Goal: Find specific page/section: Find specific page/section

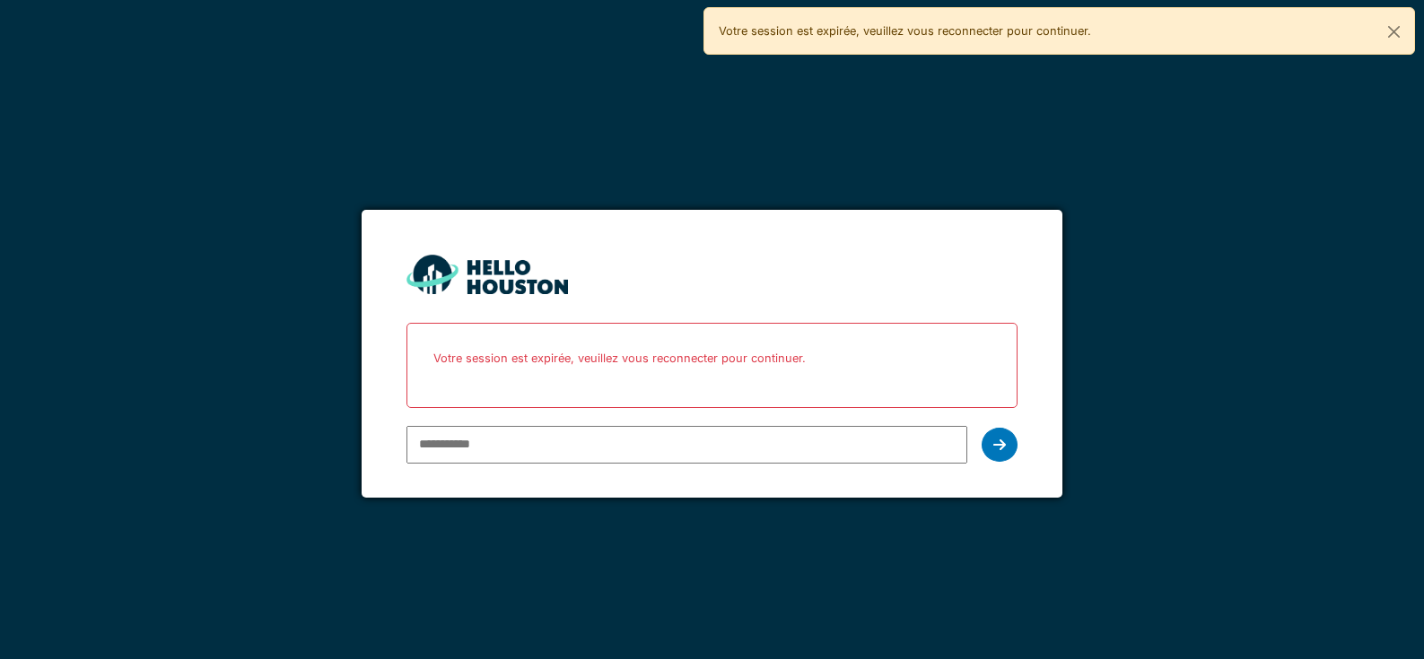
paste input "**********"
type input "**********"
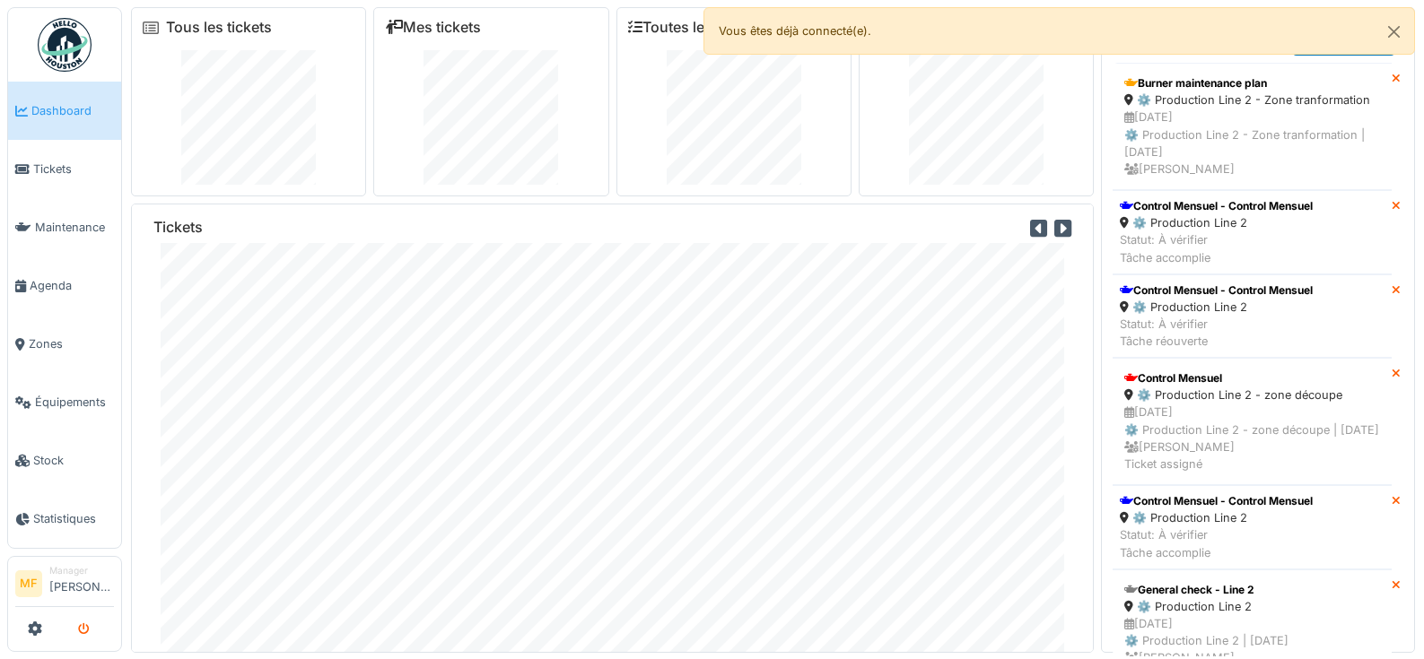
click at [84, 627] on icon "submit" at bounding box center [84, 630] width 12 height 12
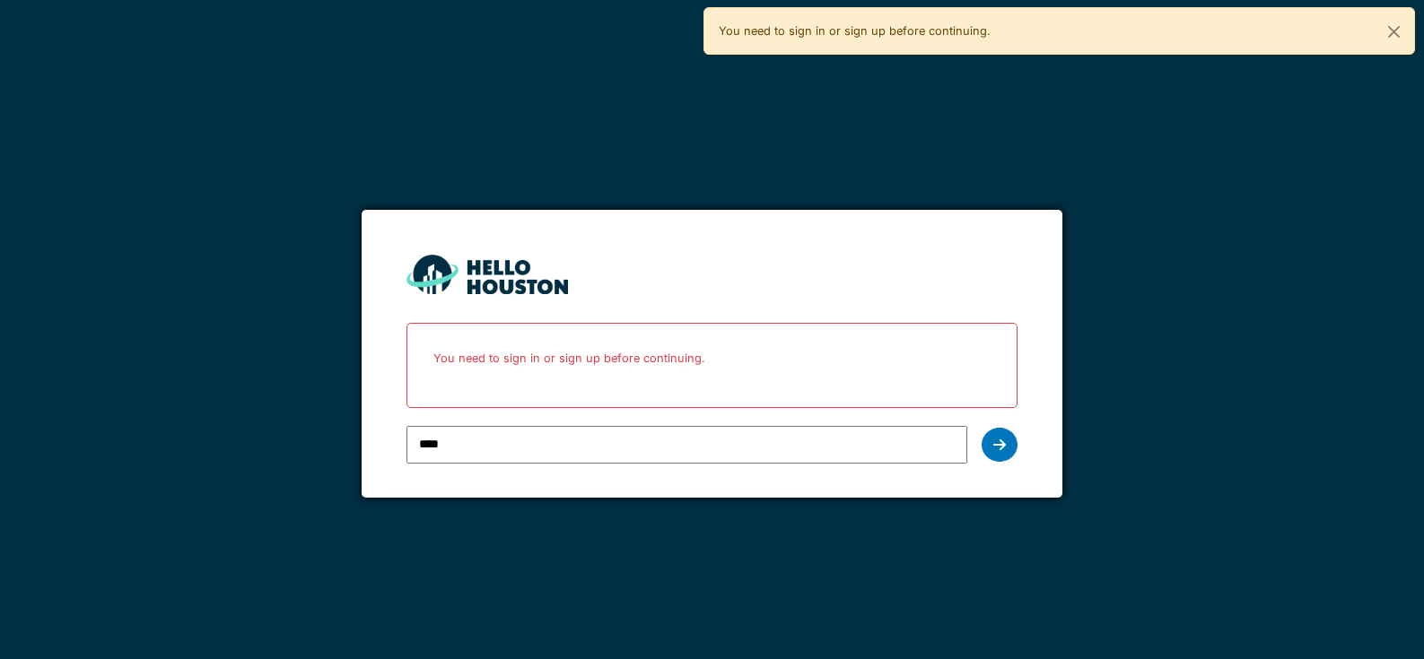
type input "**********"
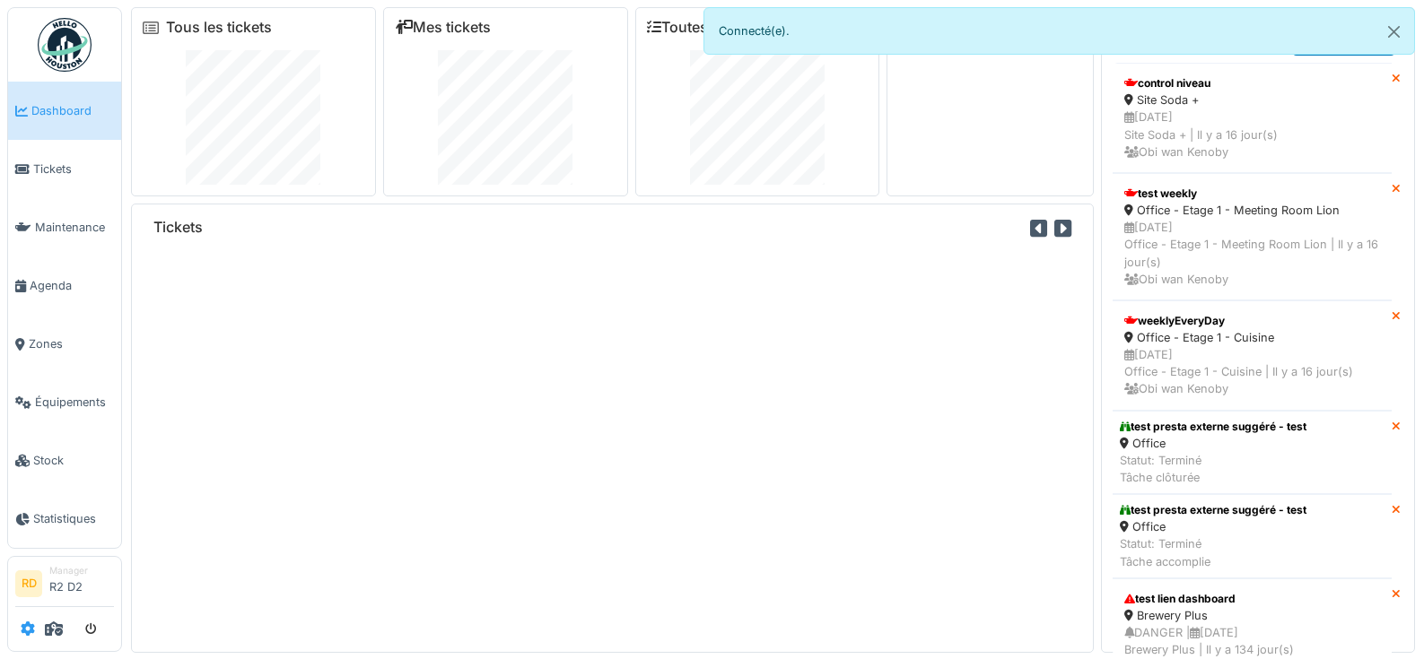
click at [29, 637] on link at bounding box center [28, 630] width 14 height 30
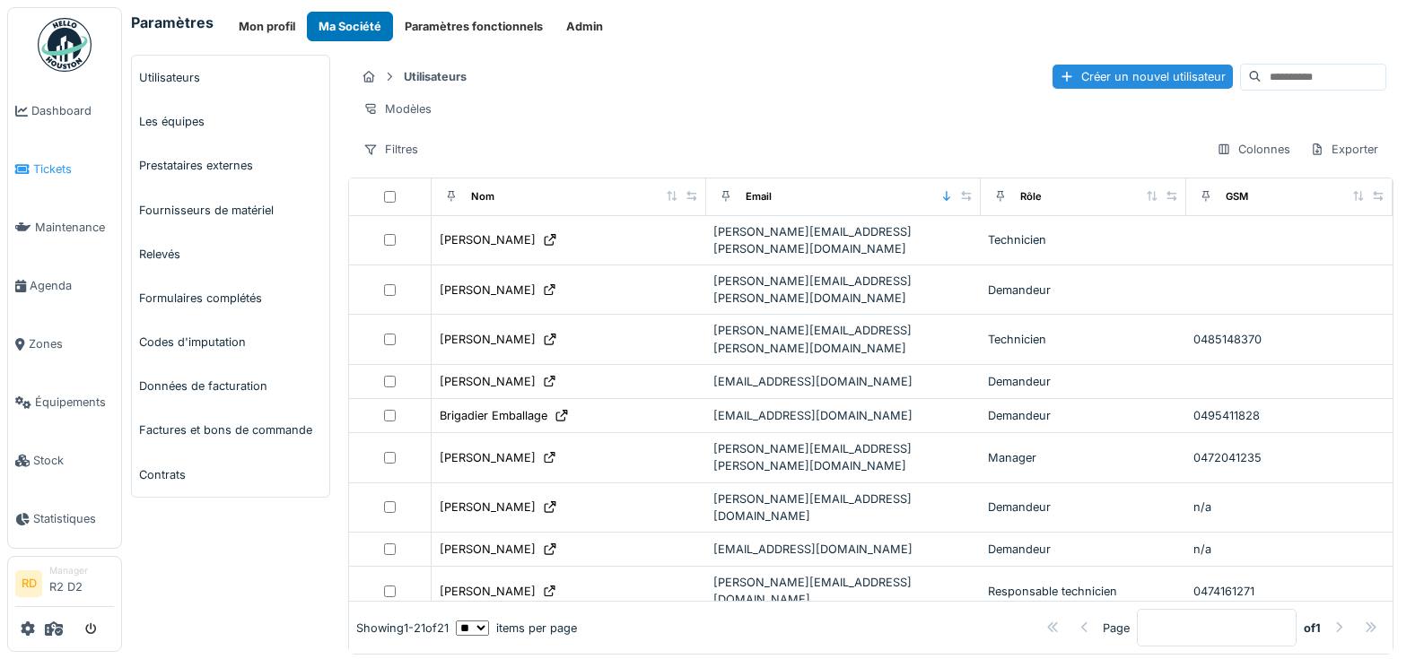
click at [48, 174] on span "Tickets" at bounding box center [73, 169] width 81 height 17
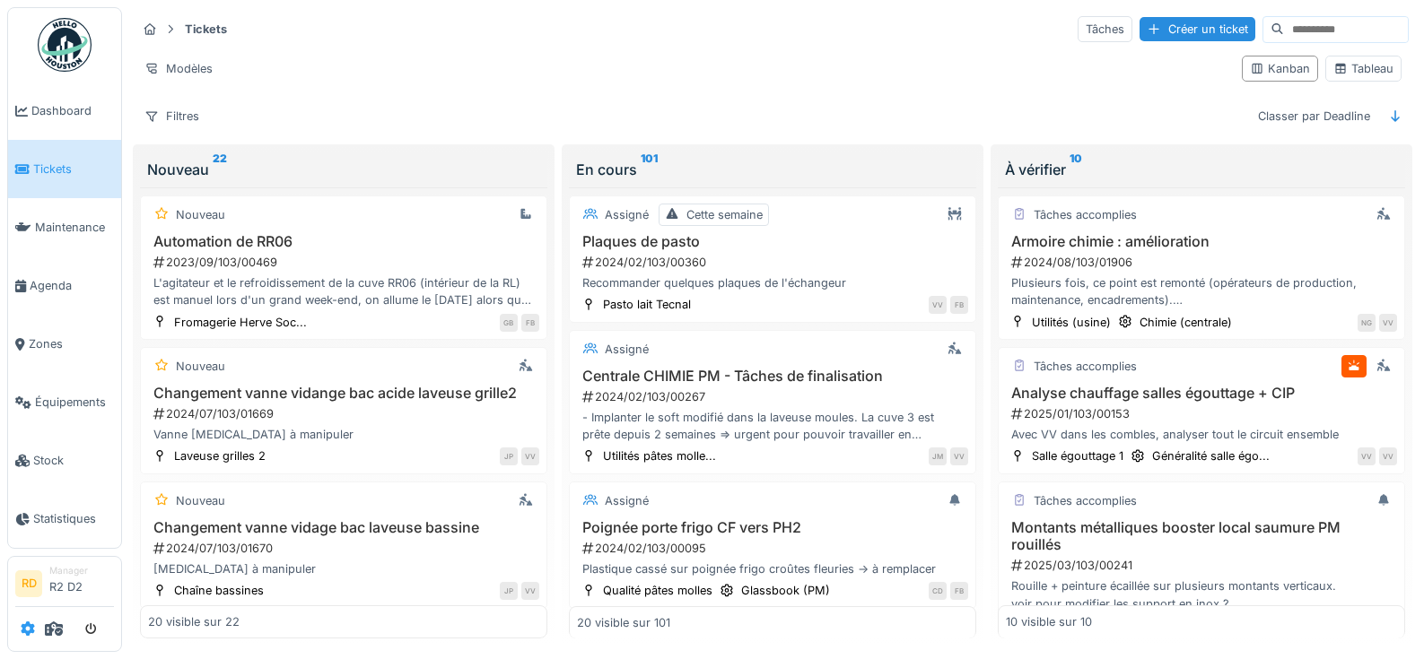
click at [27, 630] on icon at bounding box center [28, 629] width 14 height 14
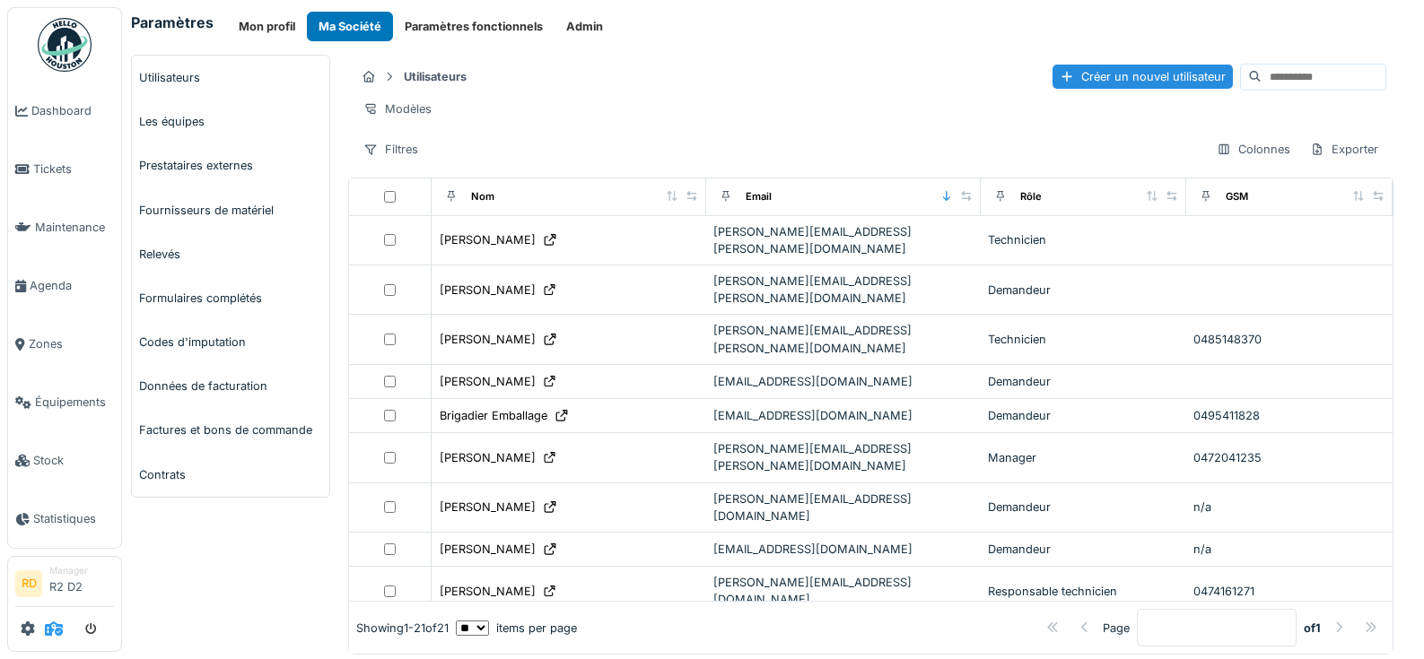
click at [55, 631] on icon at bounding box center [54, 629] width 18 height 14
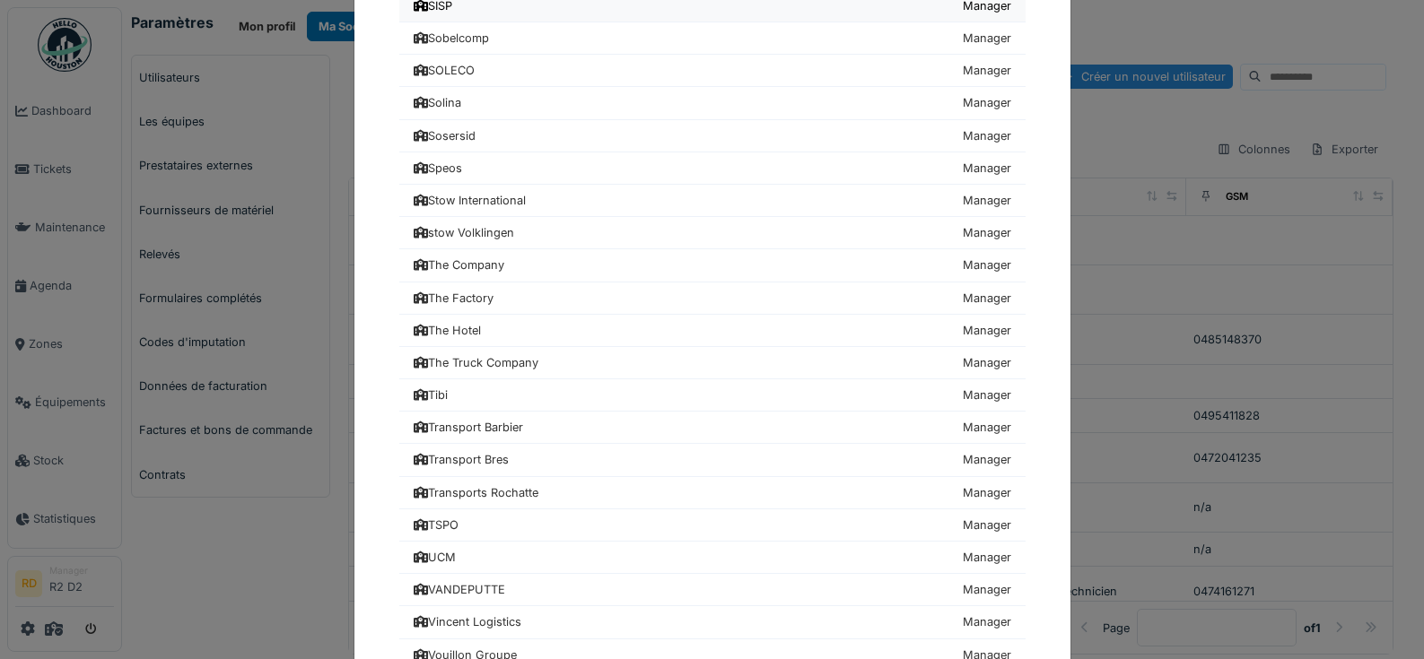
scroll to position [2048, 0]
click at [489, 306] on link "The Factory Manager" at bounding box center [712, 297] width 626 height 32
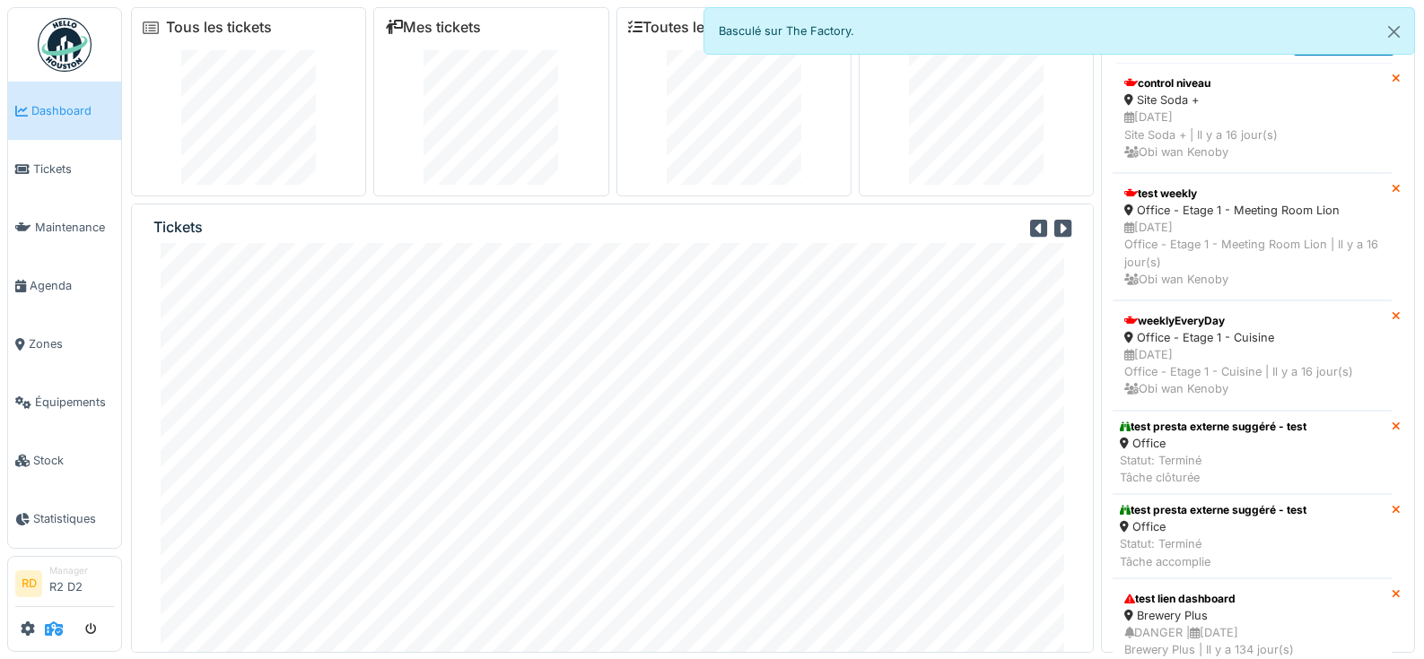
click at [57, 630] on icon at bounding box center [54, 629] width 18 height 14
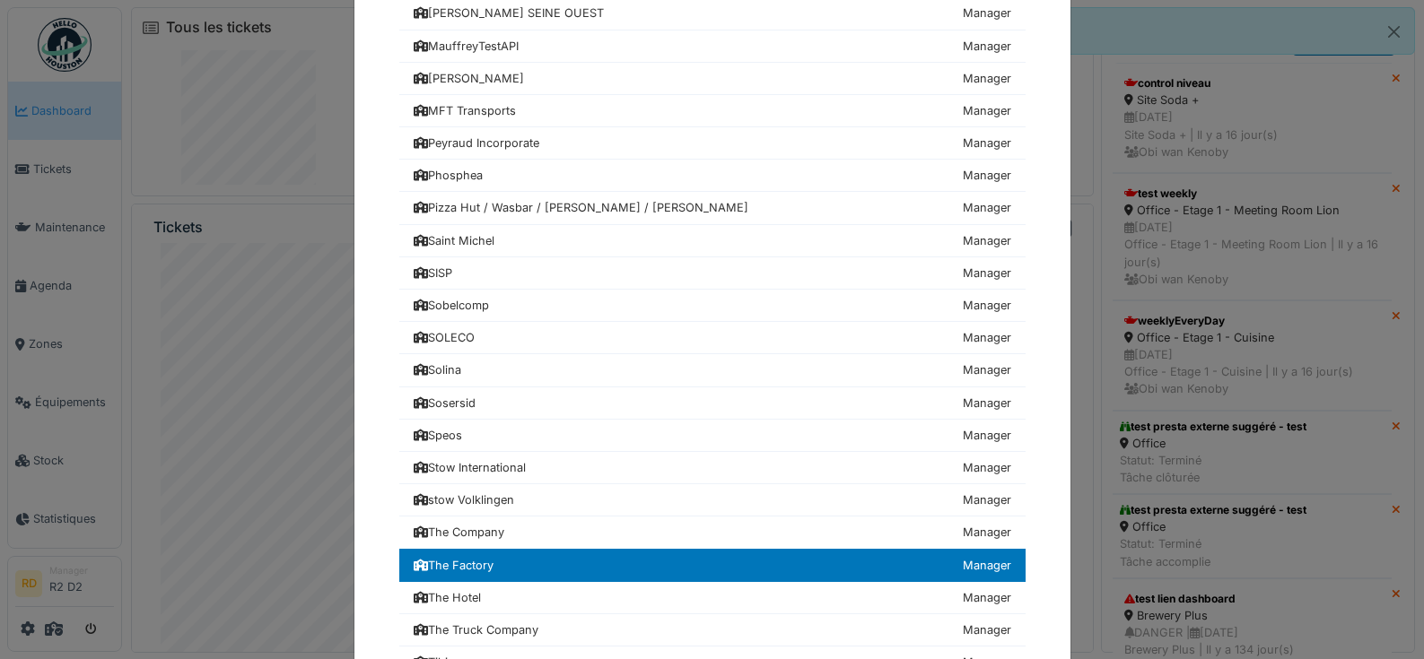
scroll to position [2148, 0]
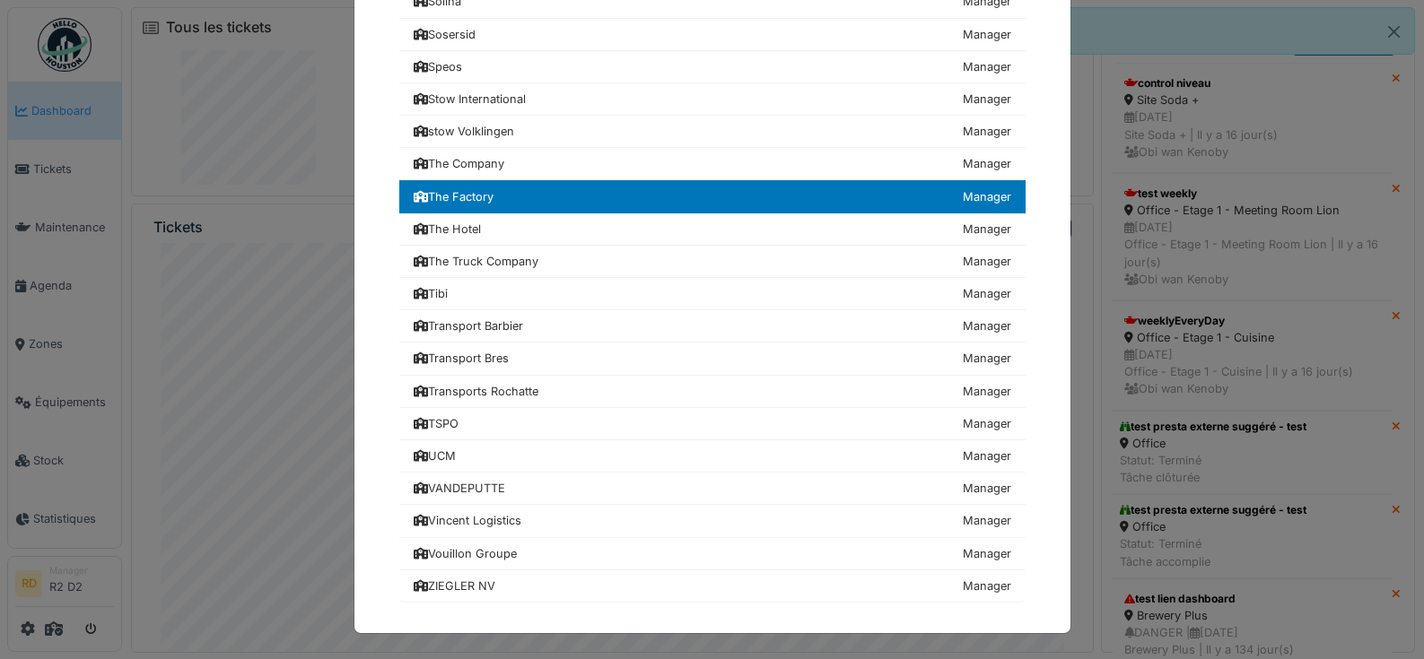
click at [83, 610] on div "Choisissez une société 24hStudio Manager Achouffe Manager AGC Technovation Cent…" at bounding box center [712, 329] width 1424 height 659
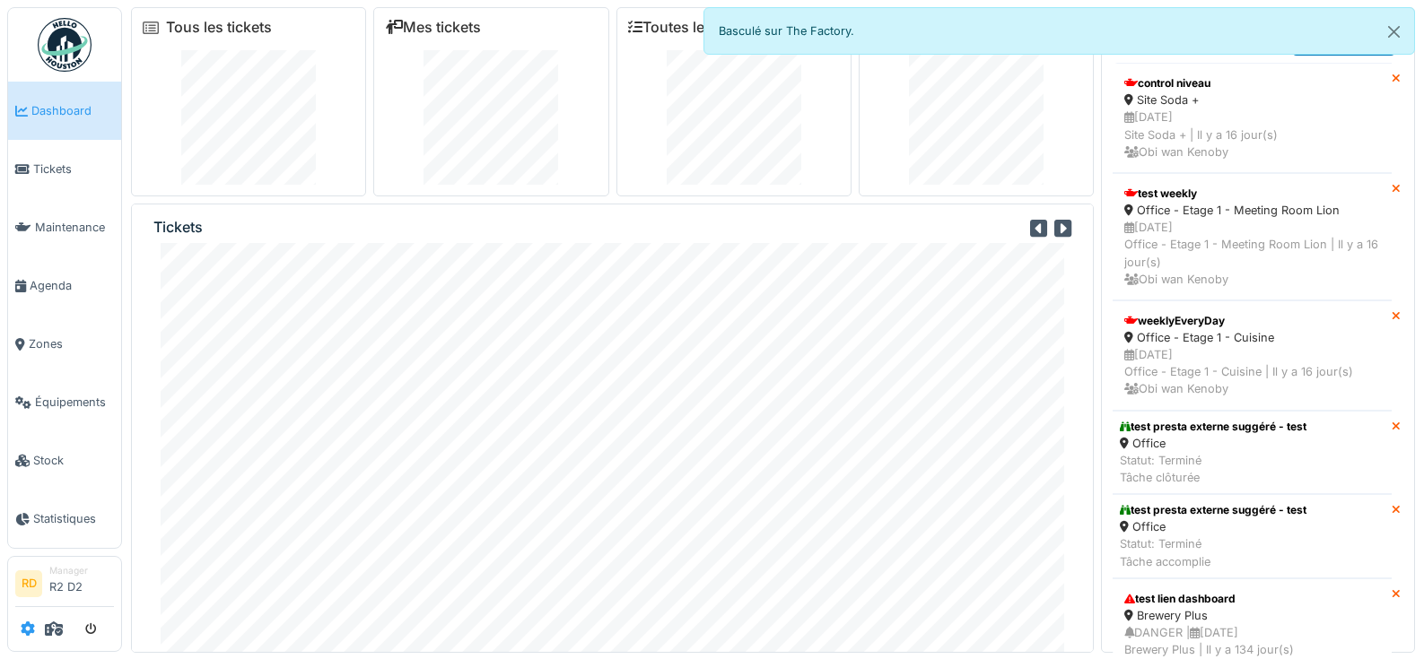
click at [30, 630] on icon at bounding box center [28, 629] width 14 height 14
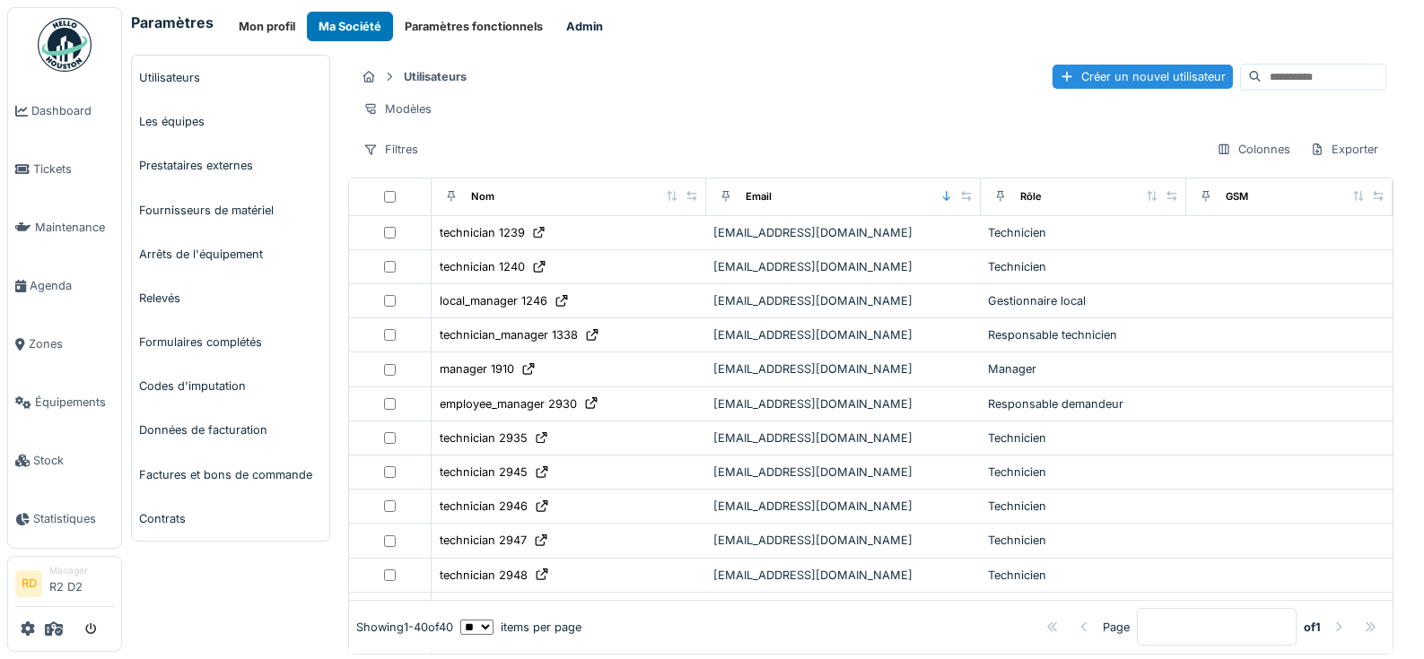
click at [589, 28] on button "Admin" at bounding box center [584, 27] width 60 height 30
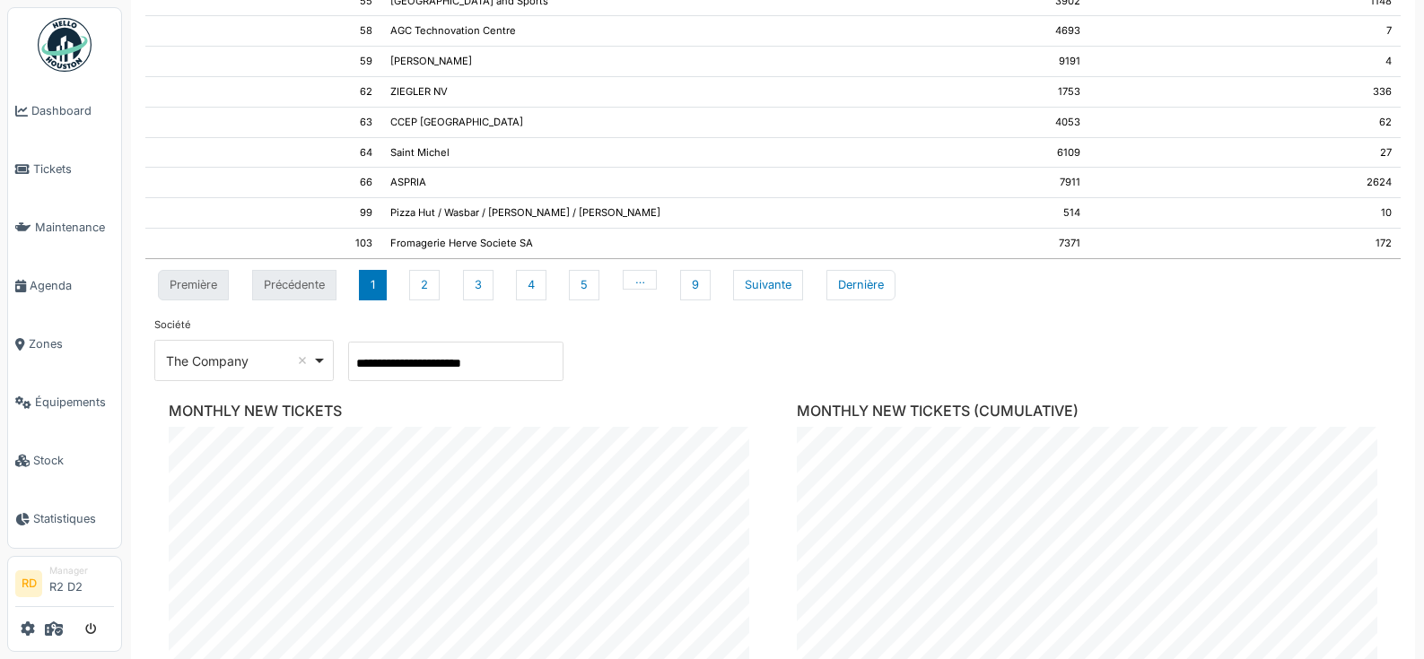
scroll to position [238, 0]
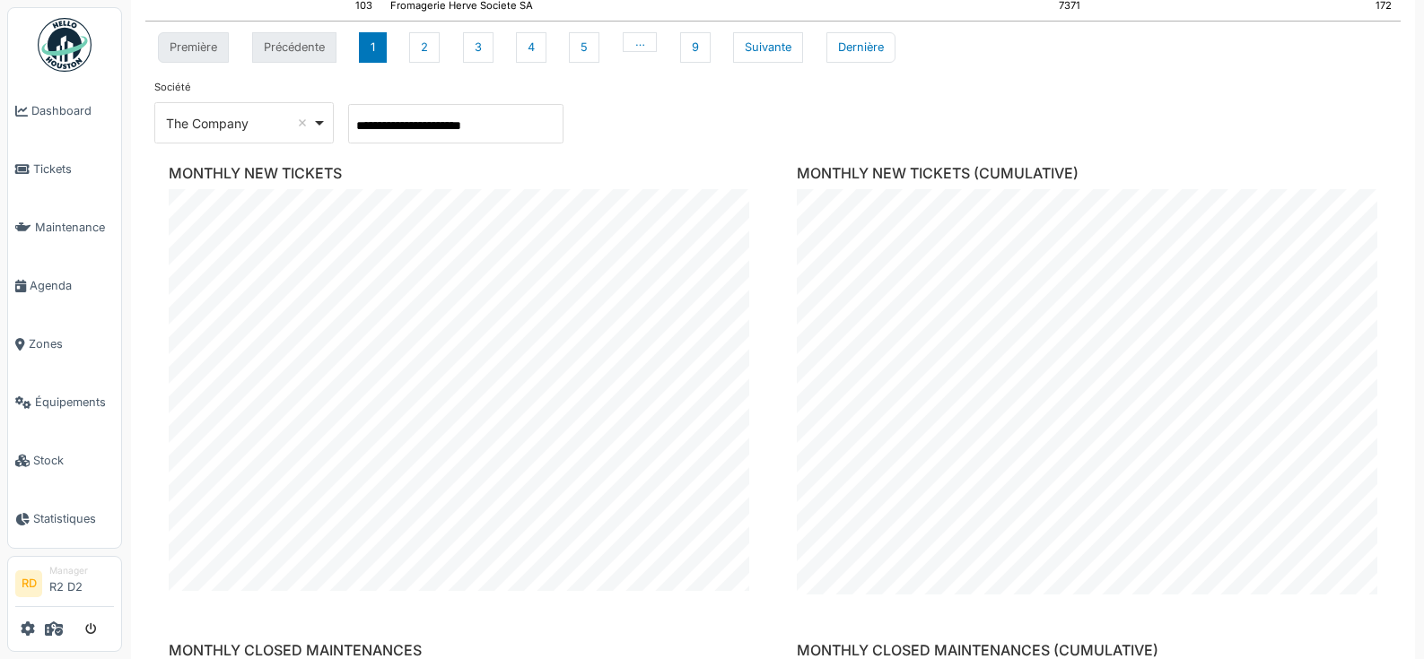
click at [396, 131] on input "**********" at bounding box center [455, 123] width 215 height 39
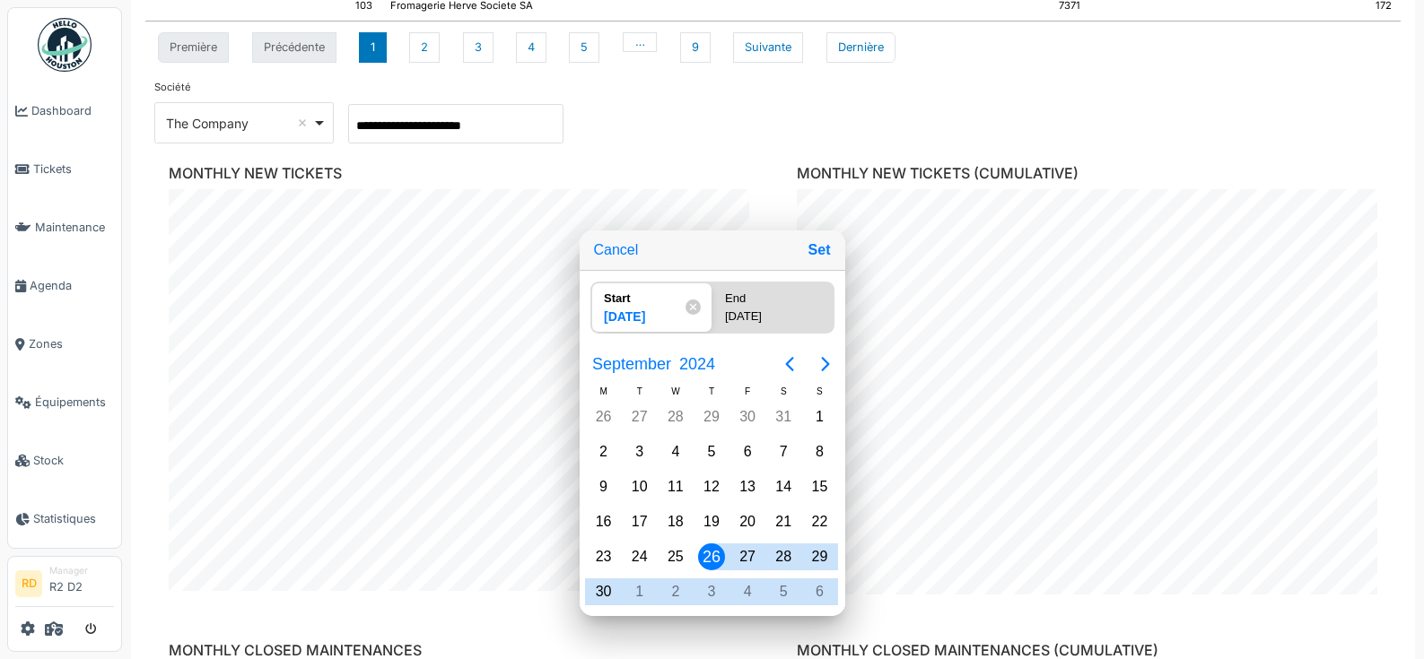
click at [722, 143] on div at bounding box center [711, 329] width 1711 height 947
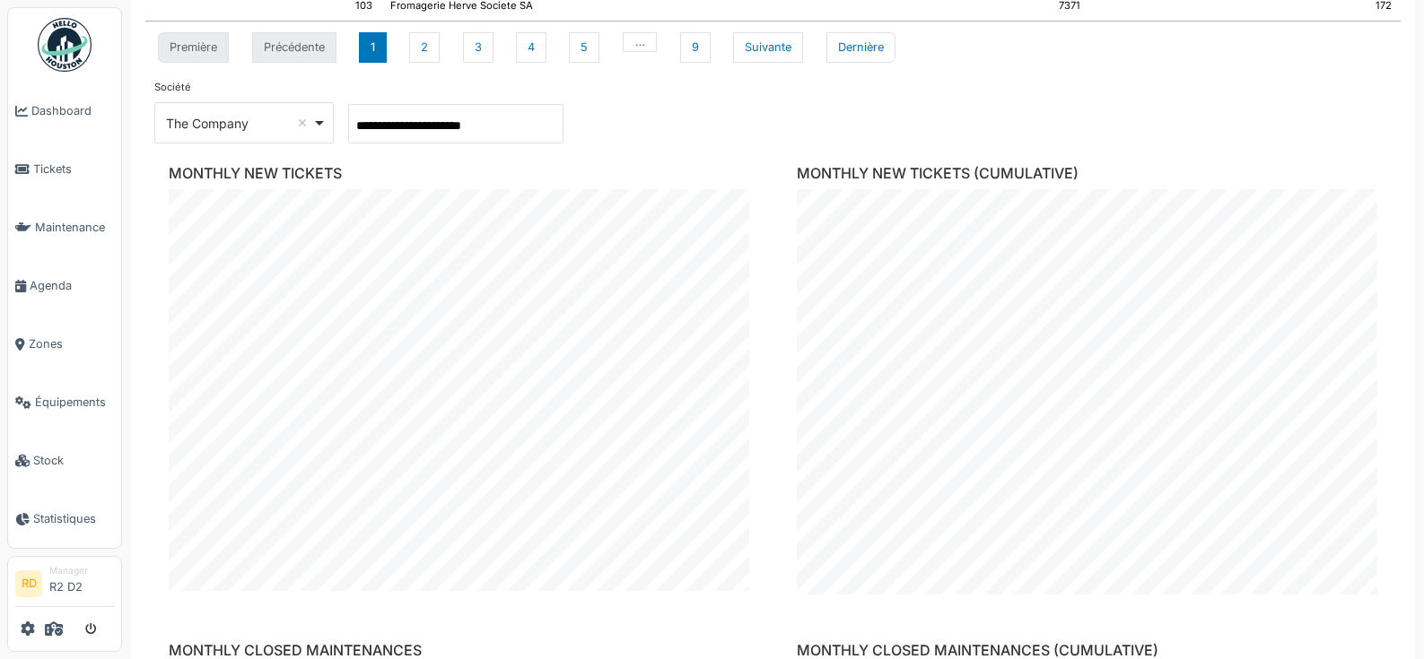
click at [262, 125] on div "The Company Remove item" at bounding box center [239, 123] width 146 height 19
click at [232, 123] on div "Achouffe Remove item" at bounding box center [239, 123] width 146 height 19
click at [205, 116] on div "Aigremont Remove item" at bounding box center [239, 123] width 146 height 19
click at [195, 132] on div "AGC Technovation Centre Remove item" at bounding box center [246, 123] width 161 height 19
click at [216, 122] on div "Air Liquide Remove item" at bounding box center [239, 123] width 146 height 19
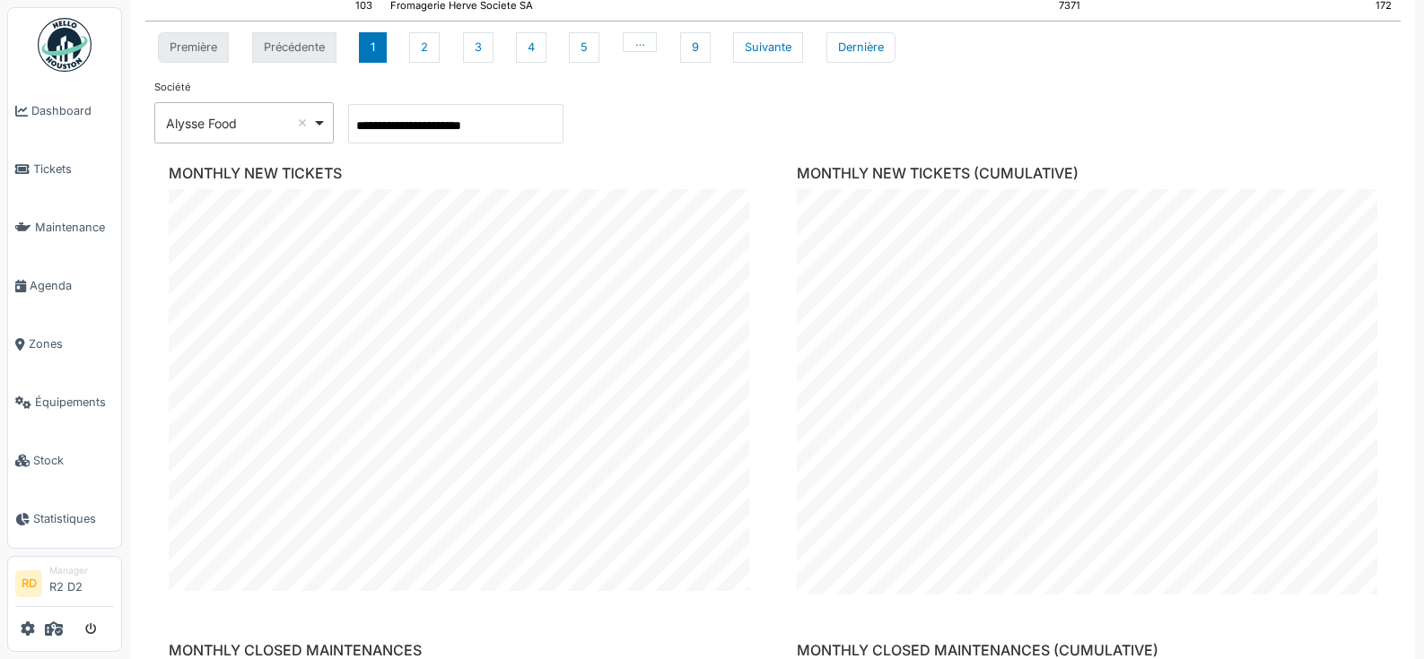
click at [213, 134] on div "Alysse Food Remove item" at bounding box center [244, 123] width 164 height 26
click at [210, 123] on div "ASPRIA Remove item" at bounding box center [239, 123] width 146 height 19
click at [206, 125] on div "Bepharbel Remove item" at bounding box center [239, 123] width 146 height 19
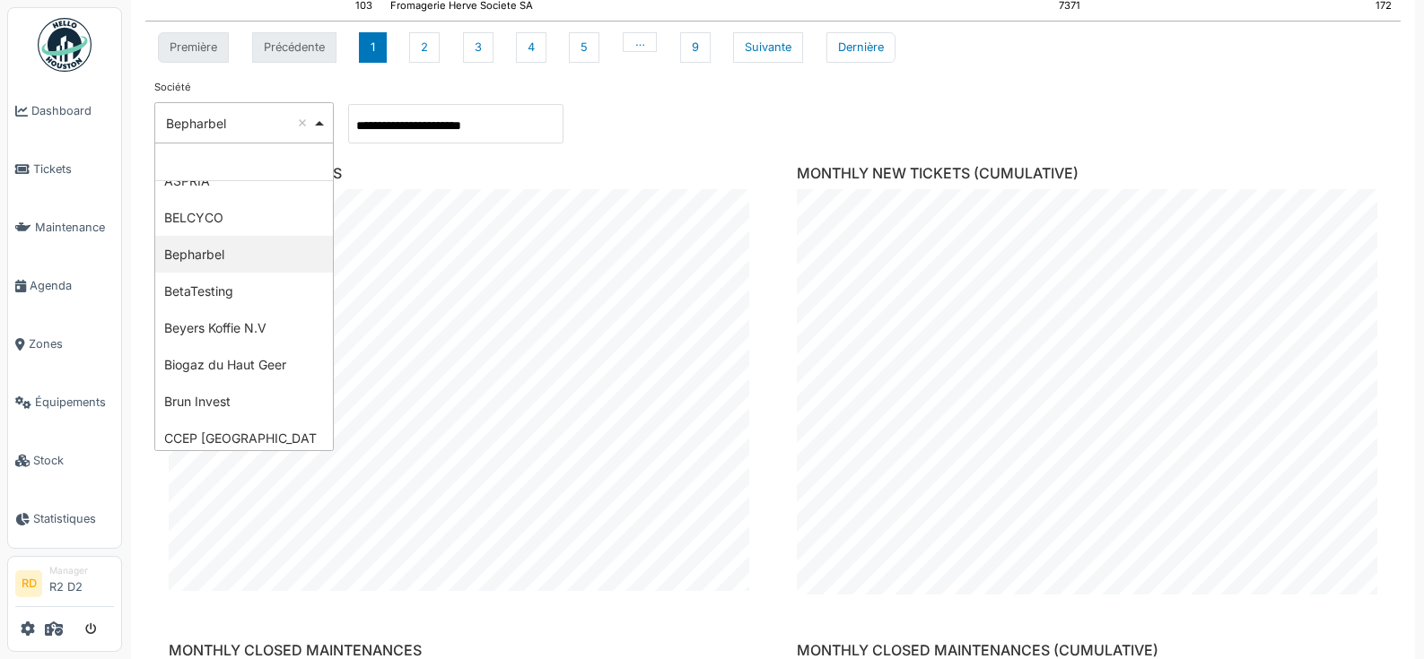
scroll to position [337, 0]
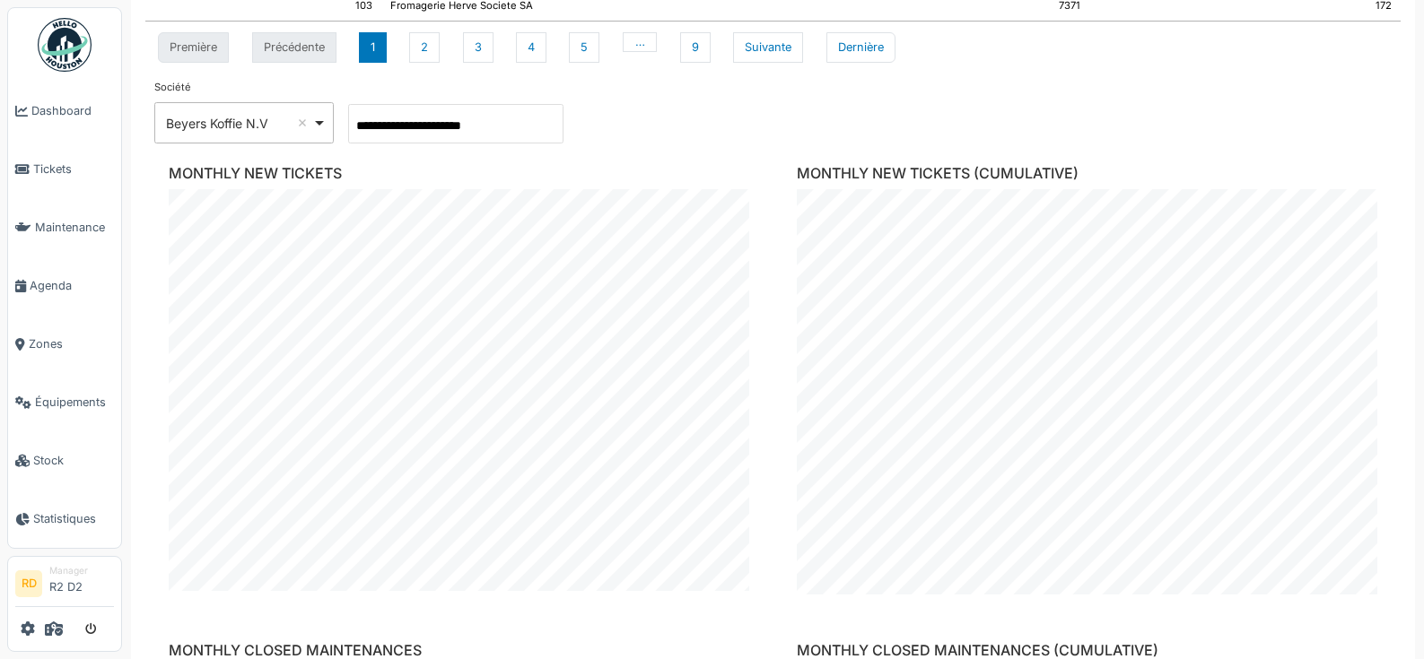
click at [207, 122] on div "Beyers Koffie N.V Remove item" at bounding box center [239, 123] width 146 height 19
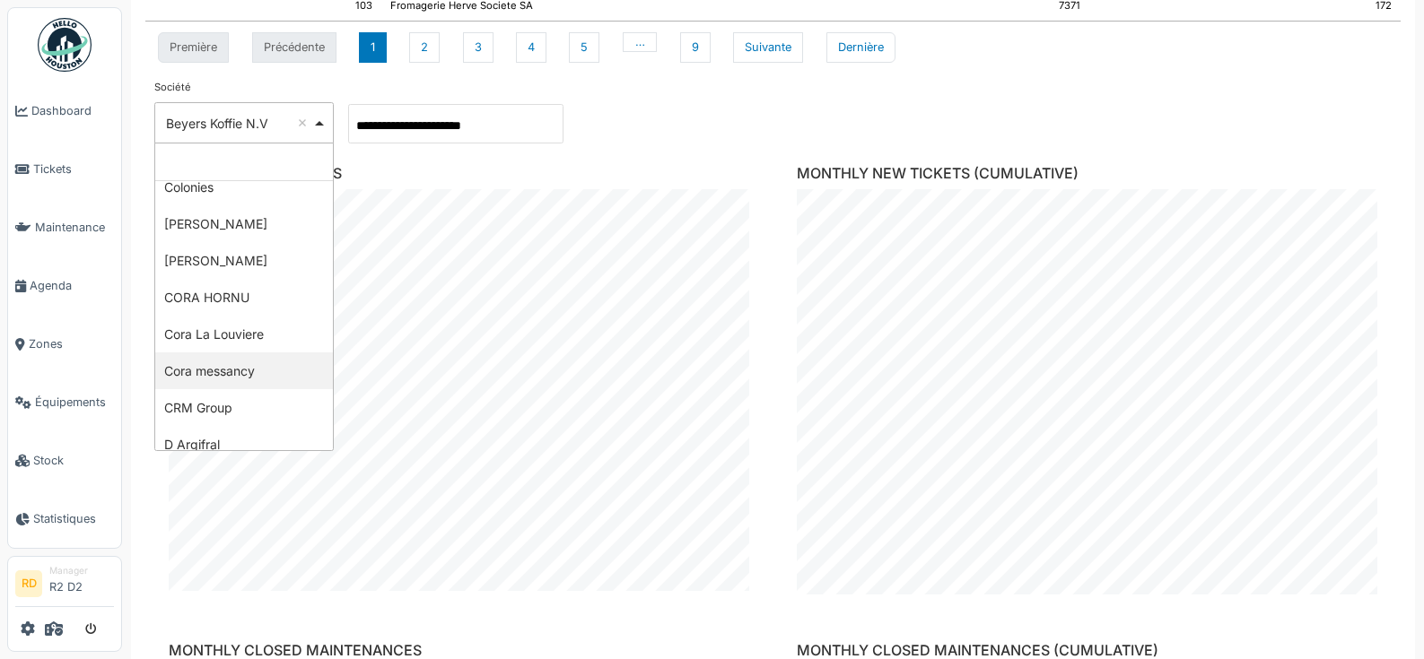
scroll to position [794, 0]
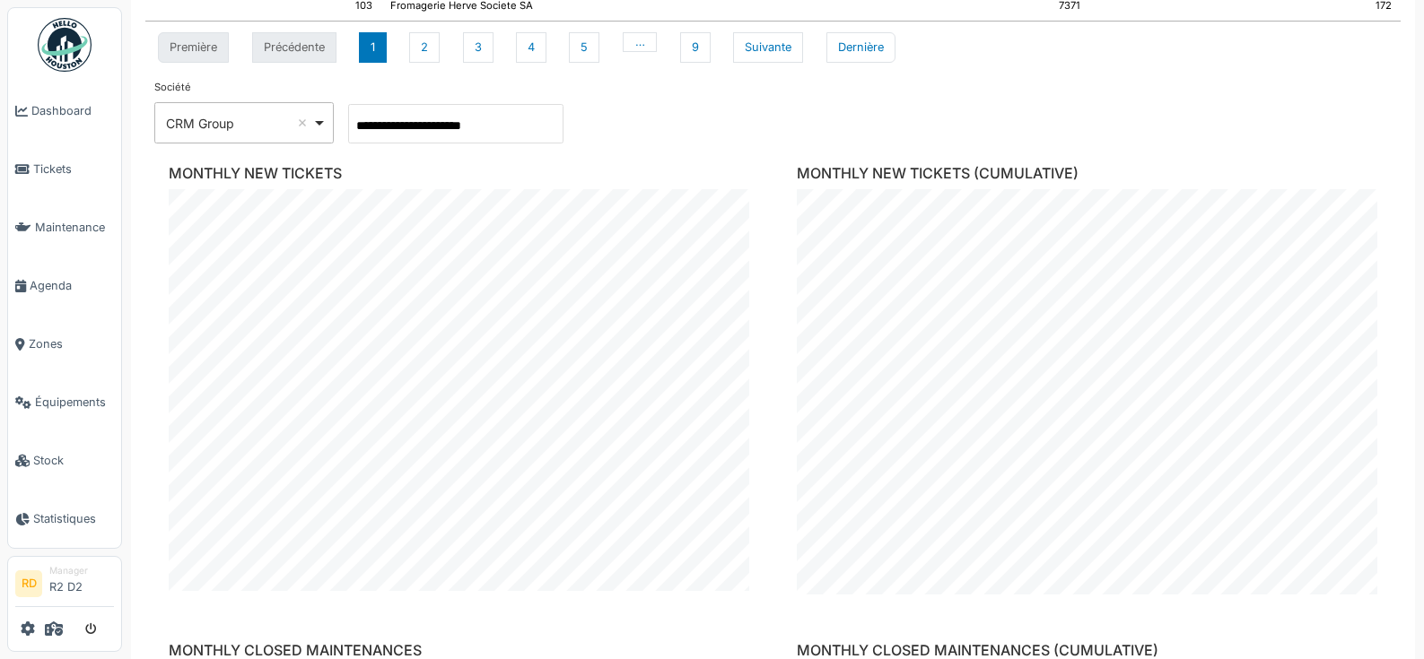
click at [214, 132] on div "CRM Group Remove item" at bounding box center [239, 123] width 146 height 19
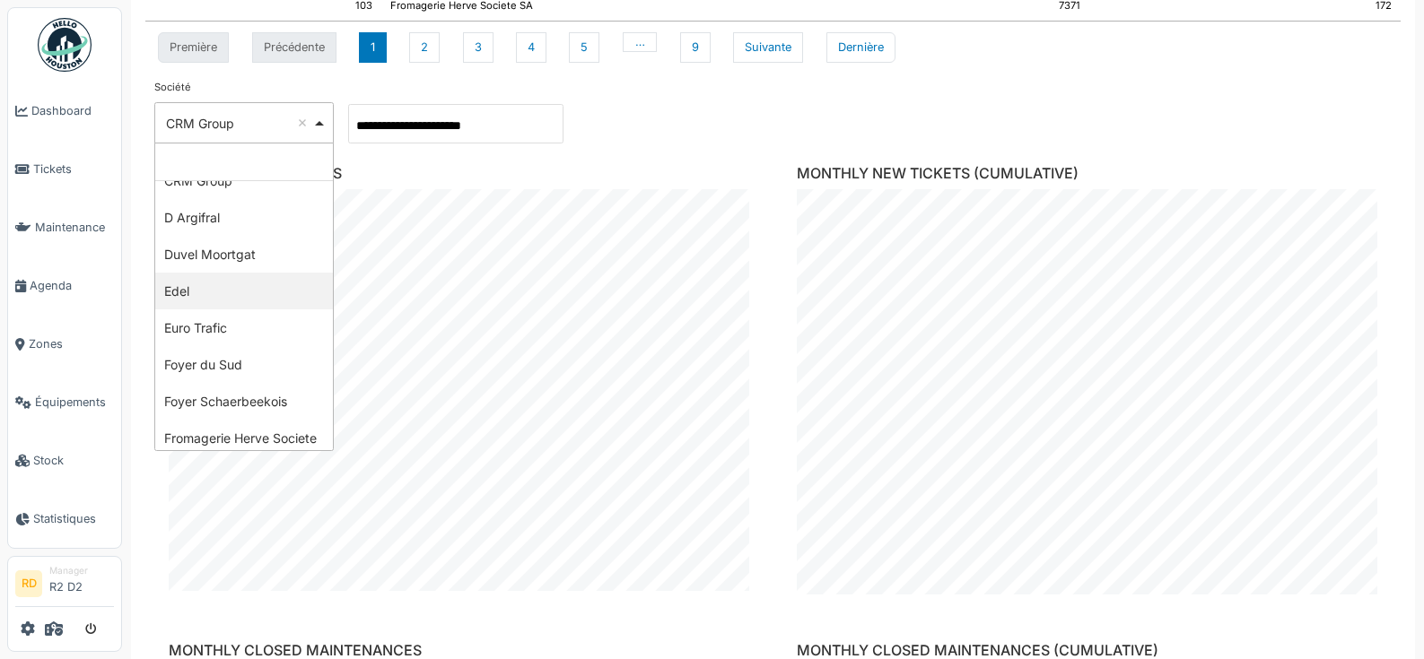
scroll to position [977, 0]
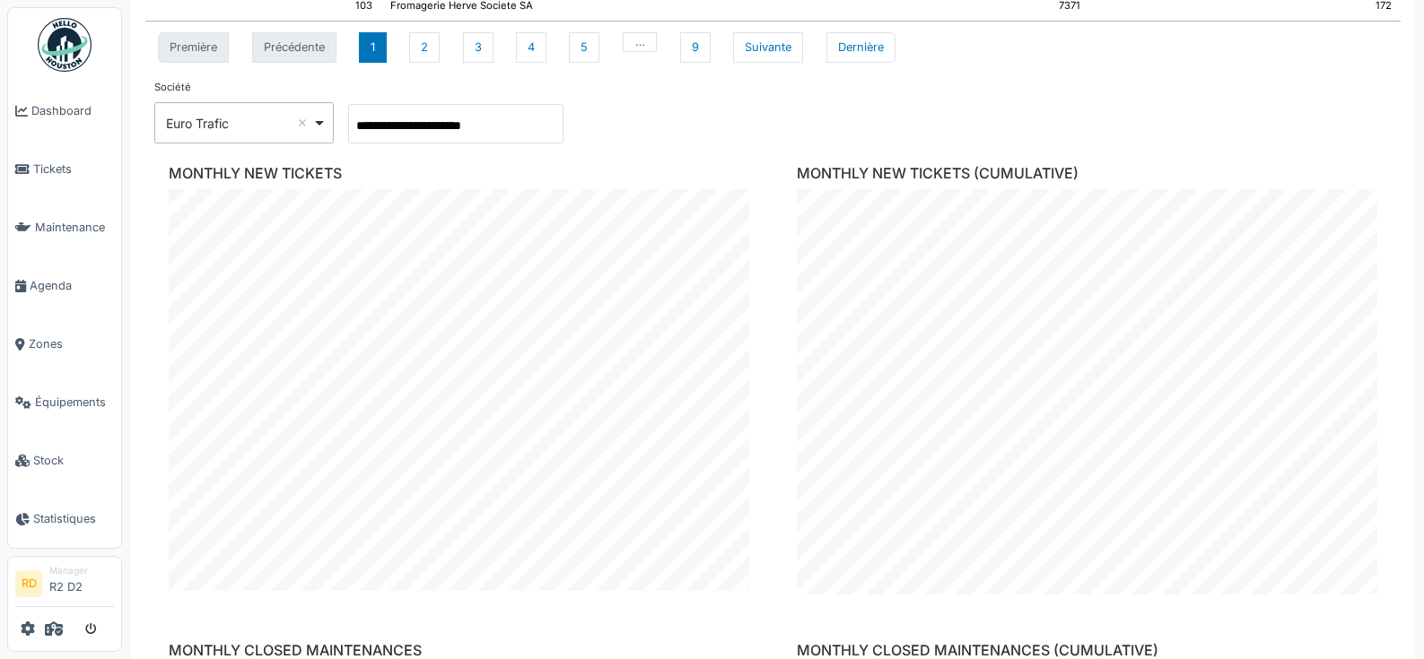
click at [205, 137] on div "**********" at bounding box center [243, 122] width 179 height 41
click at [214, 121] on div "Foyer du Sud Remove item" at bounding box center [239, 123] width 146 height 19
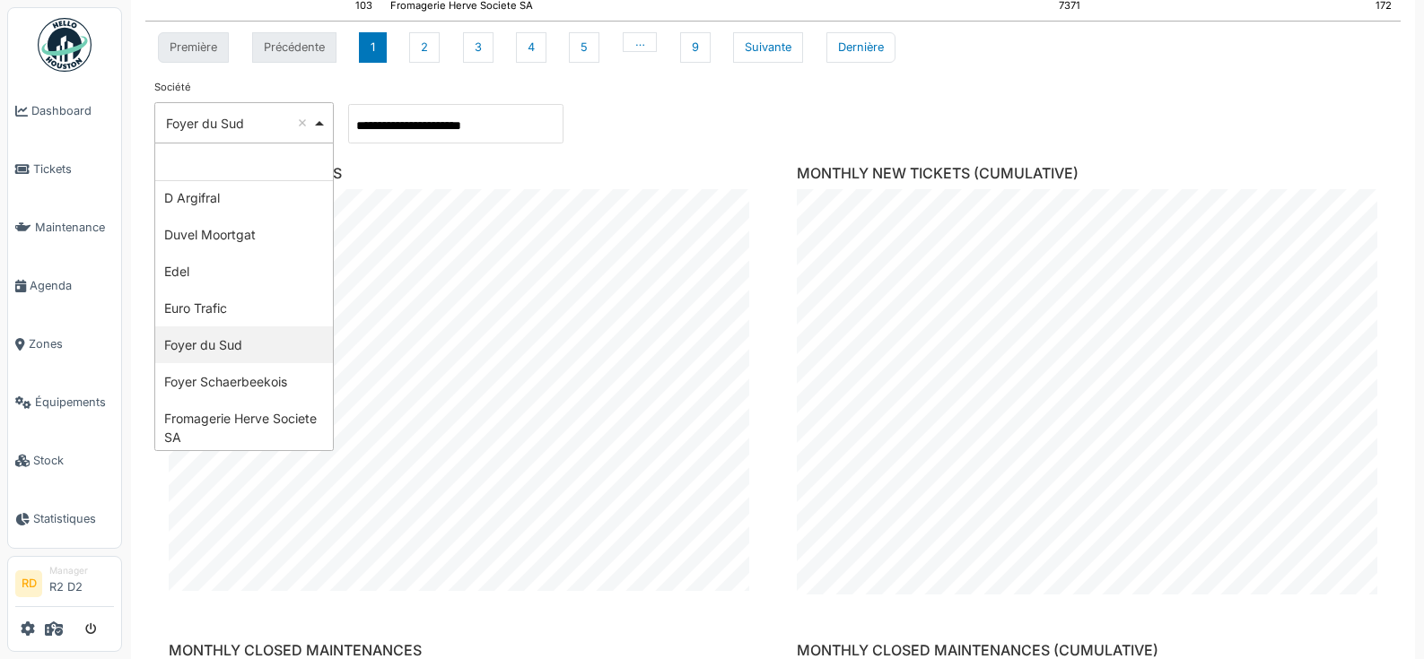
click at [659, 128] on div "**********" at bounding box center [772, 112] width 1237 height 64
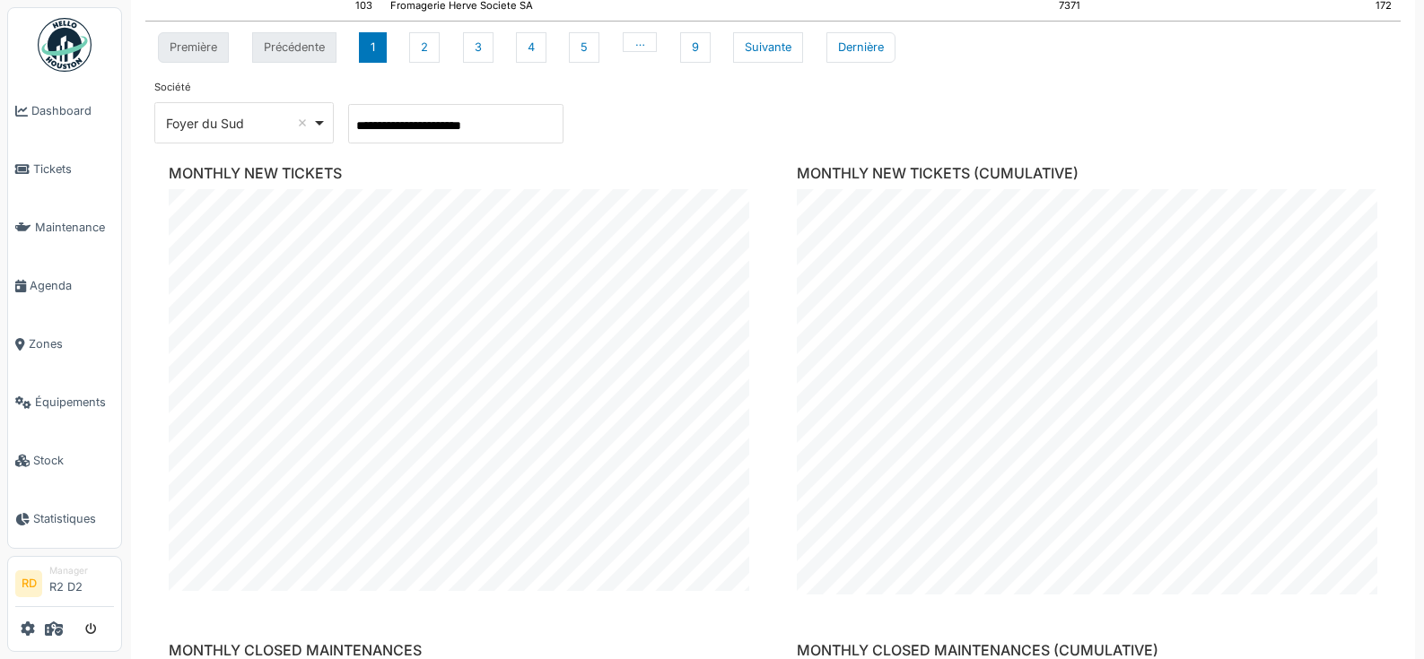
click at [245, 127] on div "Foyer du Sud Remove item" at bounding box center [239, 123] width 146 height 19
click at [224, 124] on div "Foyer Schaerbeekois Remove item" at bounding box center [239, 123] width 146 height 19
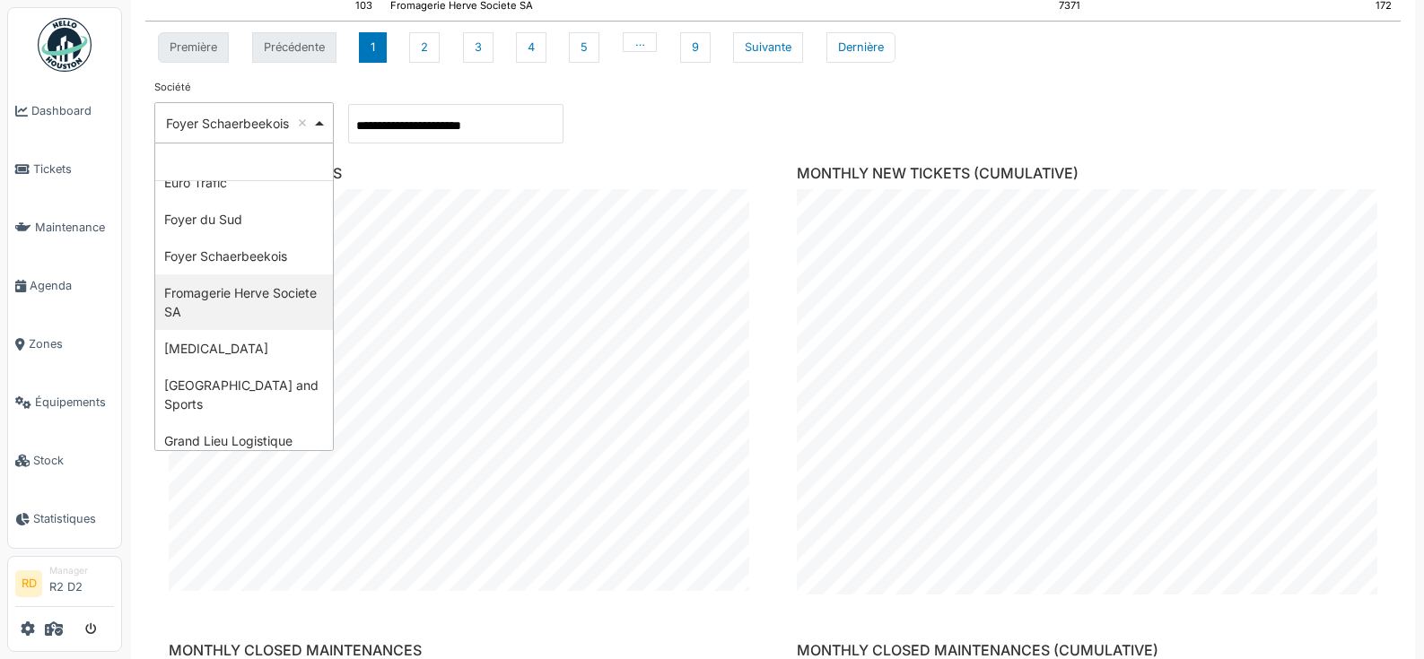
scroll to position [1129, 0]
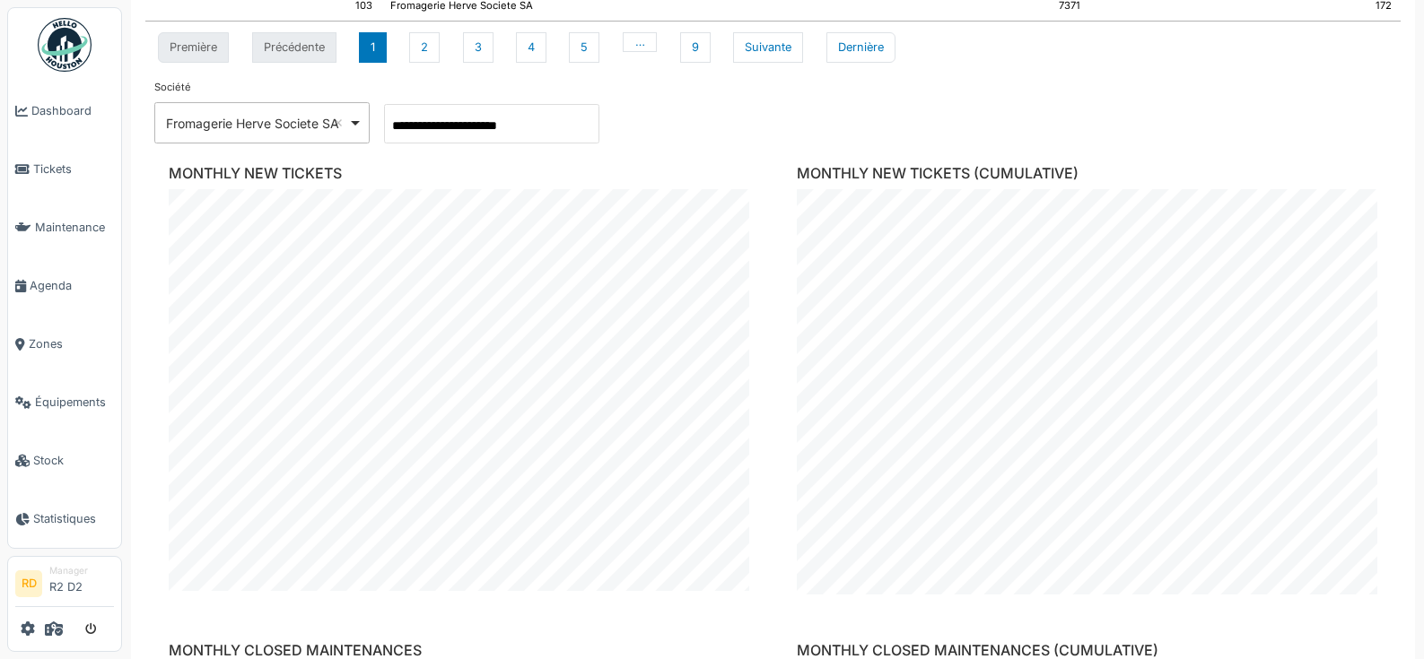
click at [221, 118] on div "Fromagerie Herve Societe SA Remove item" at bounding box center [257, 123] width 182 height 19
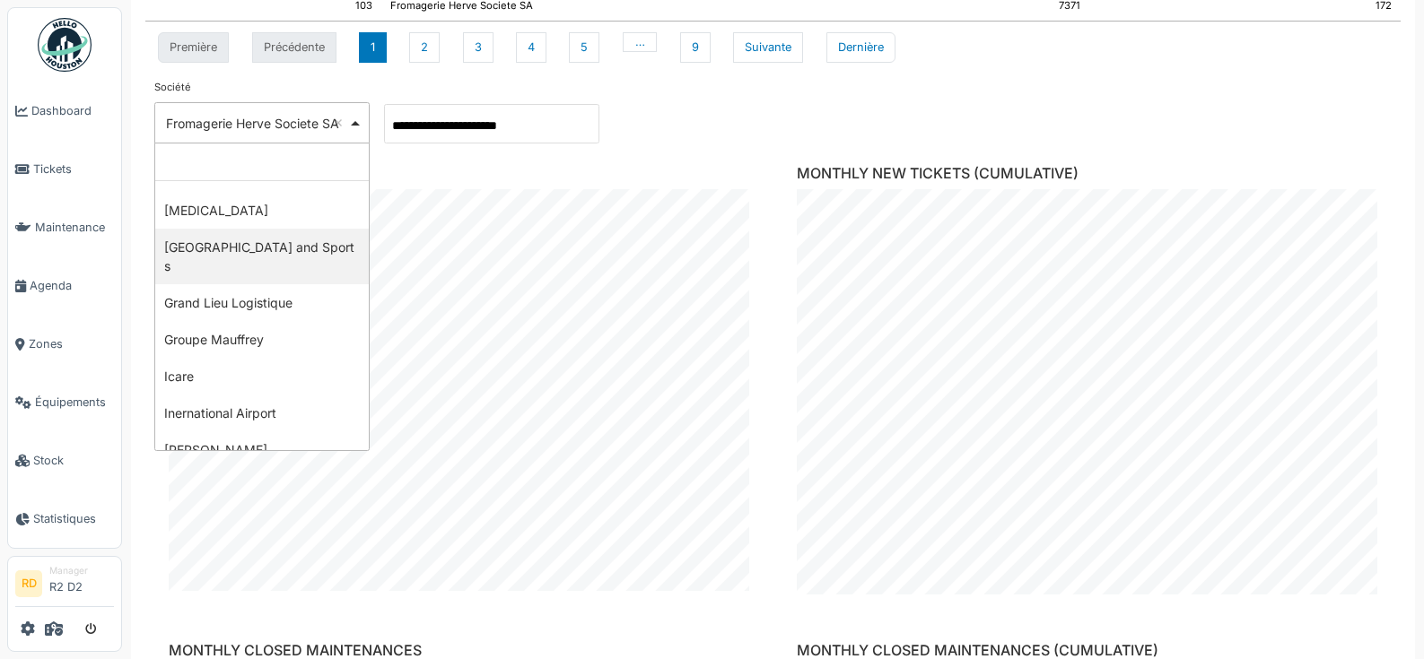
scroll to position [1221, 0]
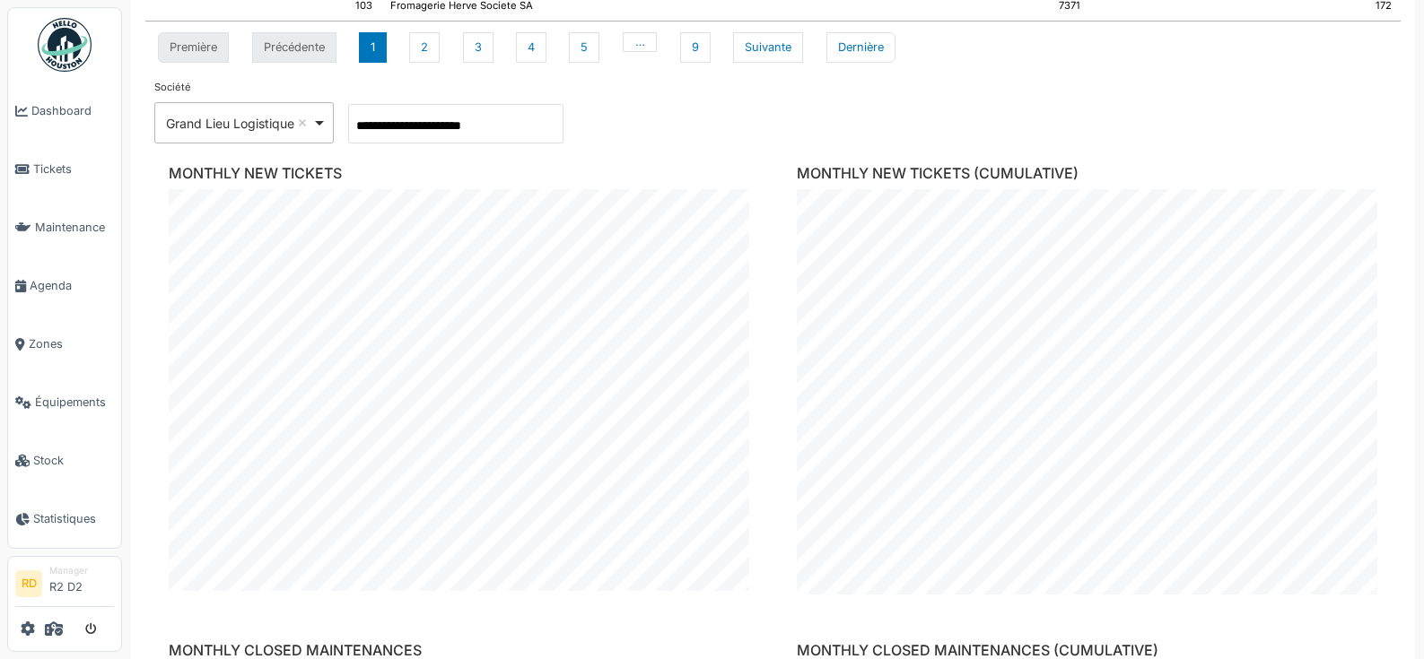
click at [254, 129] on div "Grand Lieu Logistique Remove item" at bounding box center [239, 123] width 146 height 19
click at [218, 129] on div "Groupe Mauffrey Remove item" at bounding box center [239, 123] width 146 height 19
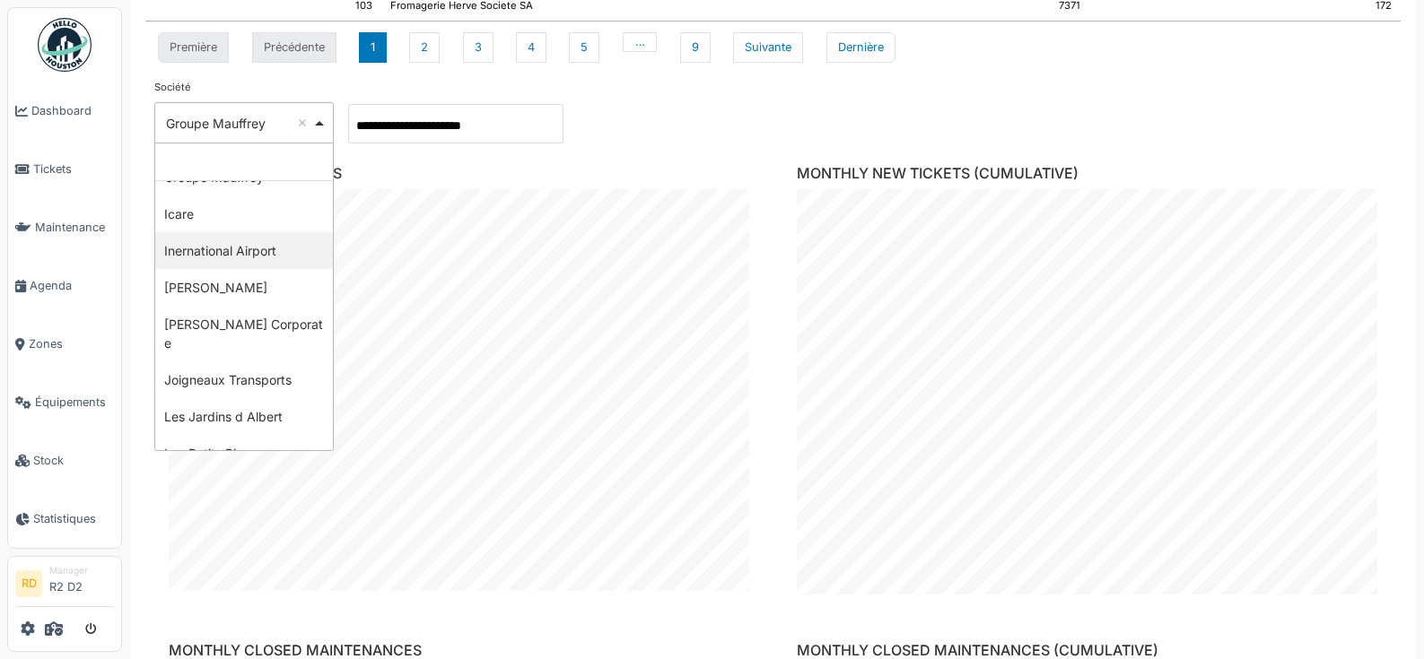
scroll to position [1405, 0]
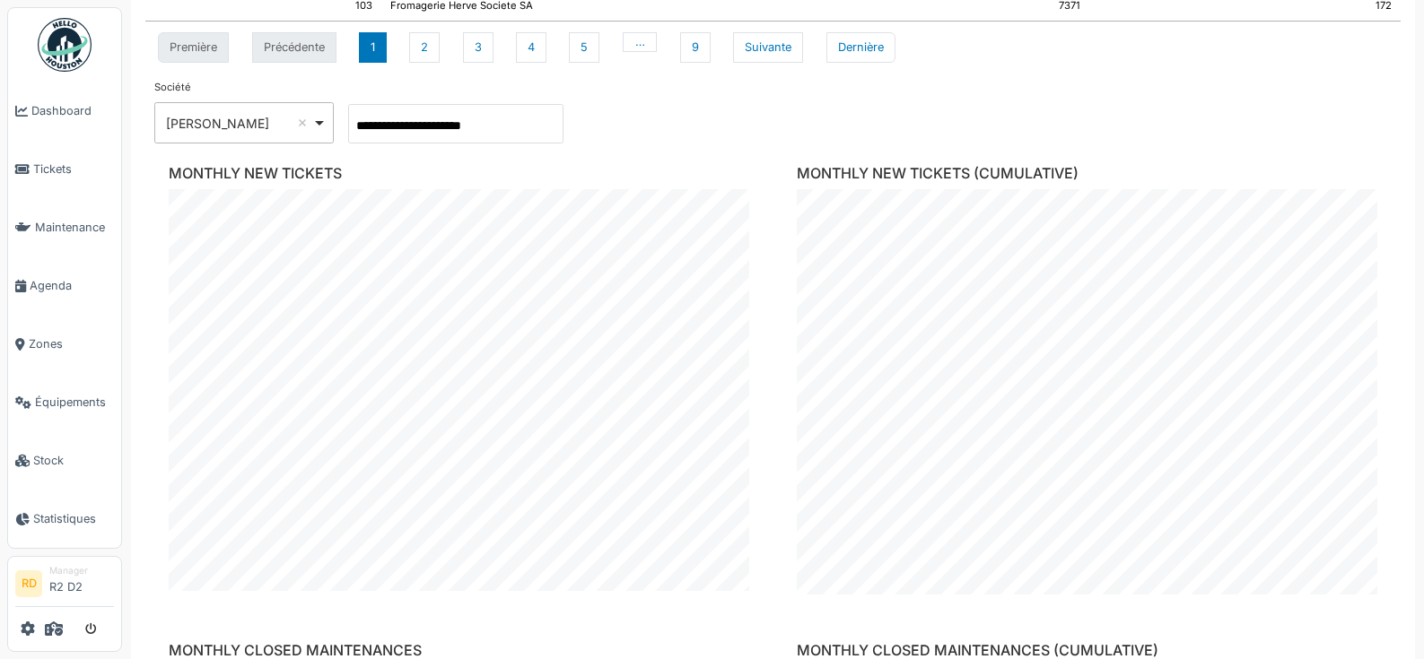
click at [214, 124] on div "[PERSON_NAME] Remove item" at bounding box center [239, 123] width 146 height 19
click at [235, 127] on div "John Cockerill Corporate Remove item" at bounding box center [253, 123] width 175 height 19
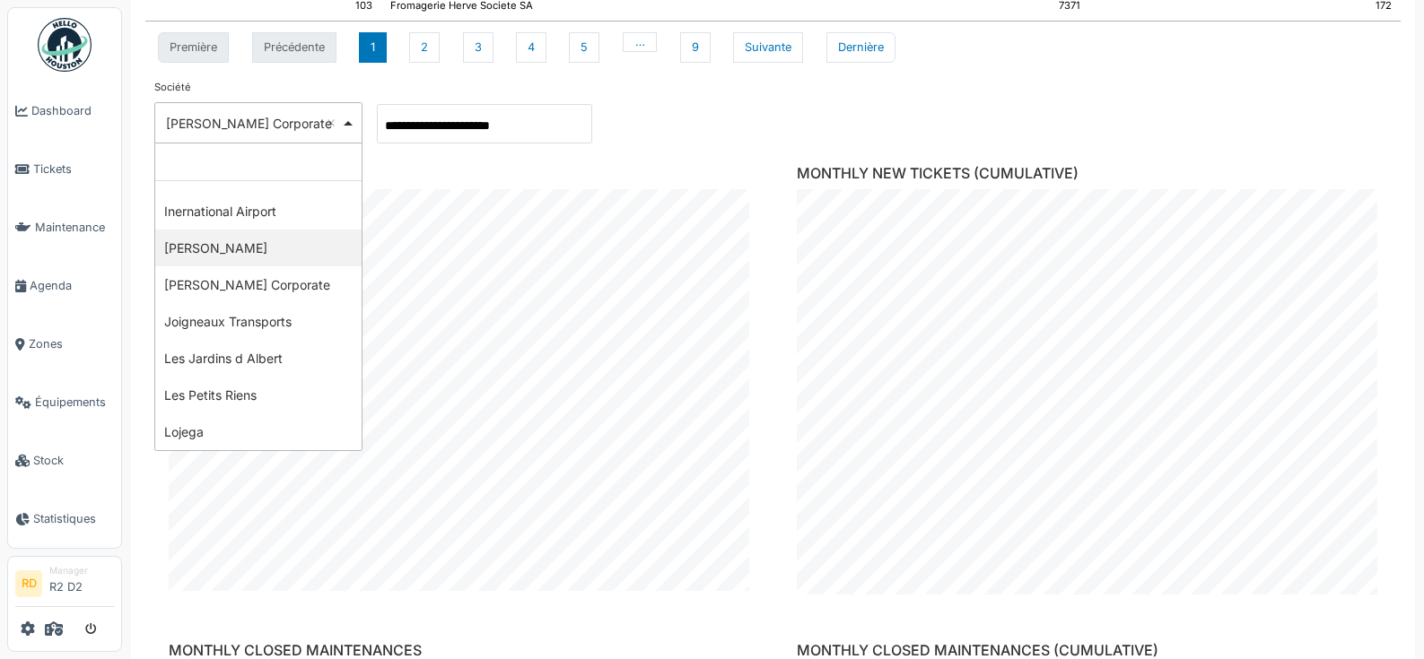
select select "***"
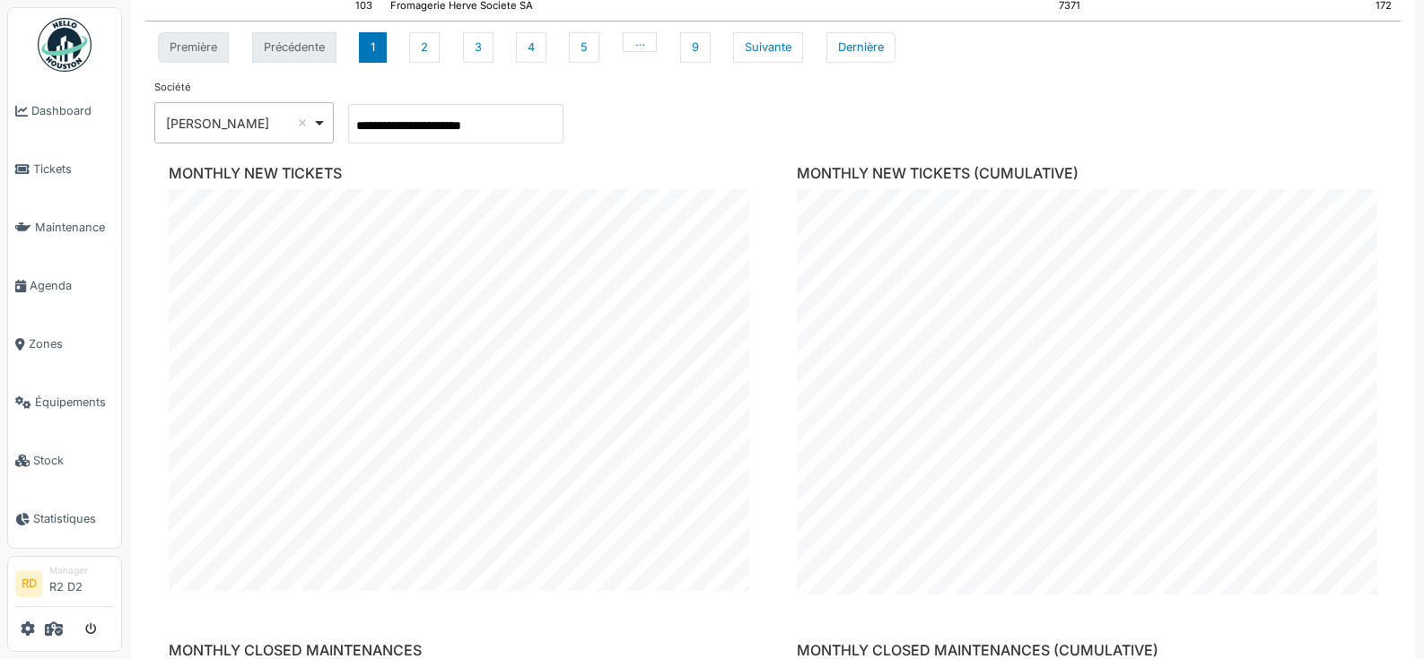
click at [606, 119] on div "**********" at bounding box center [772, 112] width 1237 height 64
click at [59, 625] on icon at bounding box center [54, 629] width 18 height 14
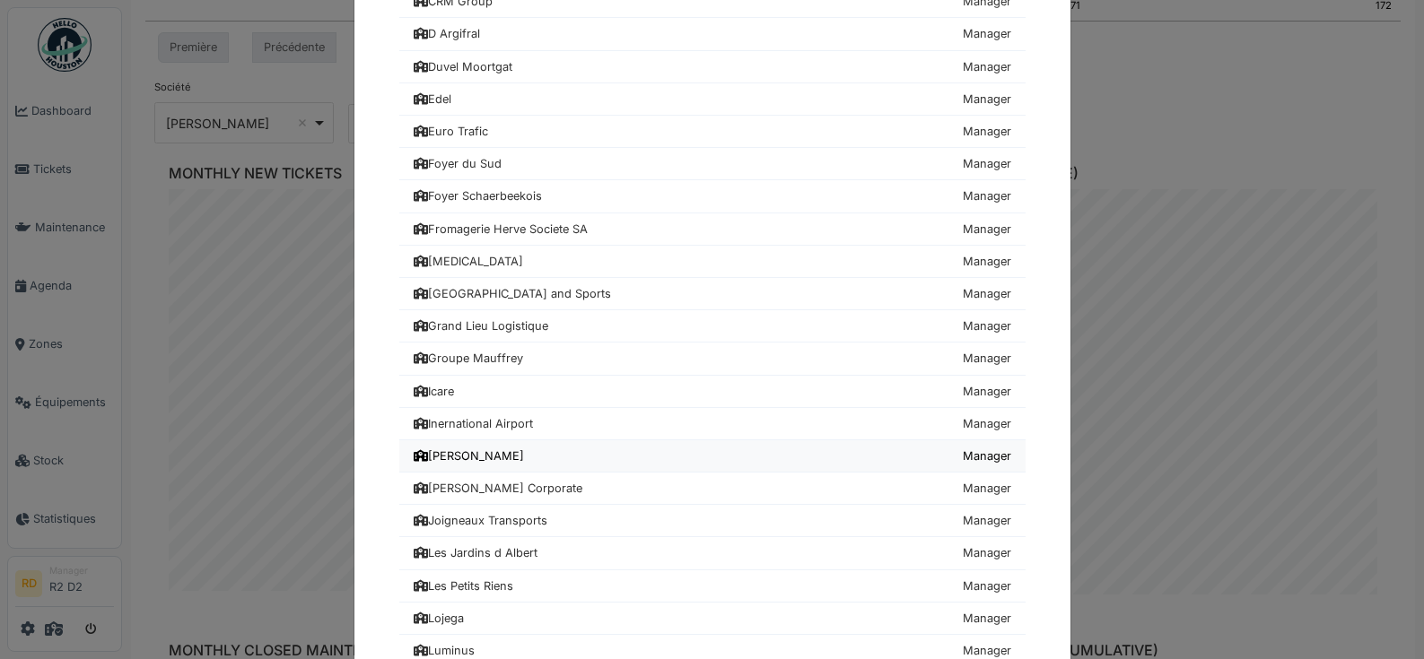
scroll to position [919, 0]
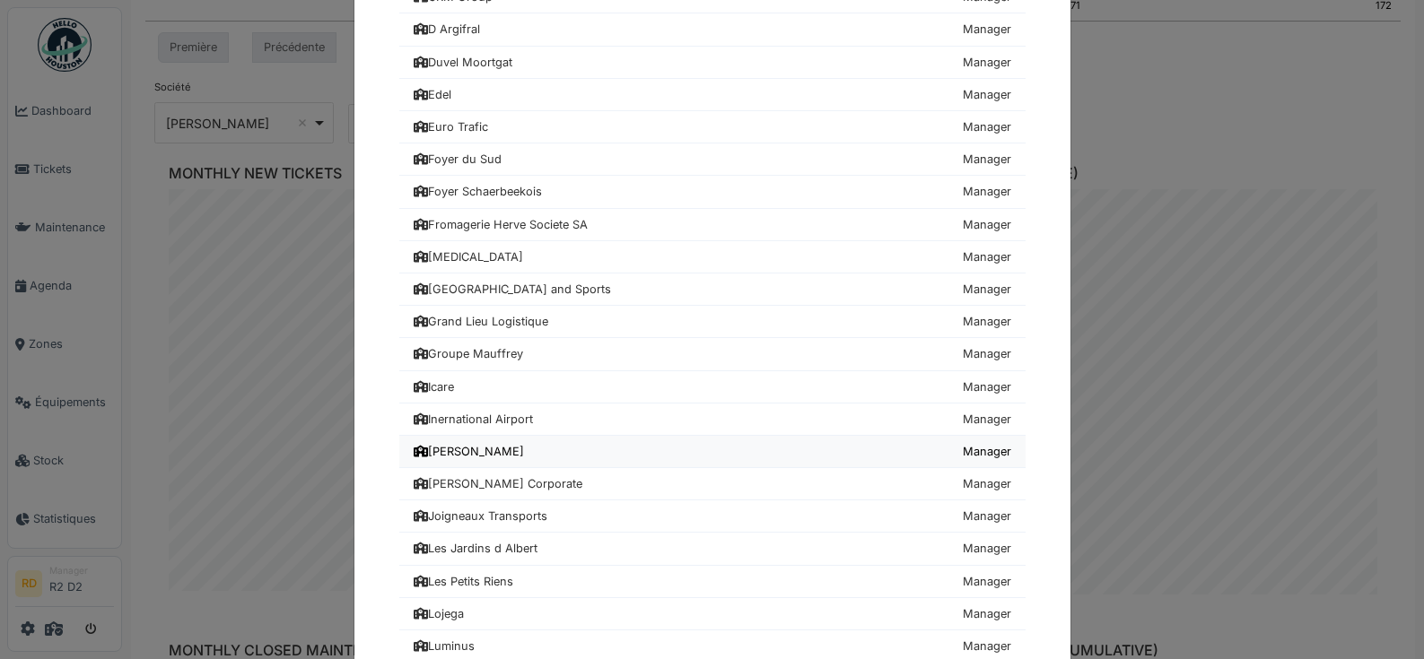
click at [512, 458] on link "John Cockerill Manager" at bounding box center [712, 452] width 626 height 32
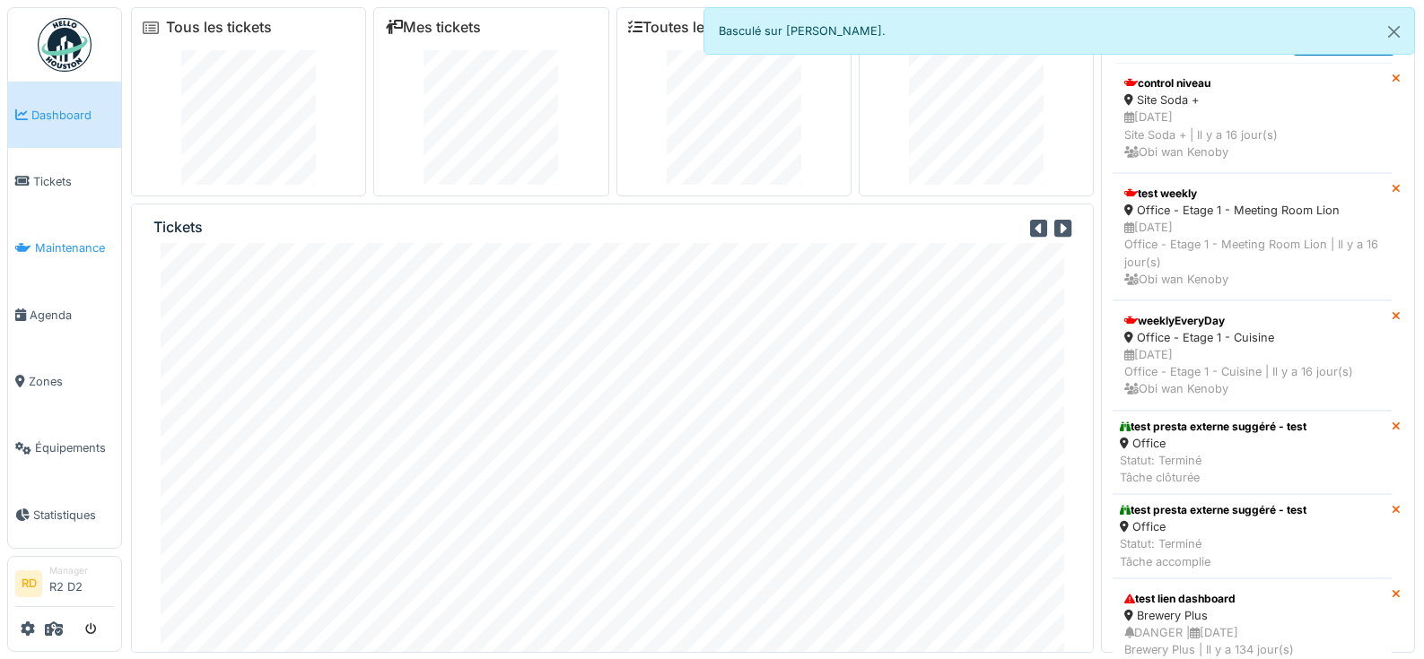
click at [57, 240] on span "Maintenance" at bounding box center [74, 248] width 79 height 17
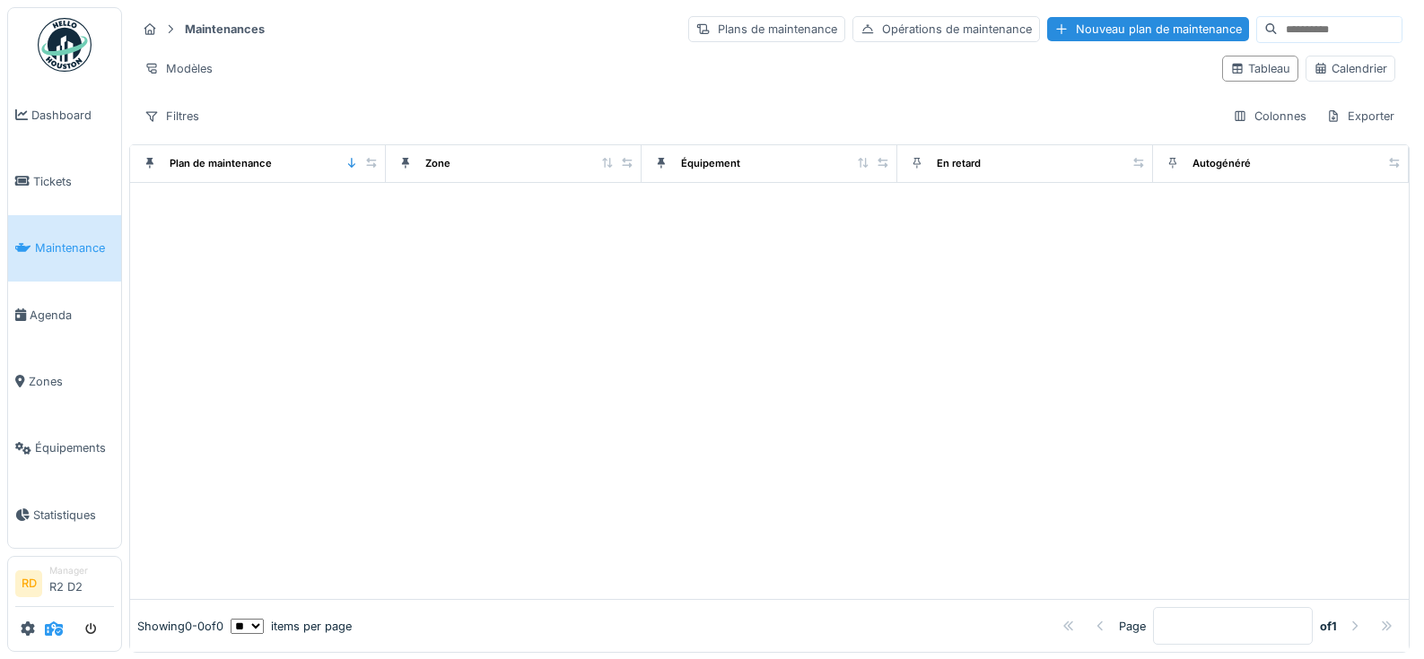
click at [58, 629] on icon at bounding box center [54, 629] width 18 height 14
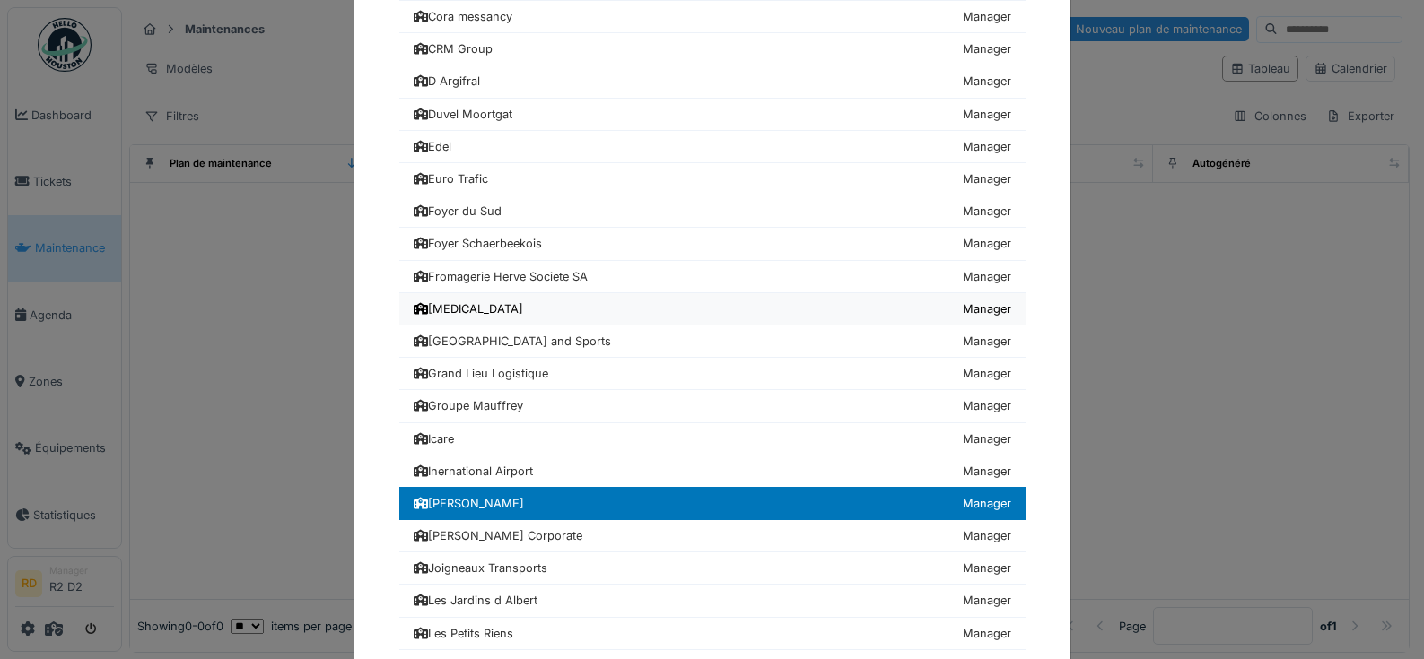
scroll to position [912, 0]
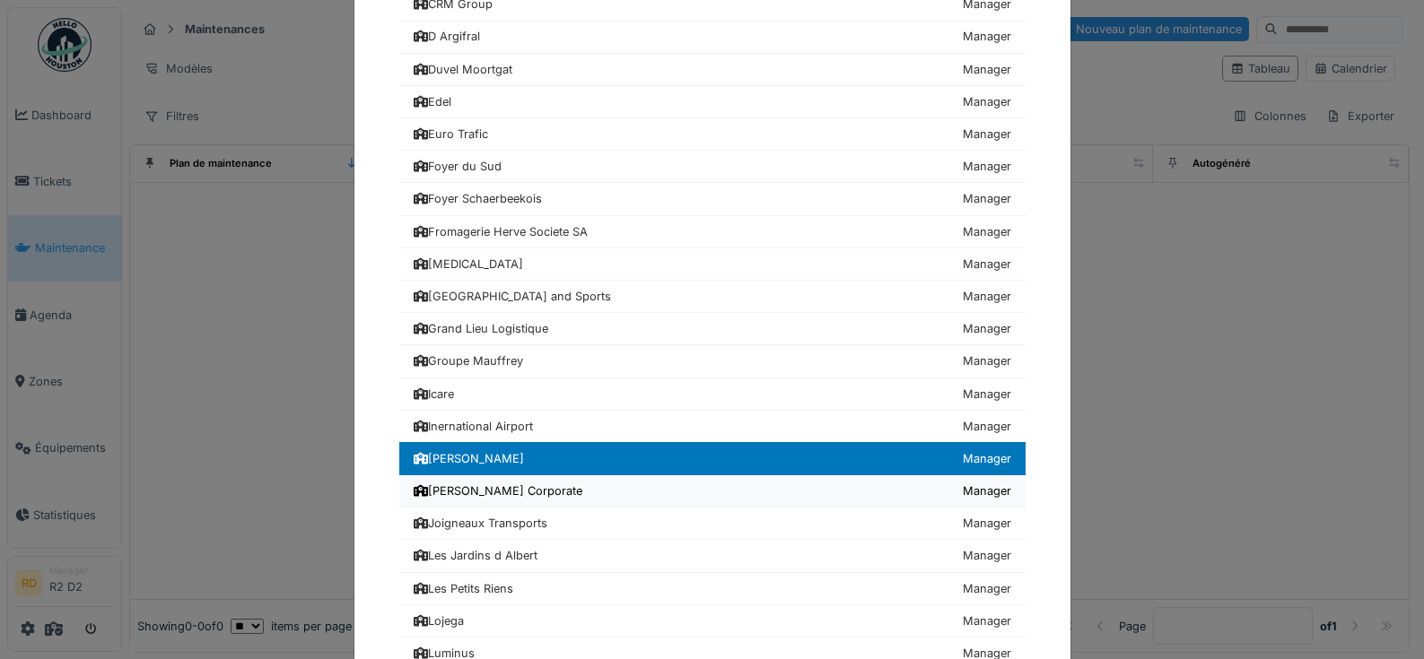
click at [502, 496] on div "[PERSON_NAME] Corporate" at bounding box center [498, 491] width 169 height 17
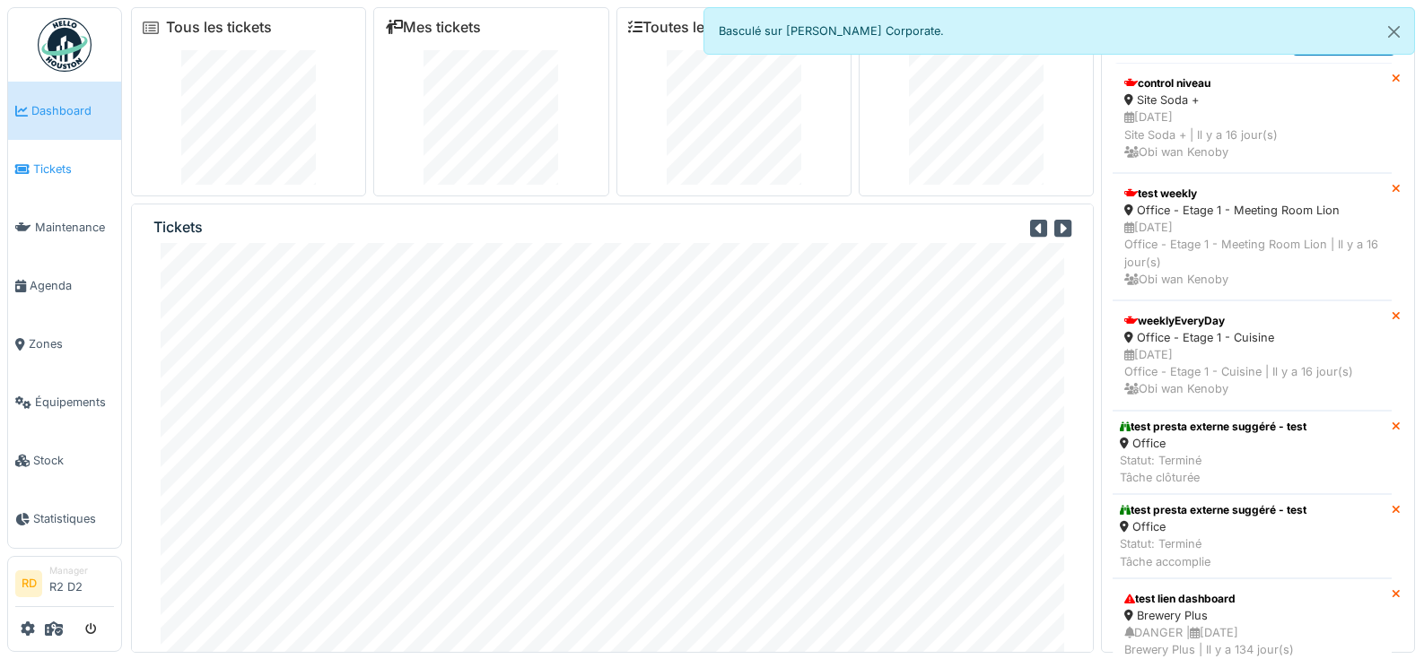
click at [77, 179] on link "Tickets" at bounding box center [64, 169] width 113 height 58
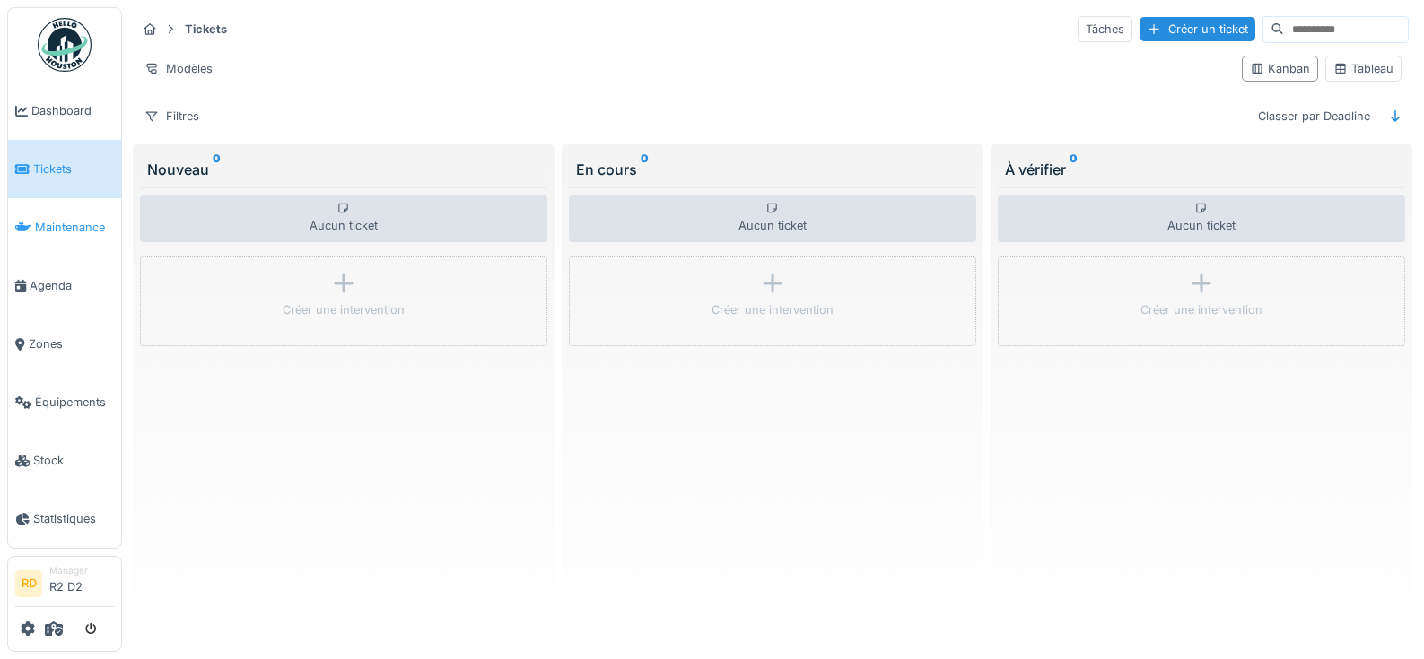
click at [70, 240] on link "Maintenance" at bounding box center [64, 227] width 113 height 58
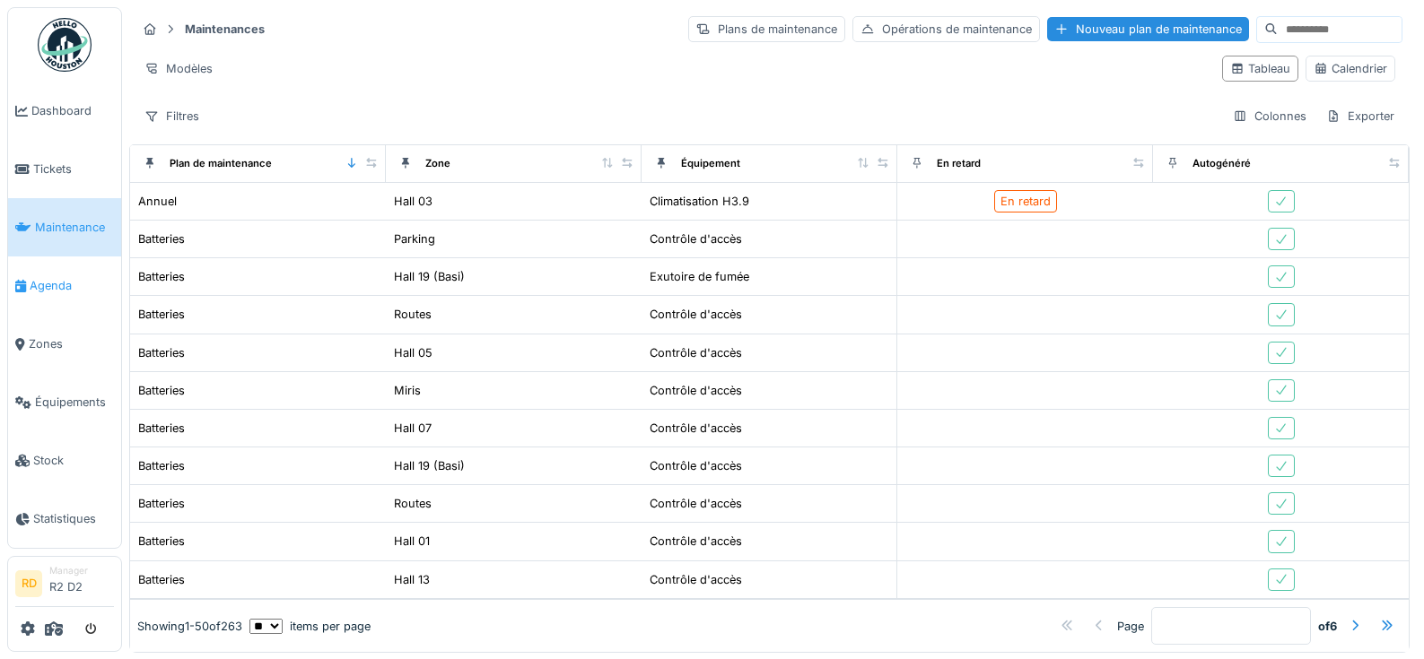
click at [65, 286] on span "Agenda" at bounding box center [72, 285] width 84 height 17
click at [1327, 74] on div "Calendrier" at bounding box center [1350, 68] width 74 height 17
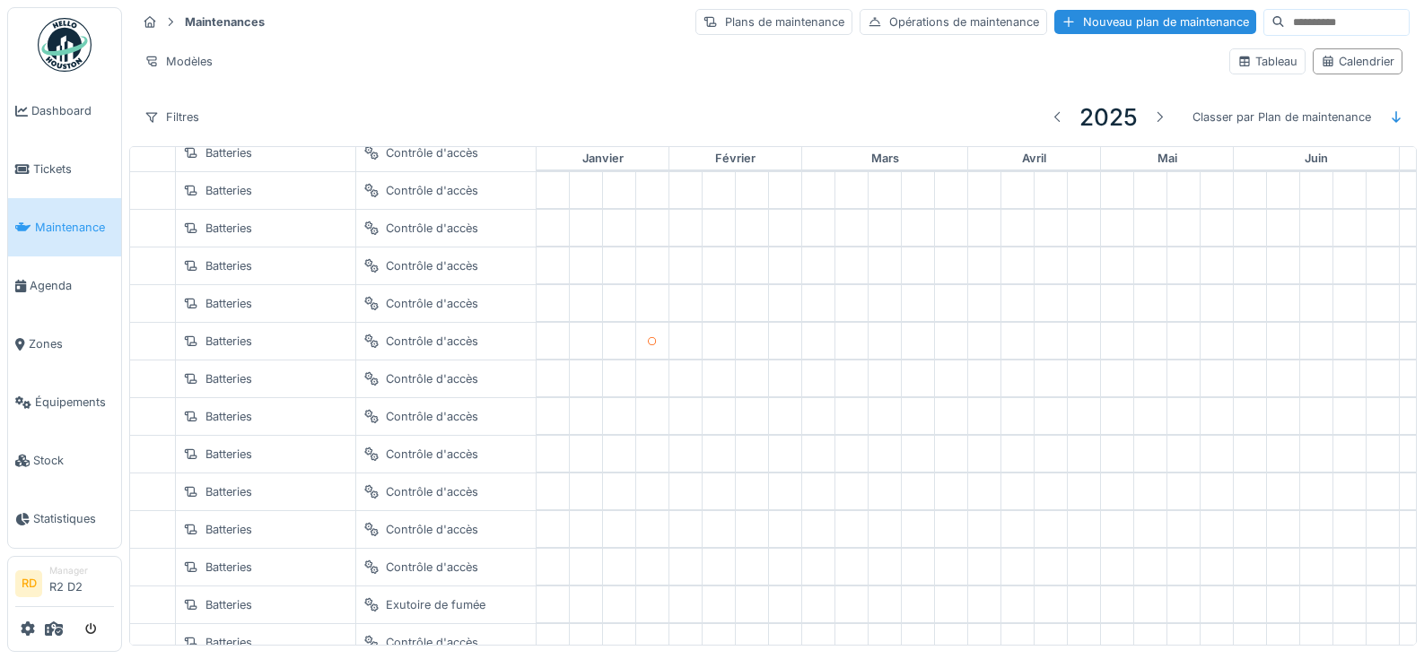
scroll to position [360, 0]
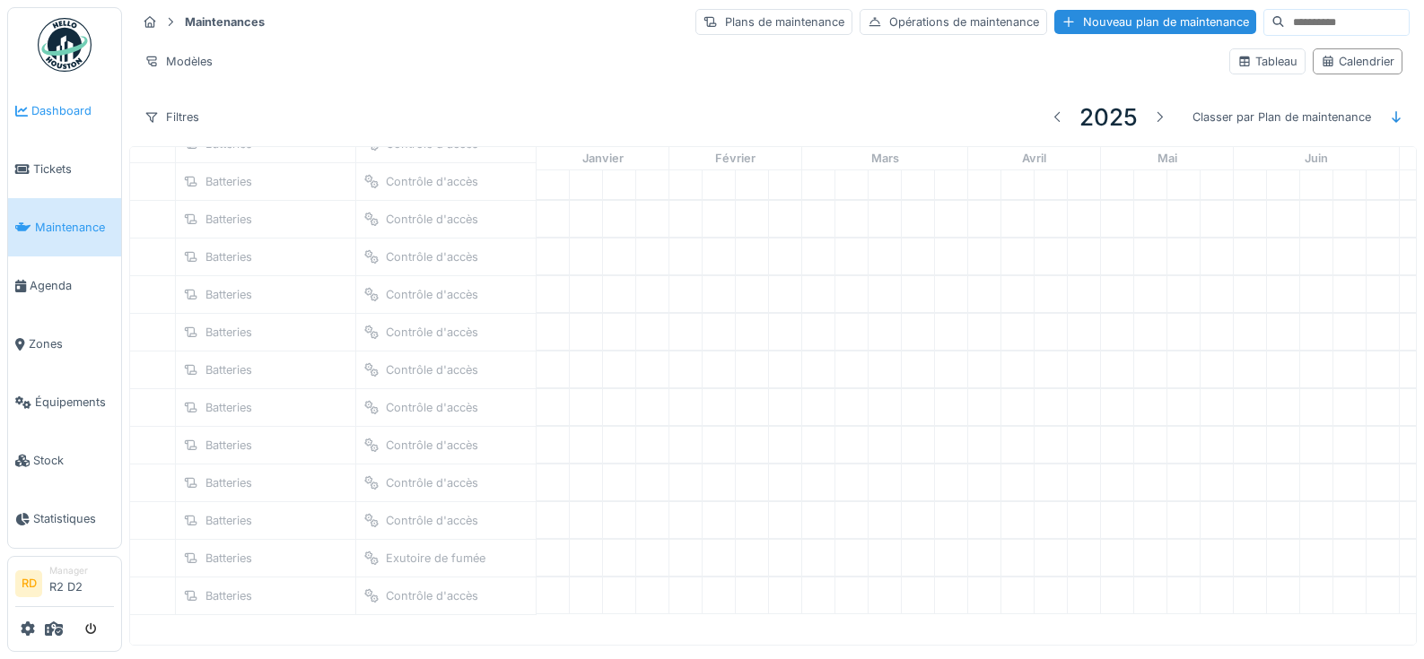
click at [71, 113] on span "Dashboard" at bounding box center [72, 110] width 83 height 17
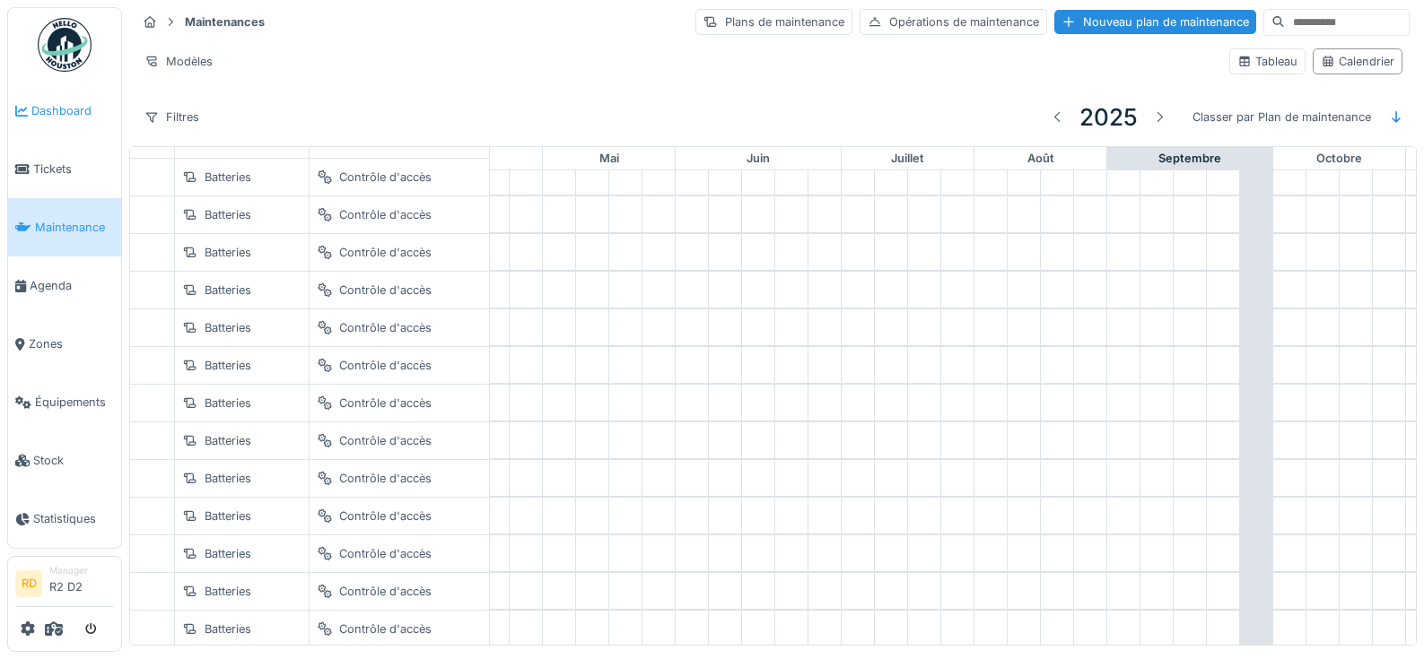
scroll to position [65, 742]
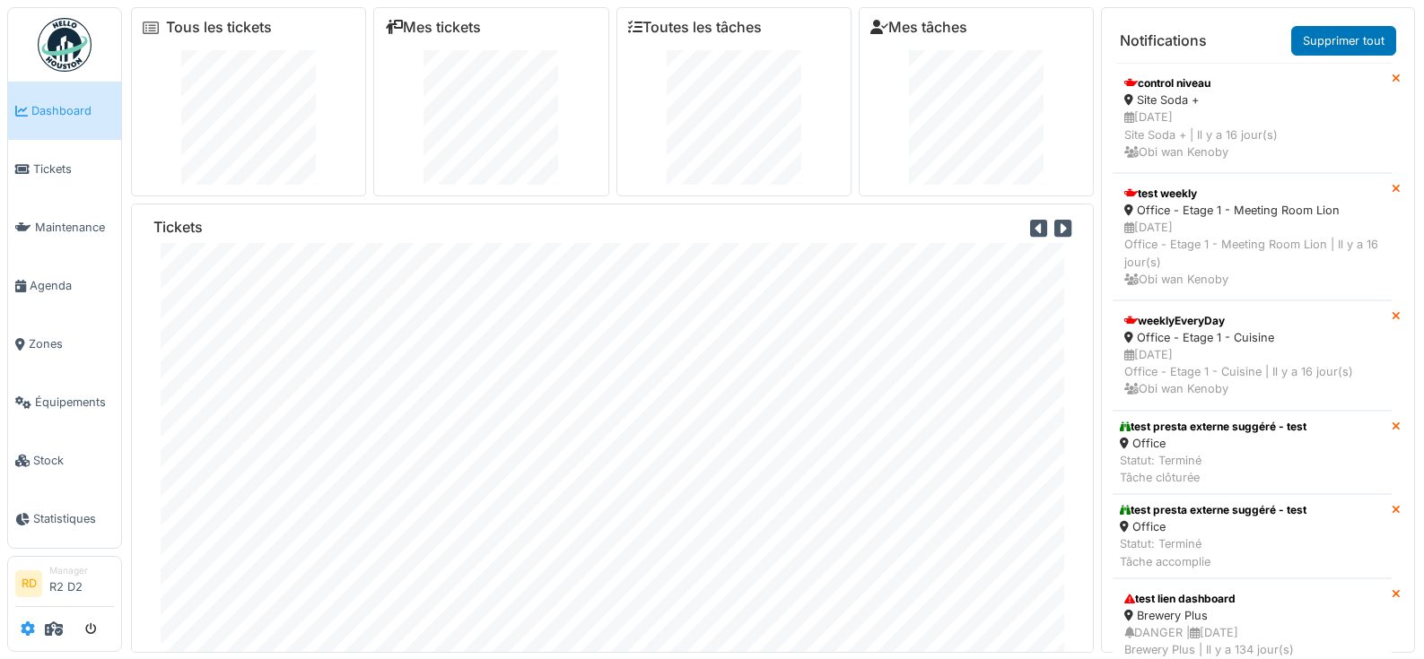
click at [30, 632] on icon at bounding box center [28, 629] width 14 height 14
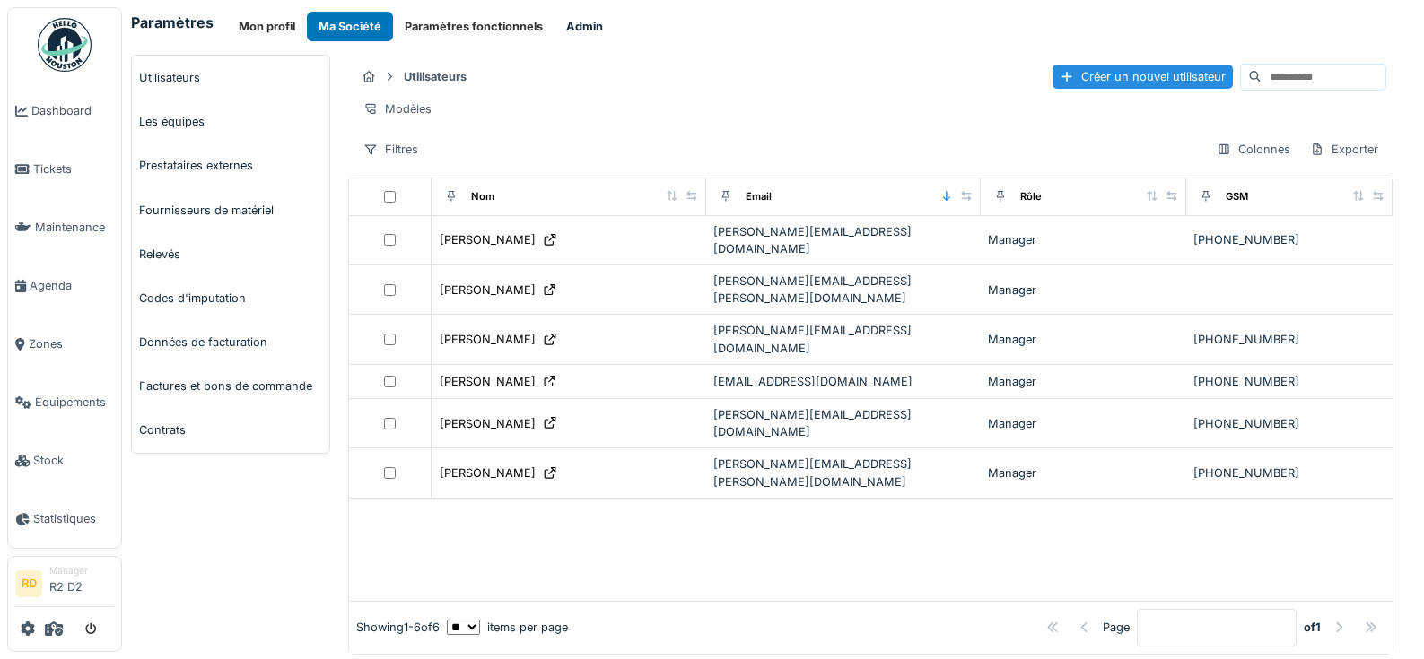
click at [583, 34] on button "Admin" at bounding box center [584, 27] width 60 height 30
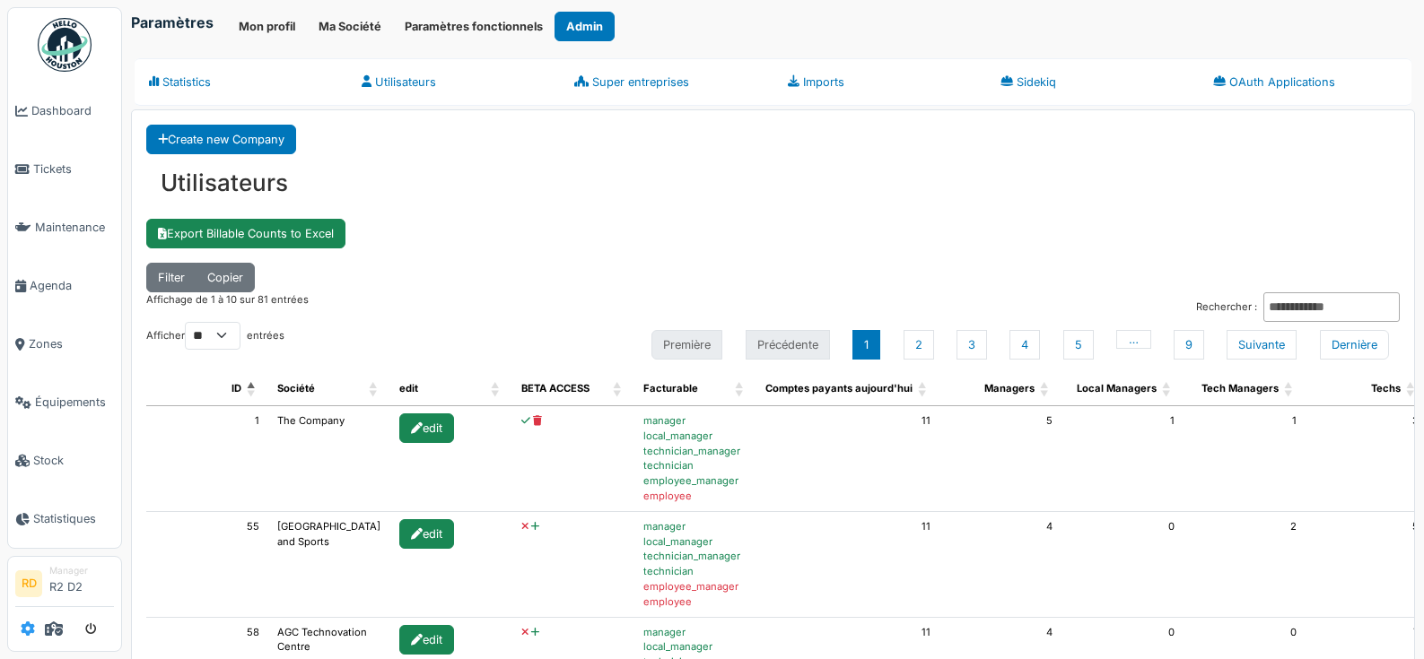
click at [27, 632] on icon at bounding box center [28, 629] width 14 height 14
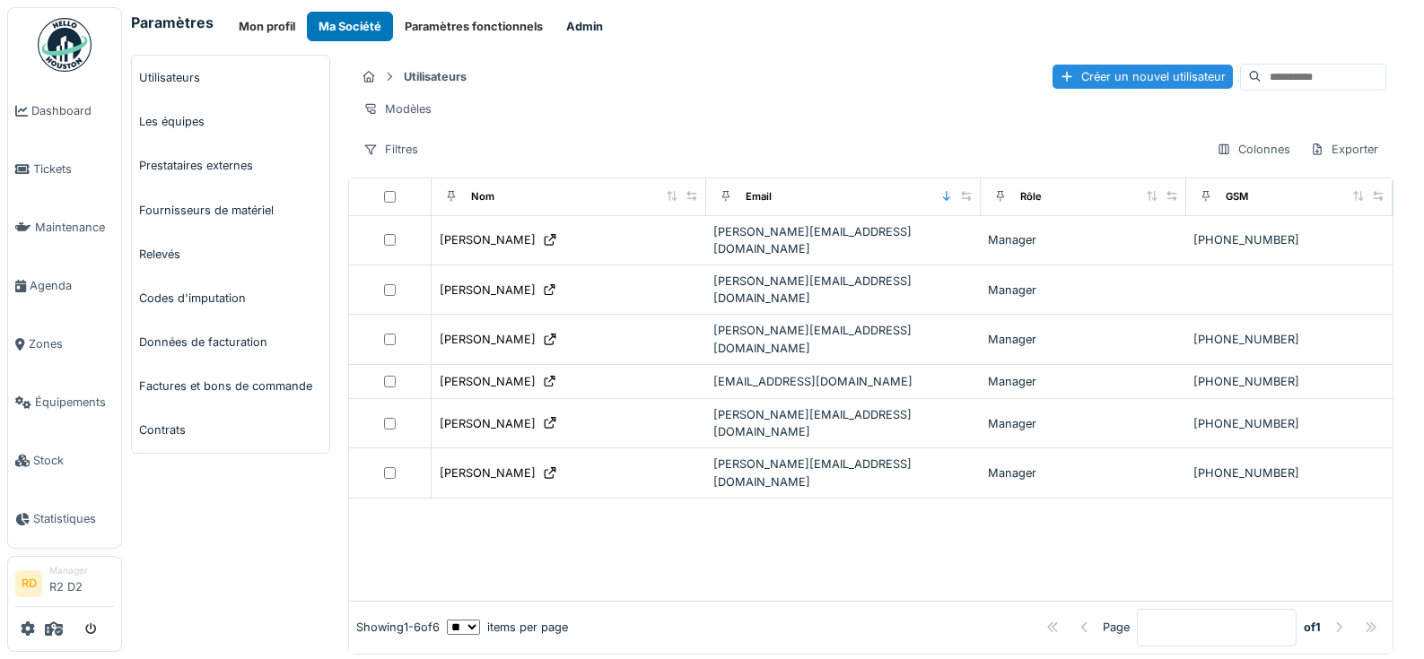
click at [581, 23] on button "Admin" at bounding box center [584, 27] width 60 height 30
click at [589, 29] on button "Admin" at bounding box center [584, 27] width 60 height 30
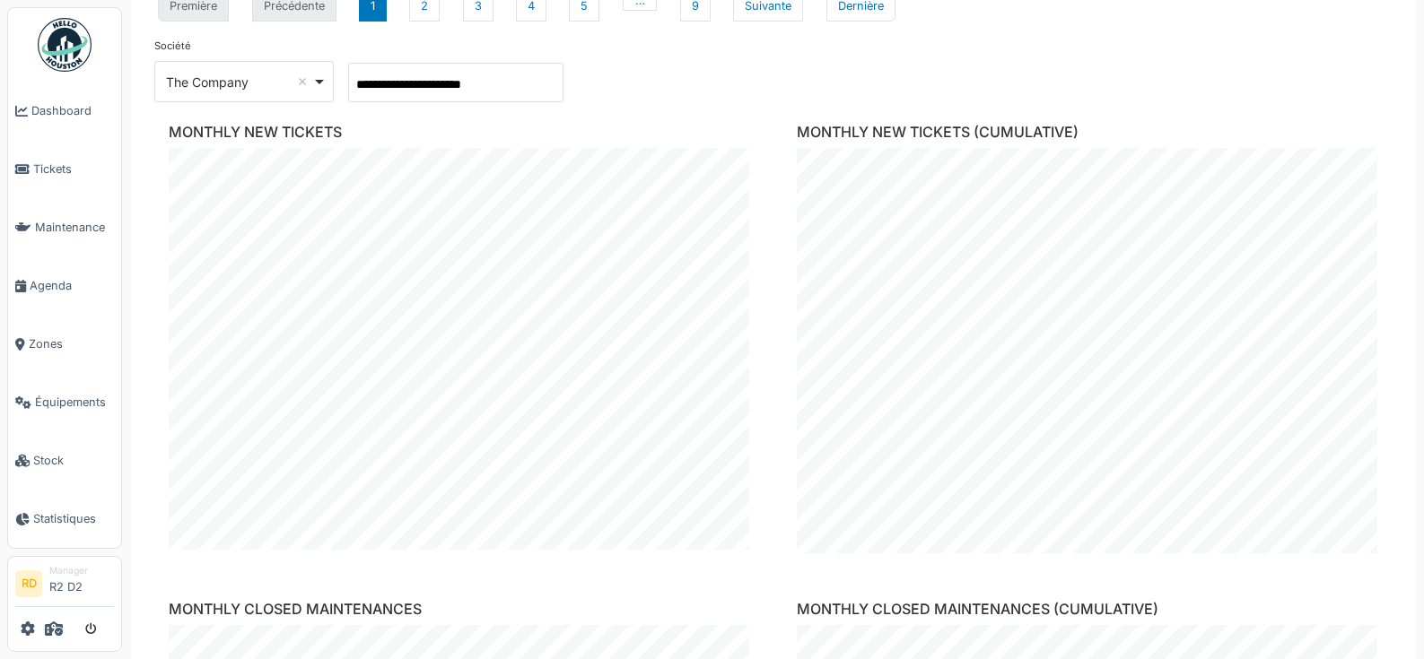
scroll to position [438, 0]
click at [268, 94] on div "**********" at bounding box center [243, 78] width 179 height 41
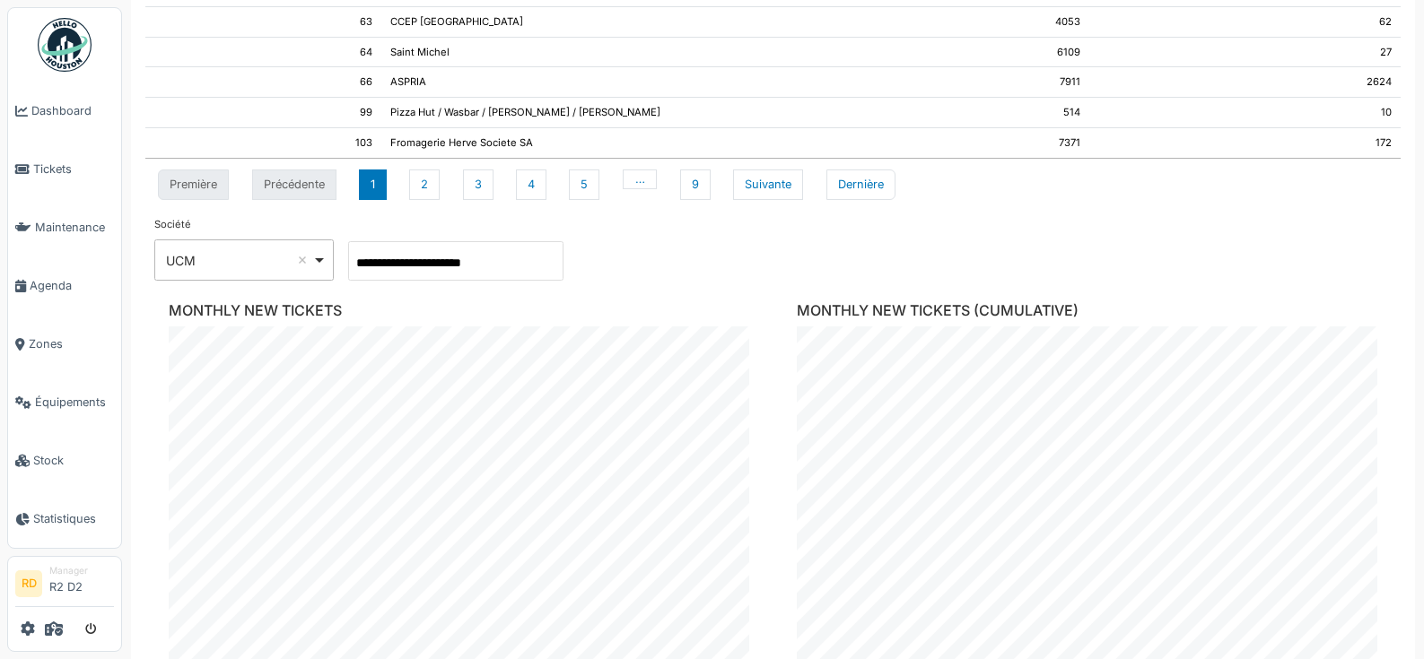
scroll to position [212, 0]
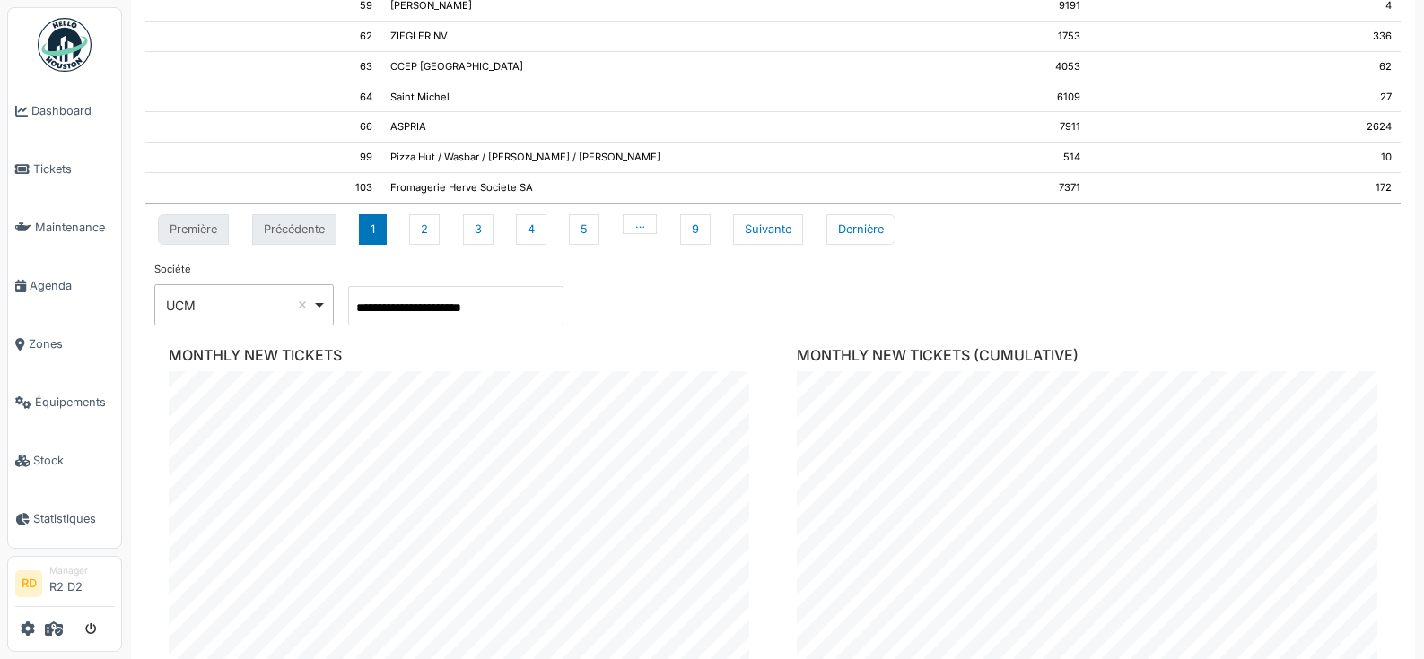
click at [234, 299] on div "UCM Remove item" at bounding box center [239, 305] width 146 height 19
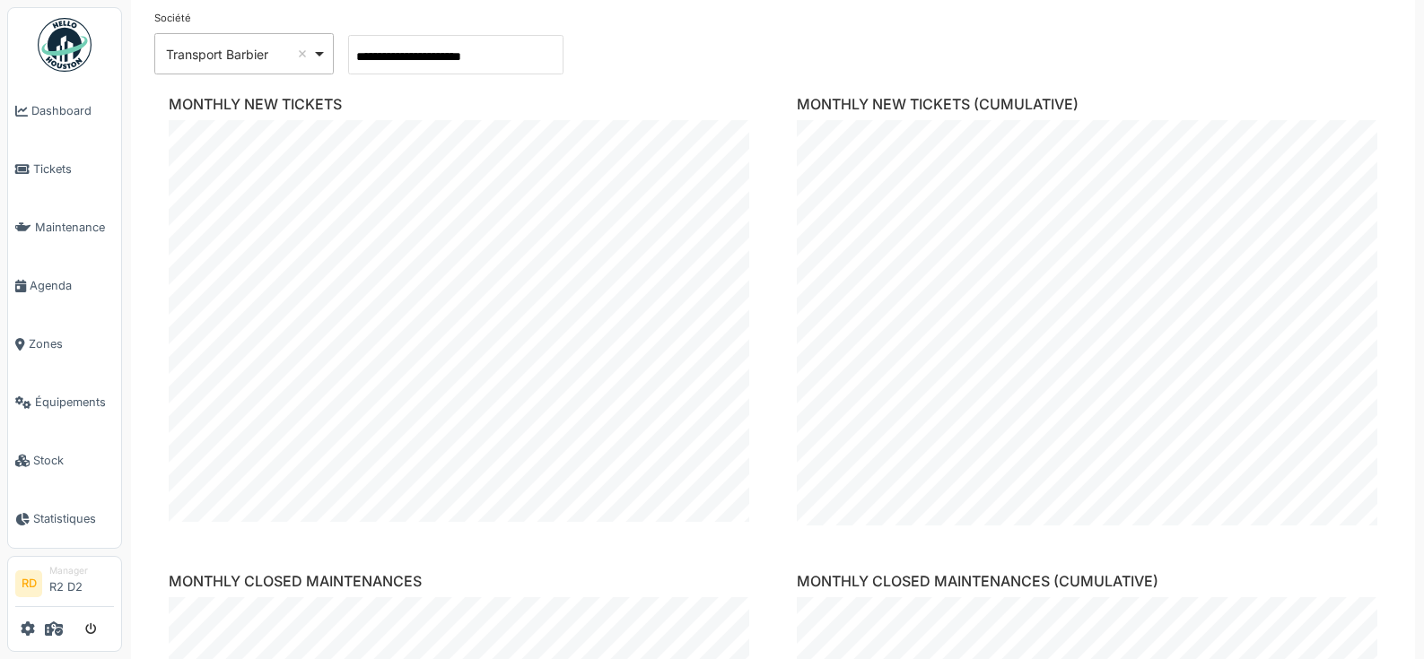
scroll to position [353, 0]
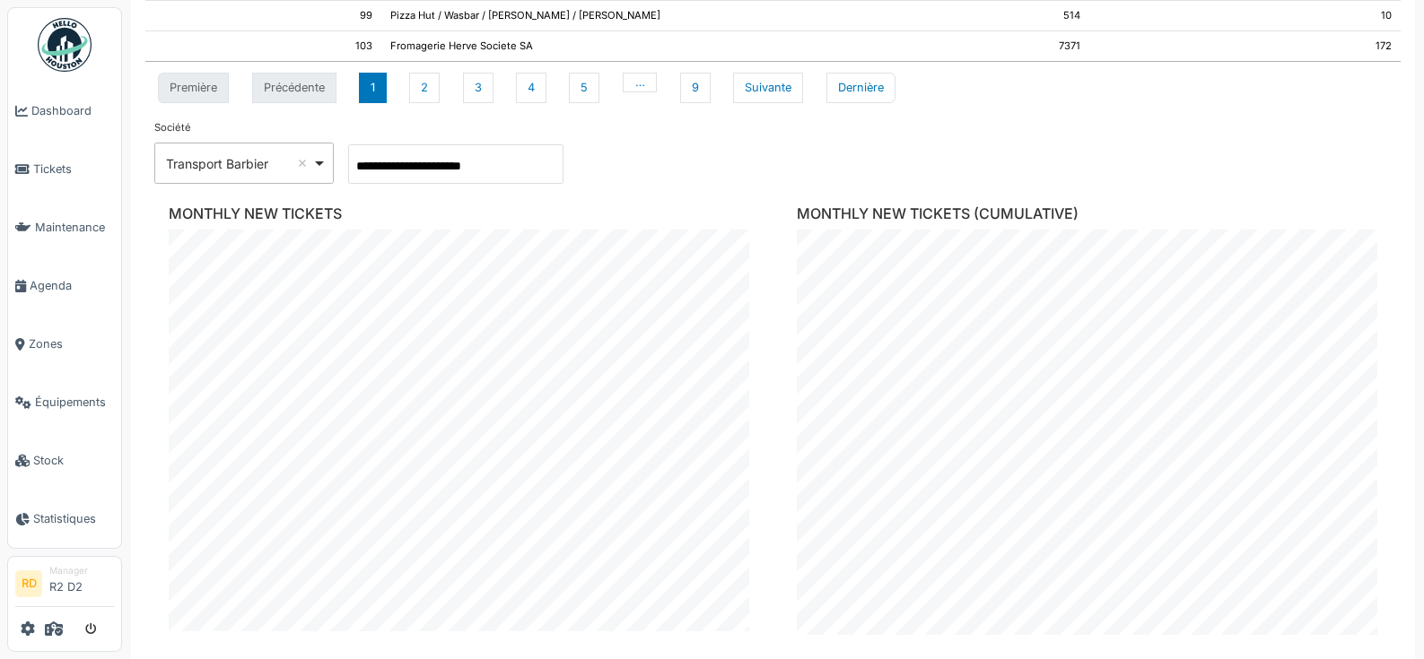
click at [240, 181] on div "**********" at bounding box center [243, 163] width 179 height 41
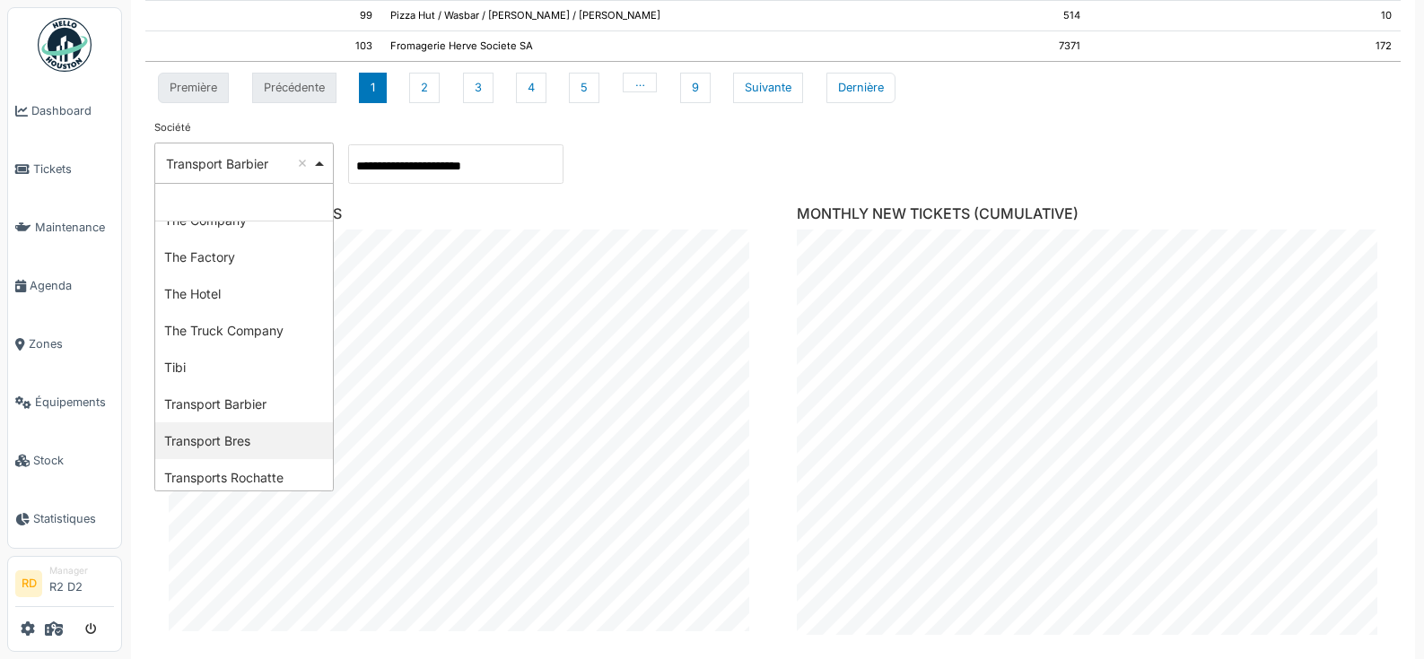
scroll to position [2665, 0]
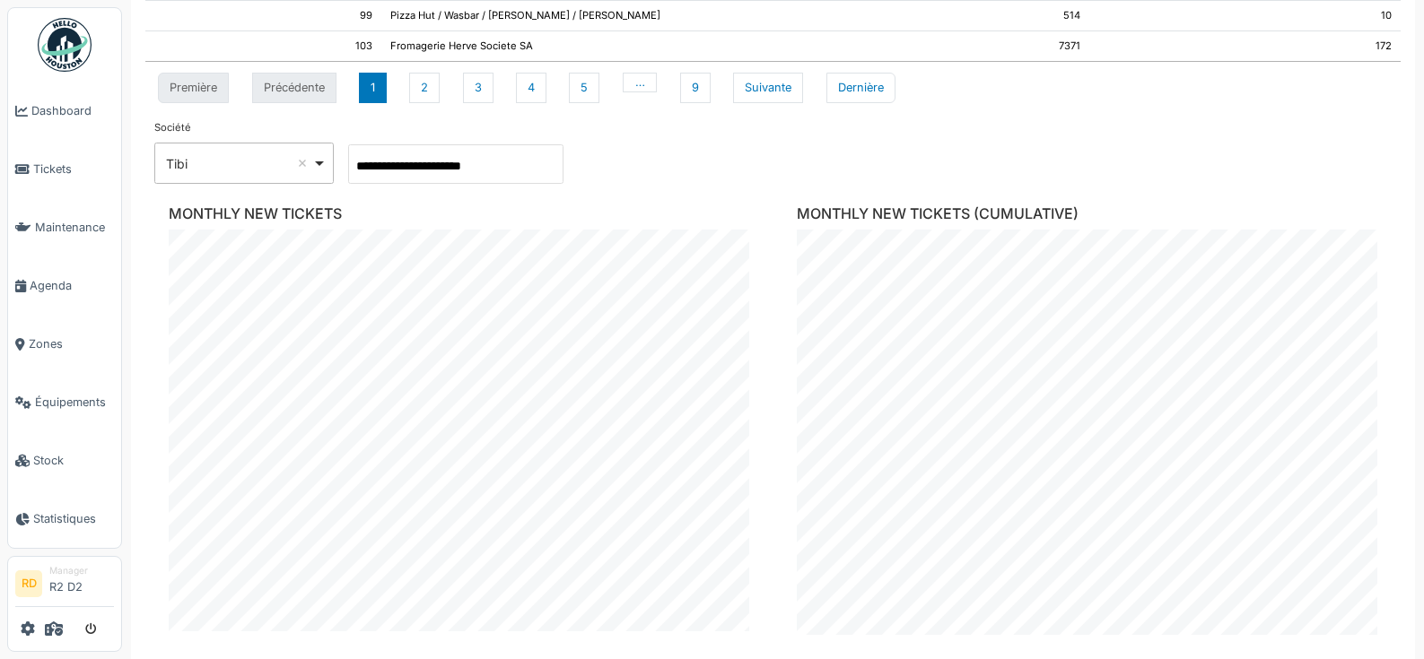
click at [240, 173] on div "Tibi Remove item" at bounding box center [244, 164] width 164 height 26
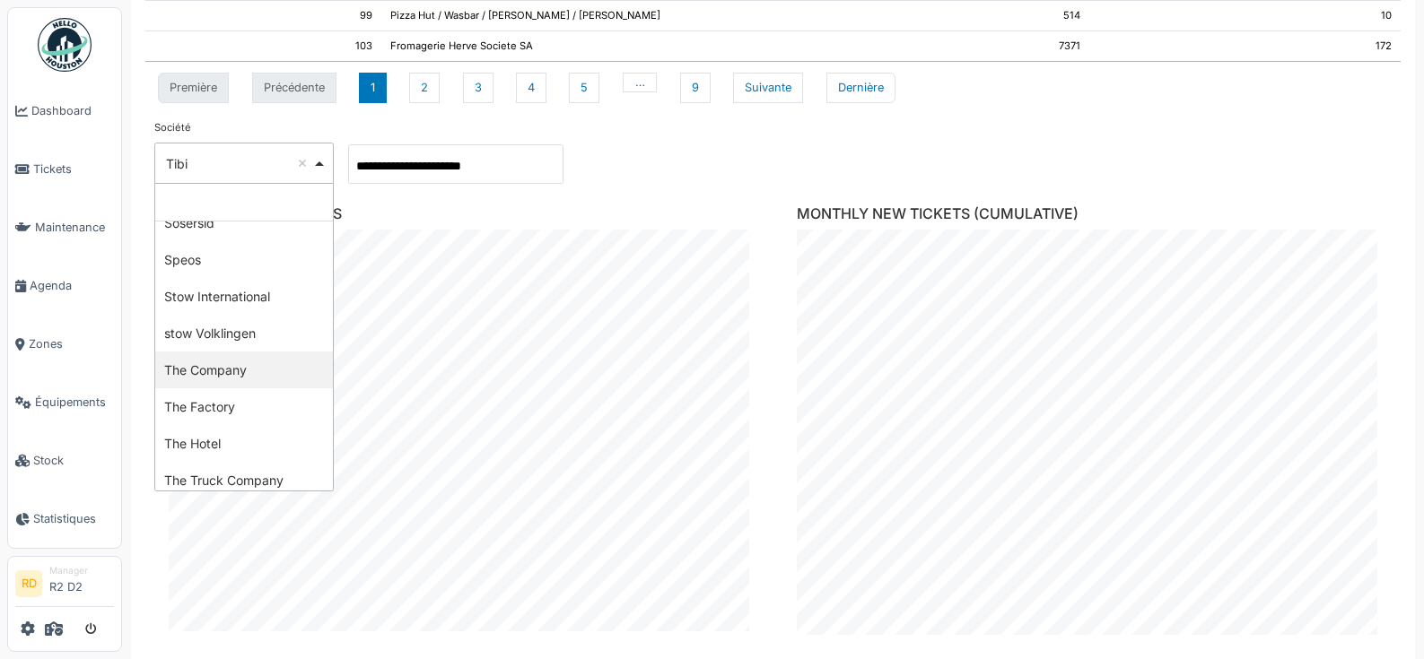
scroll to position [2421, 0]
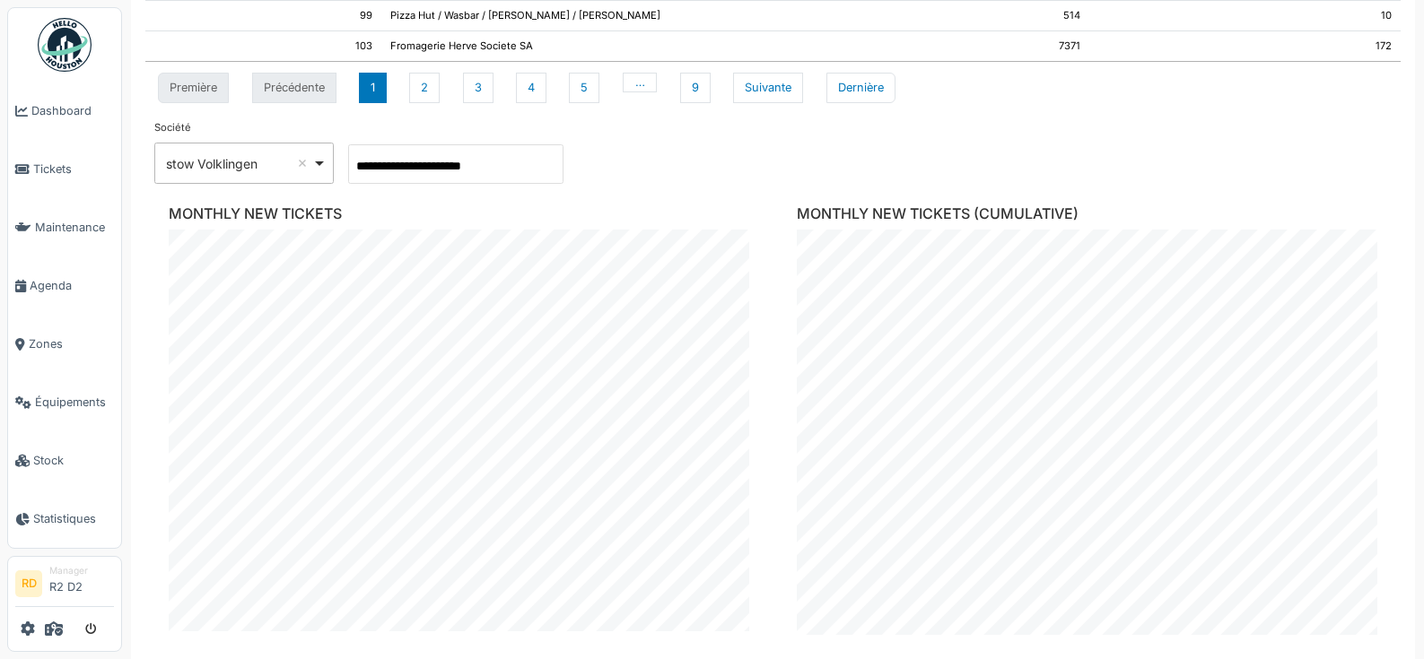
click at [224, 165] on div "stow Volklingen Remove item" at bounding box center [239, 163] width 146 height 19
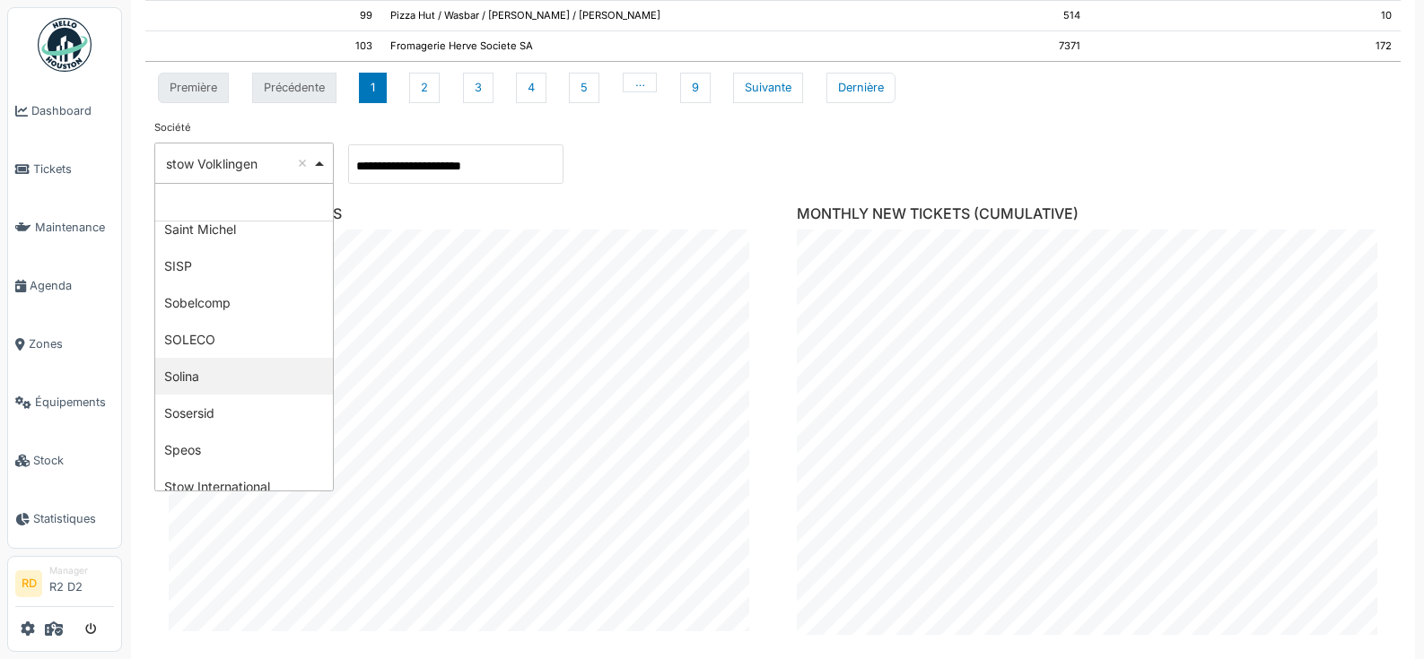
scroll to position [2287, 0]
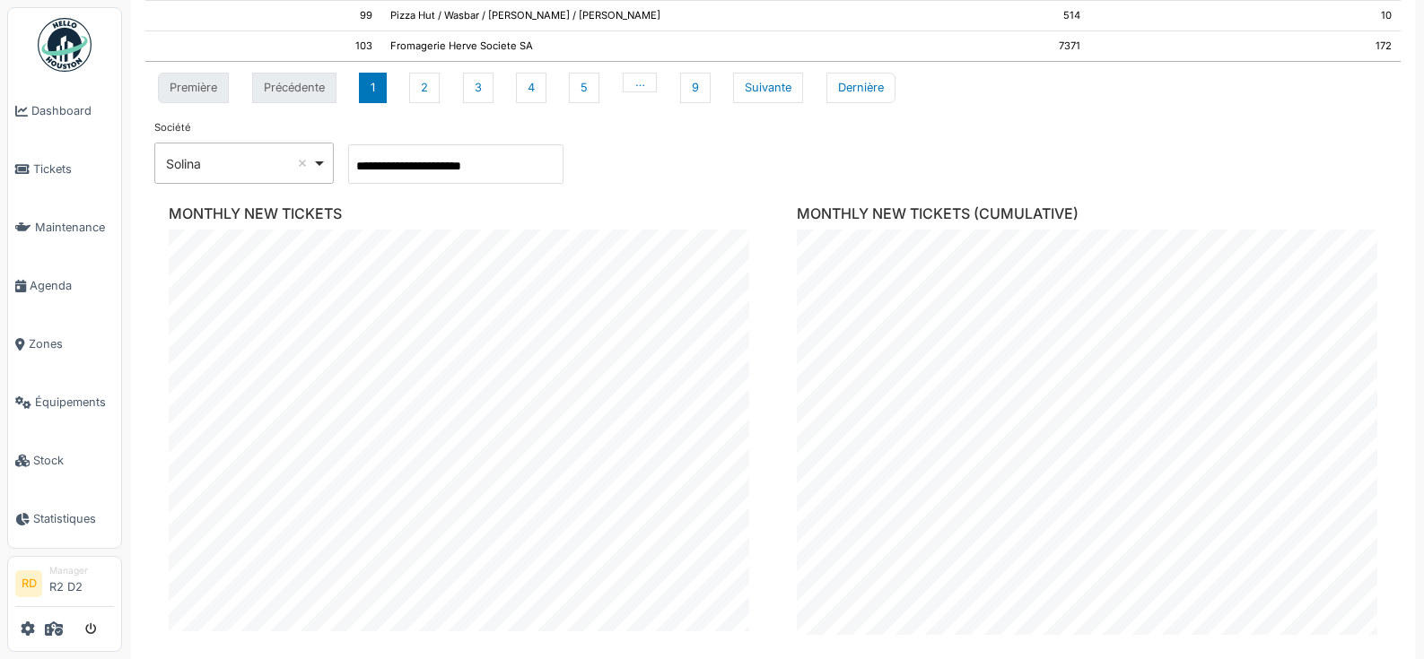
click at [240, 159] on div "Solina Remove item" at bounding box center [239, 163] width 146 height 19
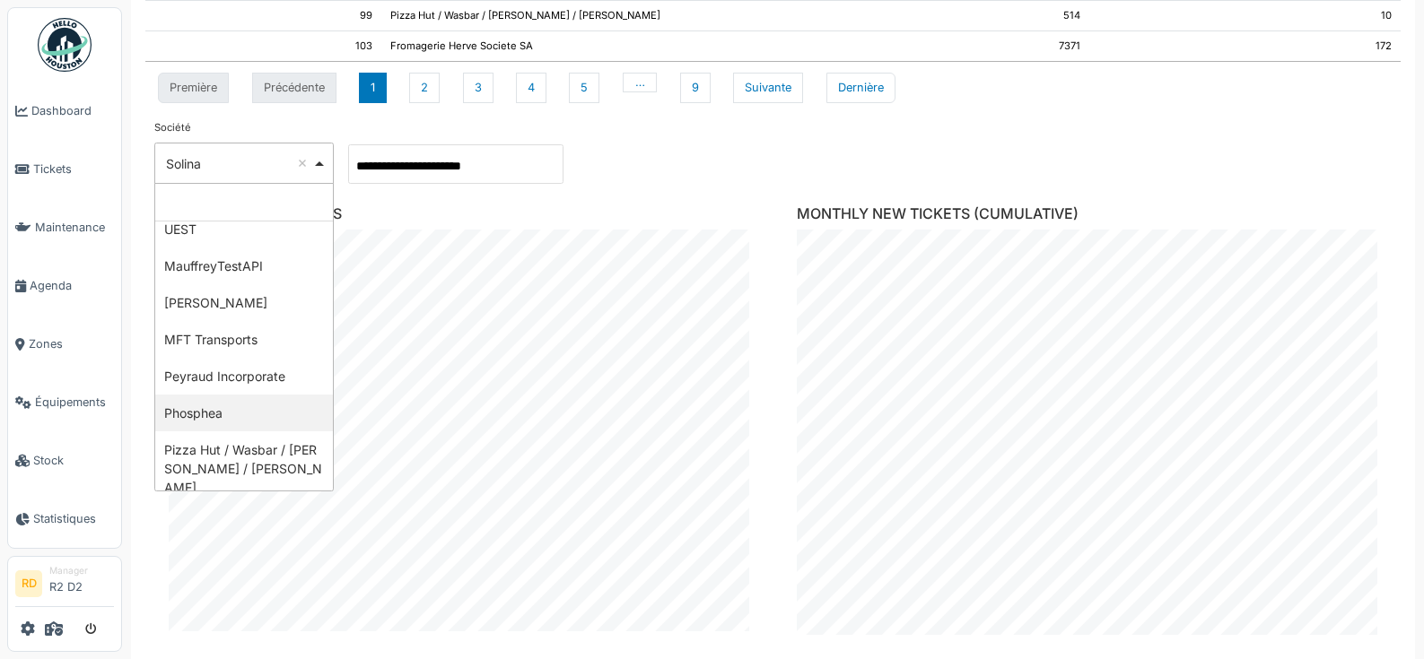
scroll to position [2029, 0]
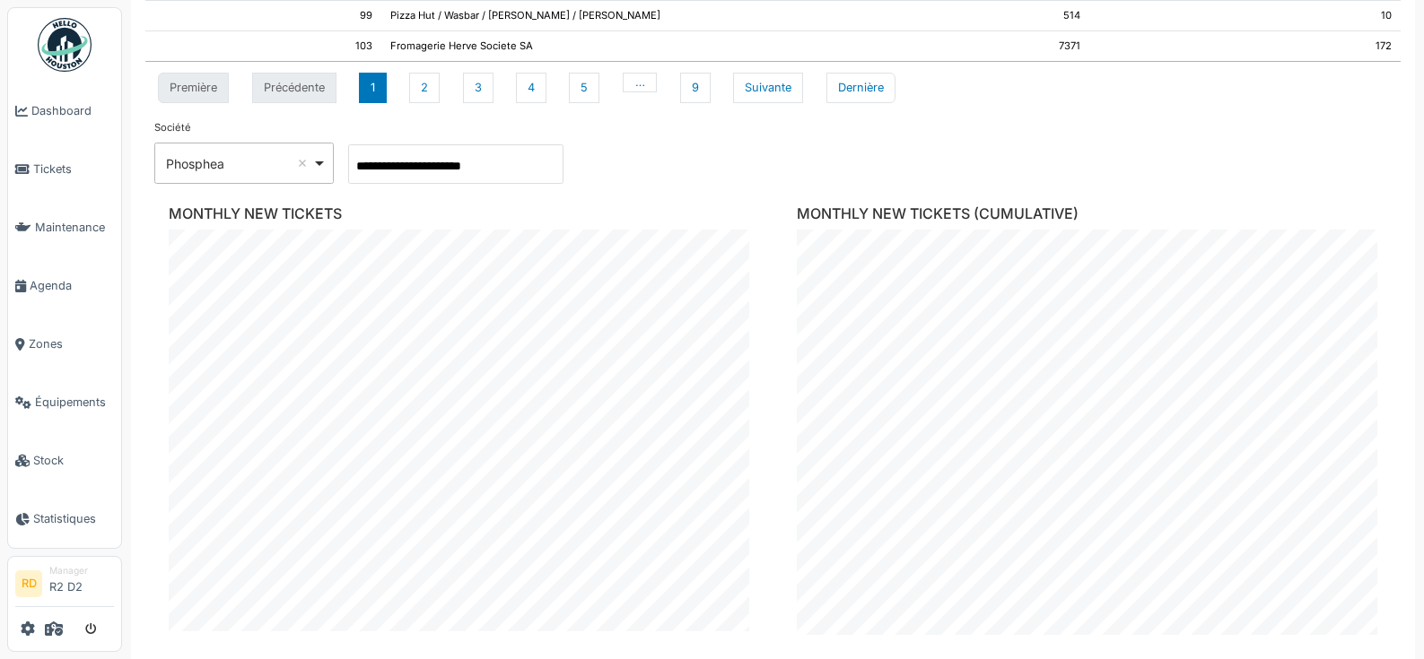
click at [190, 156] on div "Phosphea Remove item" at bounding box center [239, 163] width 146 height 19
click at [235, 171] on div "Pizza Hut / Wasbar / [PERSON_NAME] / [PERSON_NAME] Remove item" at bounding box center [342, 163] width 352 height 19
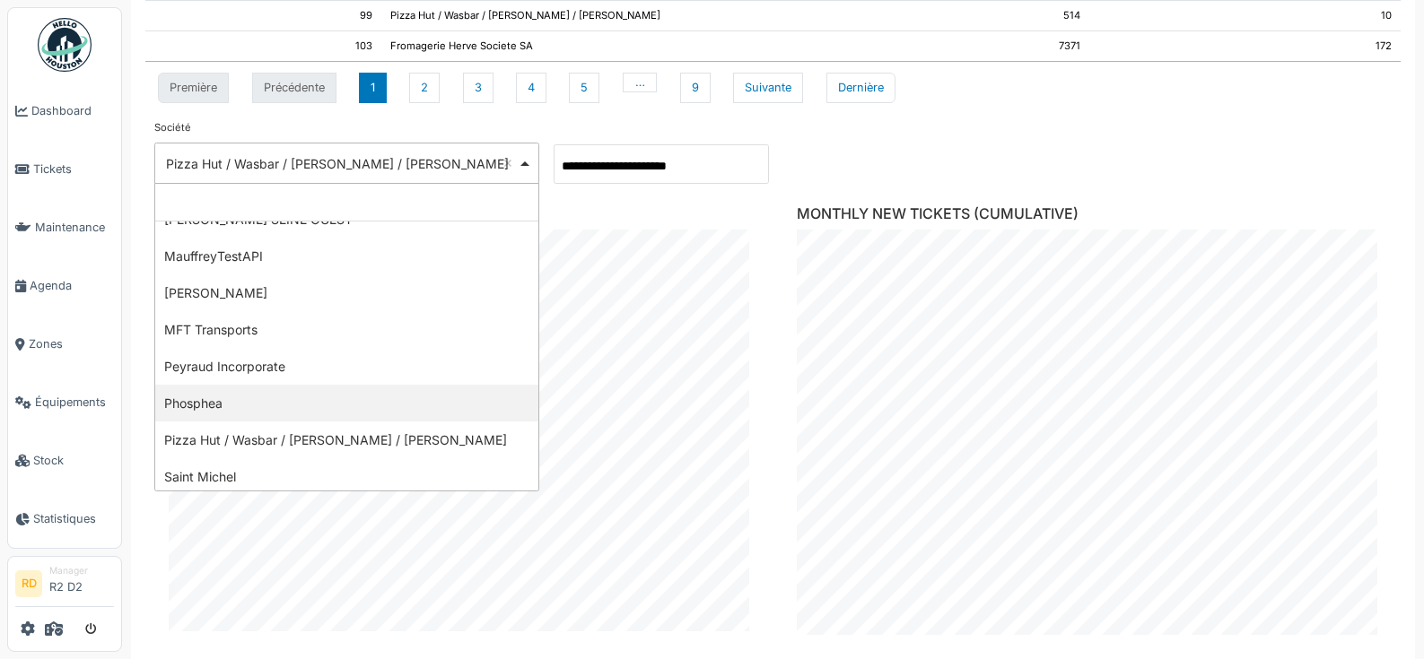
scroll to position [1932, 0]
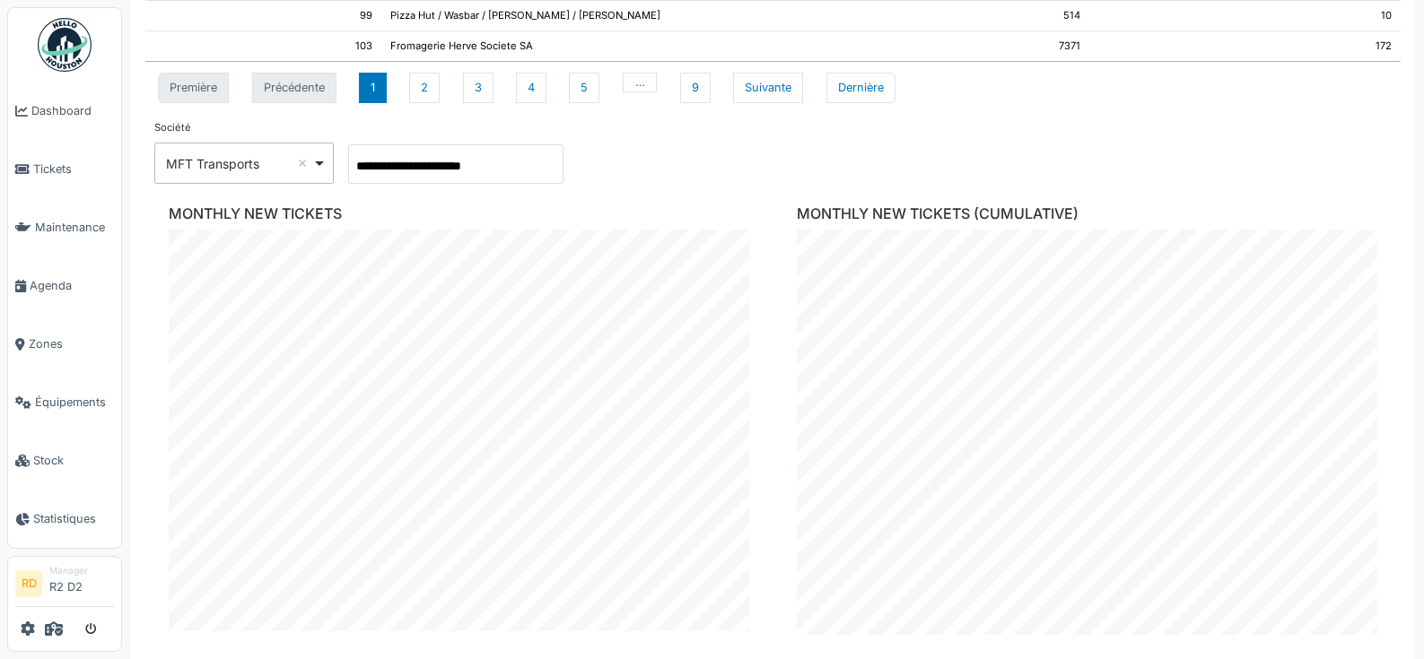
click at [213, 151] on div "MFT Transports Remove item" at bounding box center [244, 164] width 164 height 26
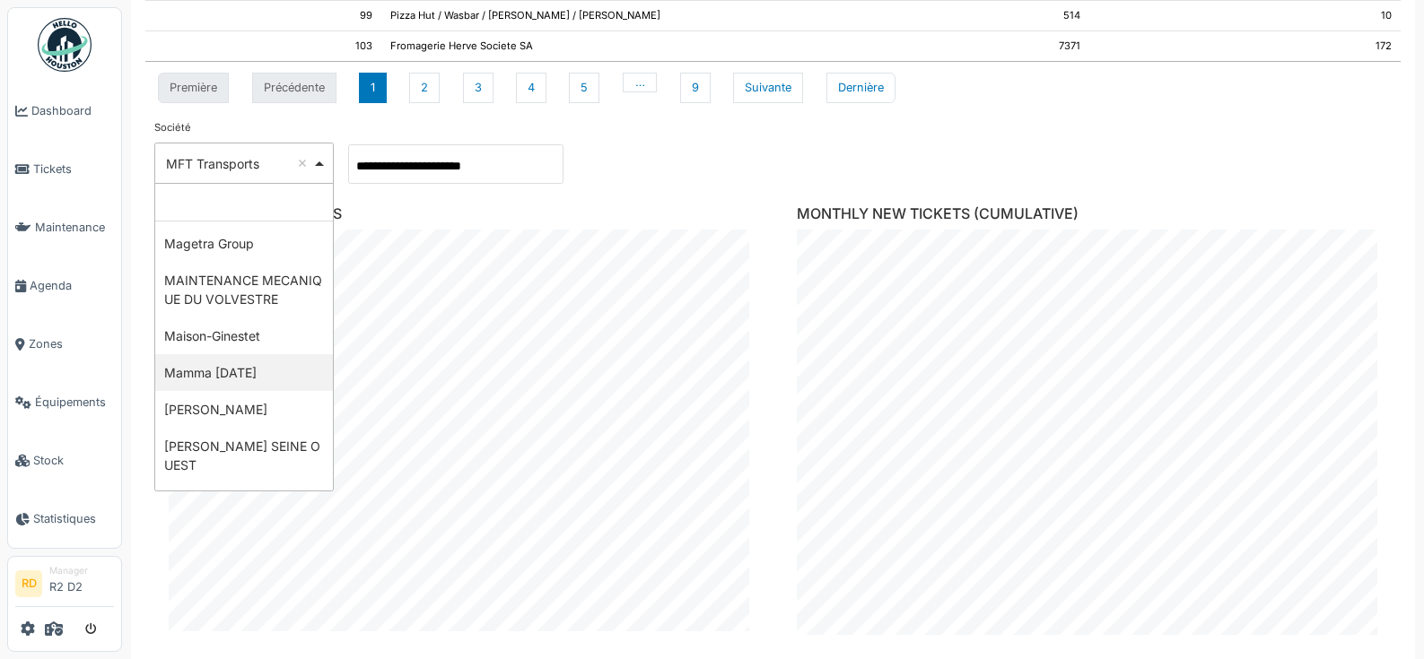
scroll to position [1796, 0]
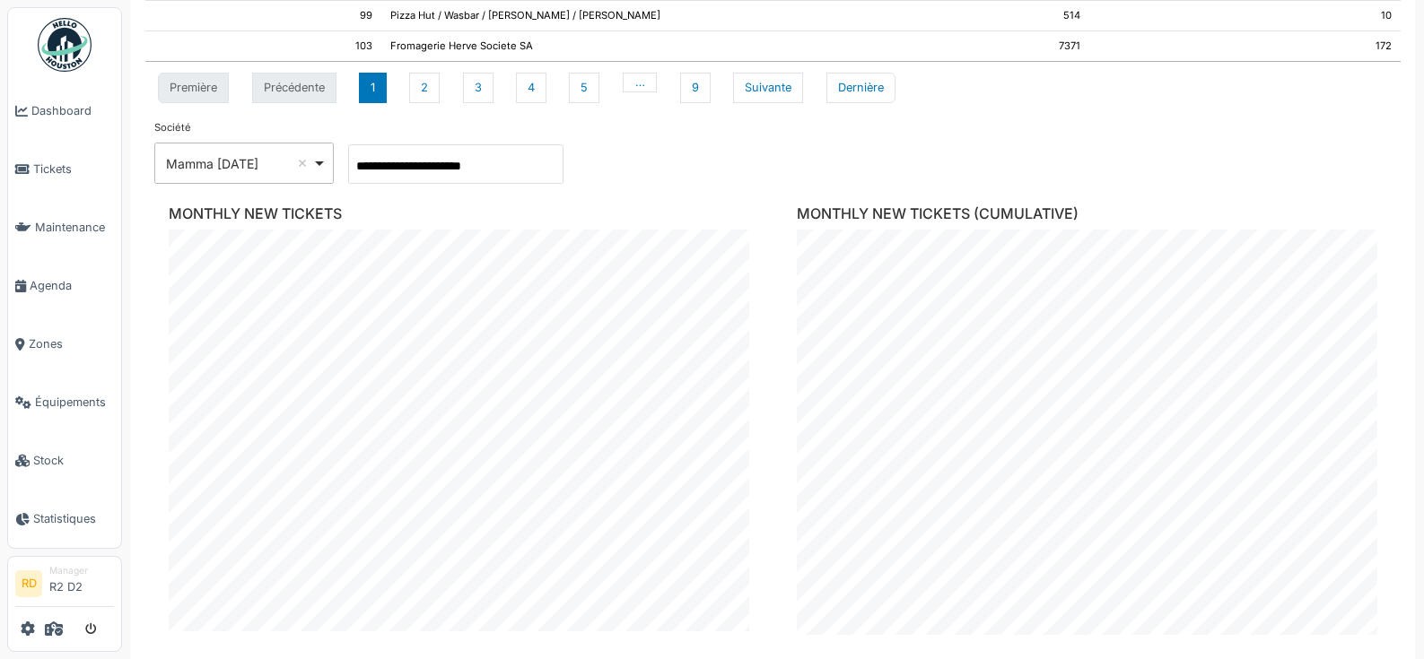
click at [196, 181] on div "**********" at bounding box center [243, 163] width 179 height 41
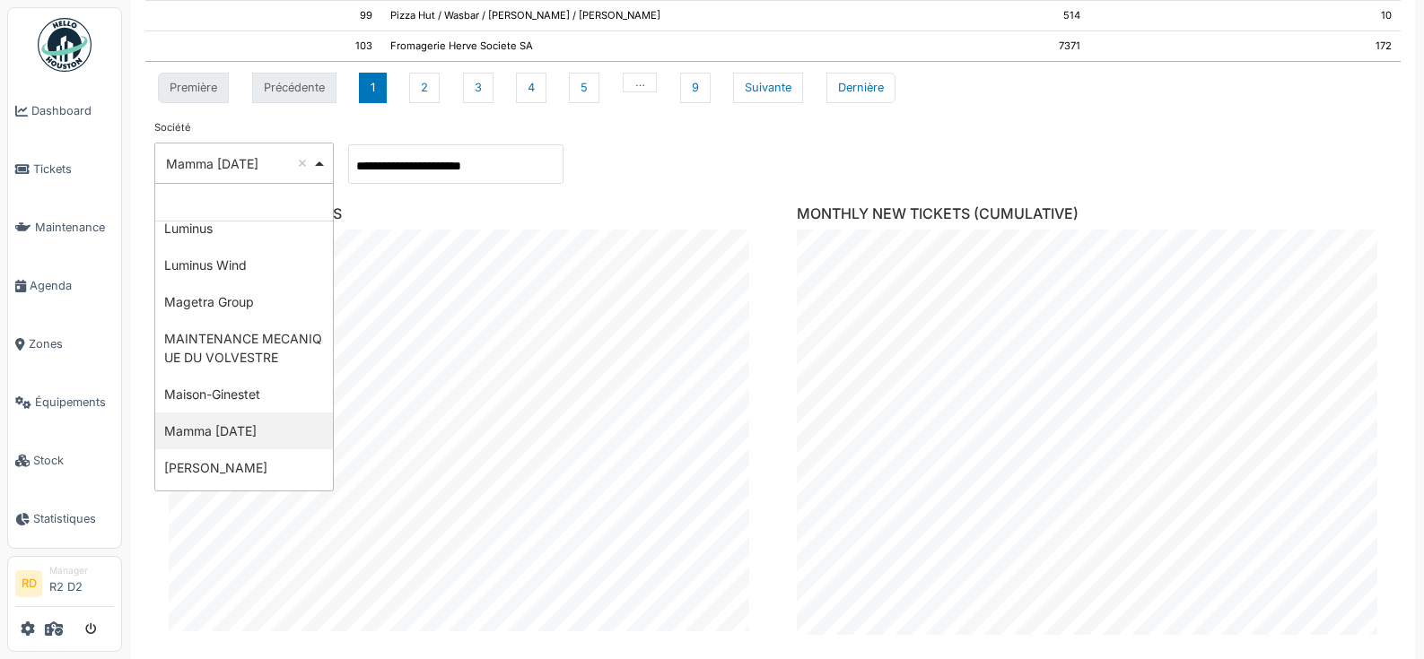
scroll to position [1738, 0]
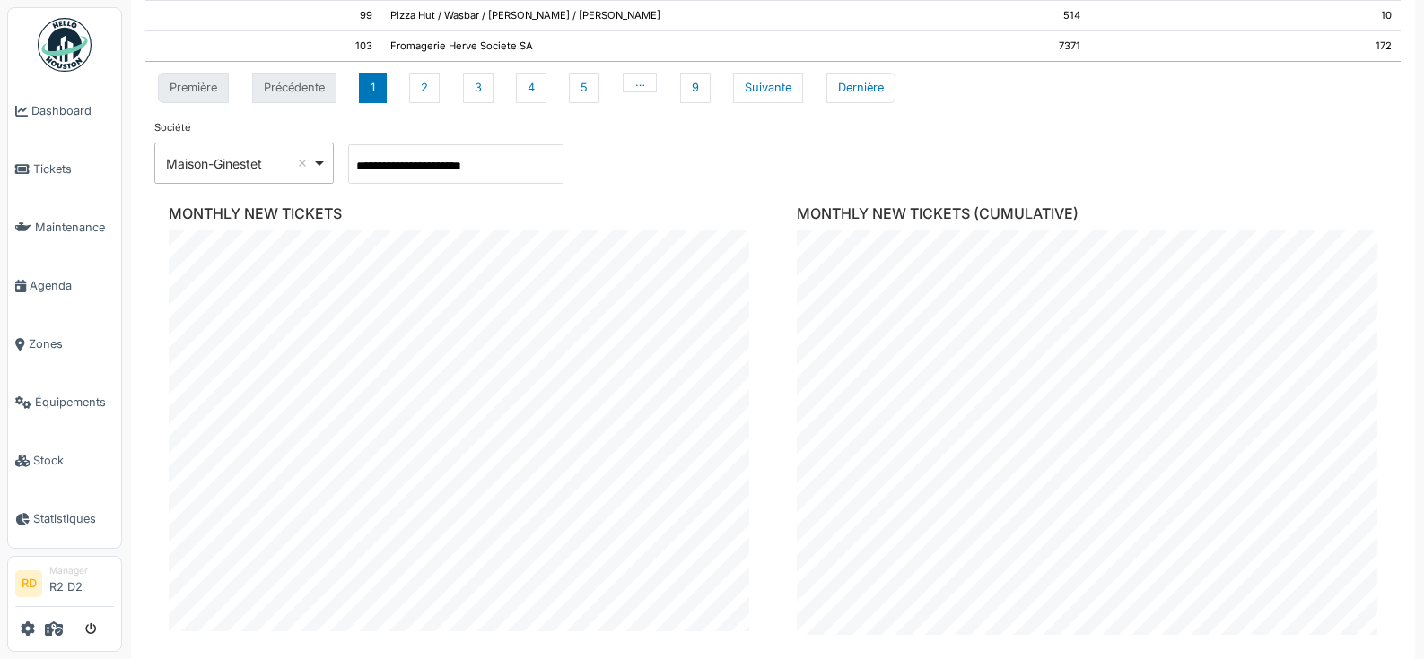
click at [214, 180] on div "**********" at bounding box center [243, 163] width 179 height 41
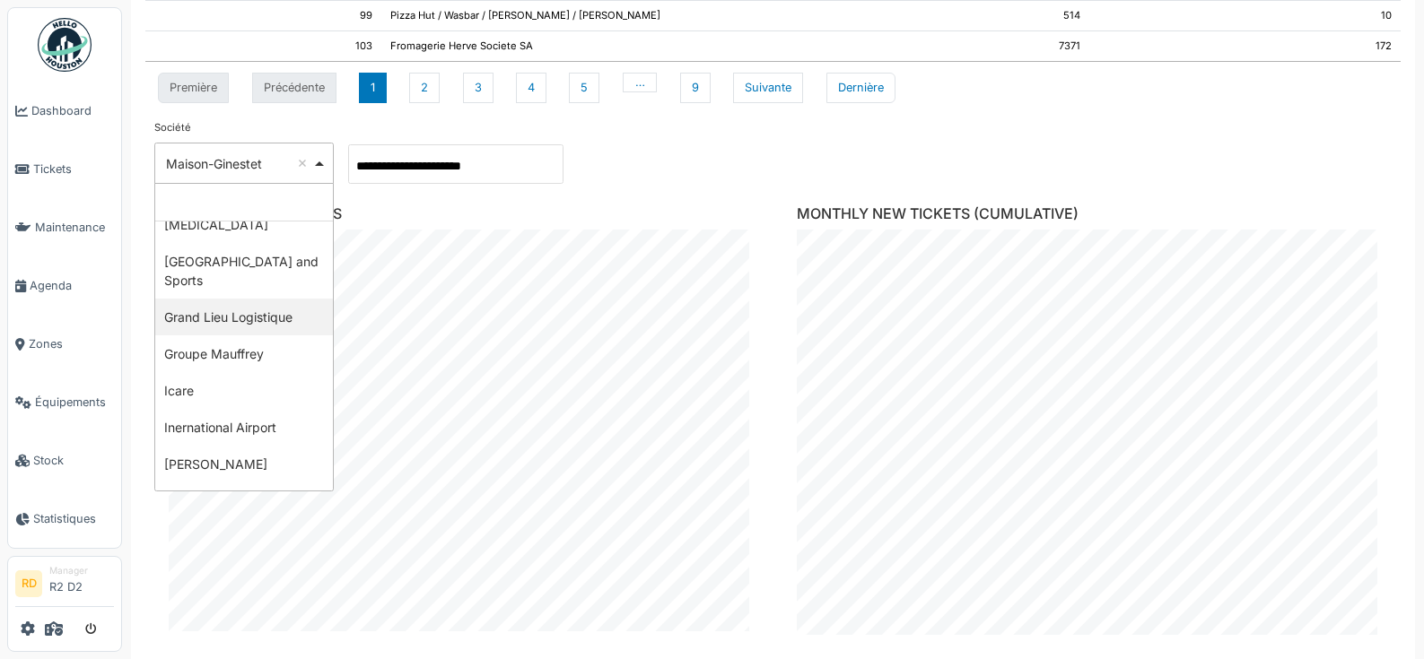
scroll to position [1255, 0]
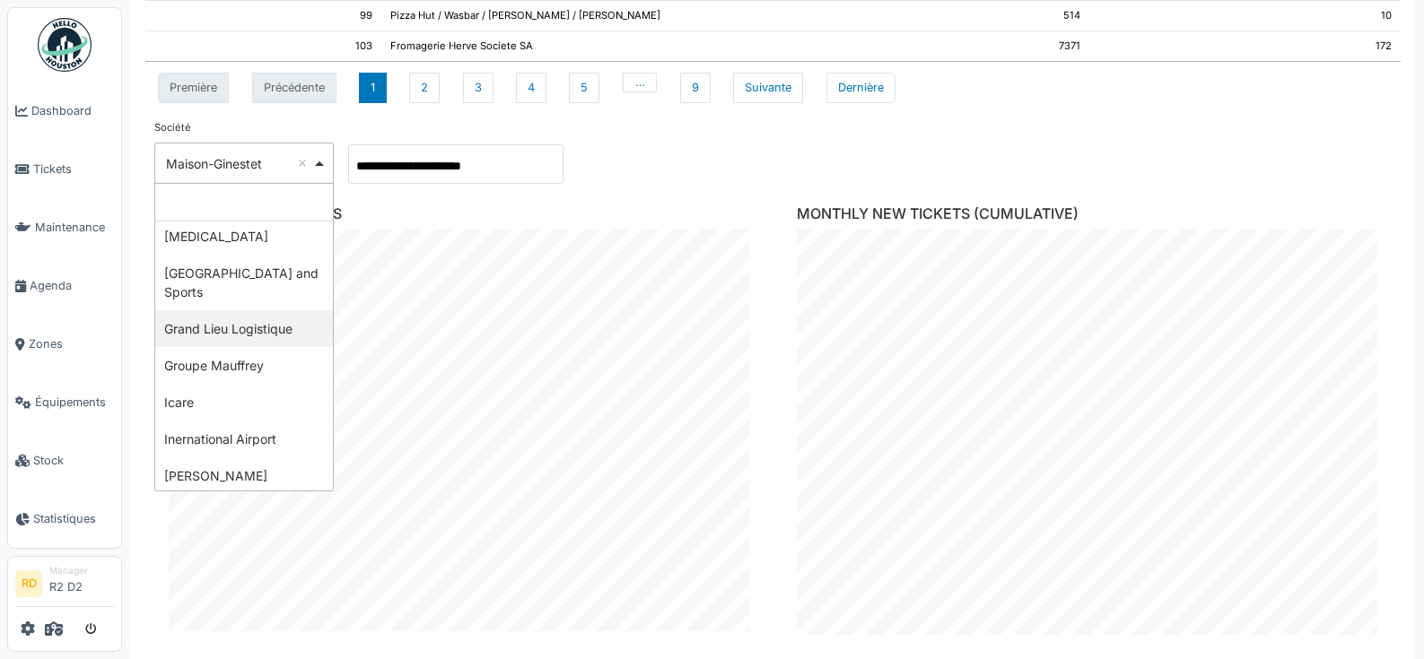
select select "***"
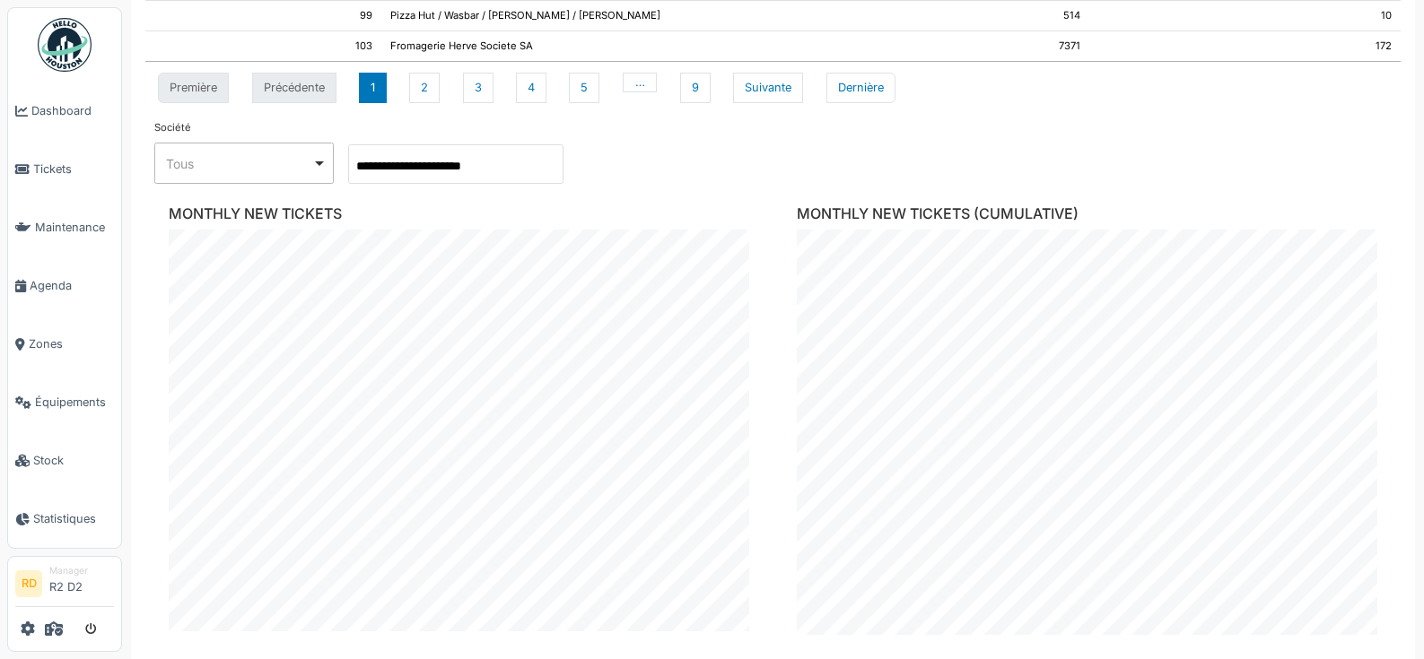
click at [246, 172] on div "Tous Remove item" at bounding box center [239, 163] width 146 height 19
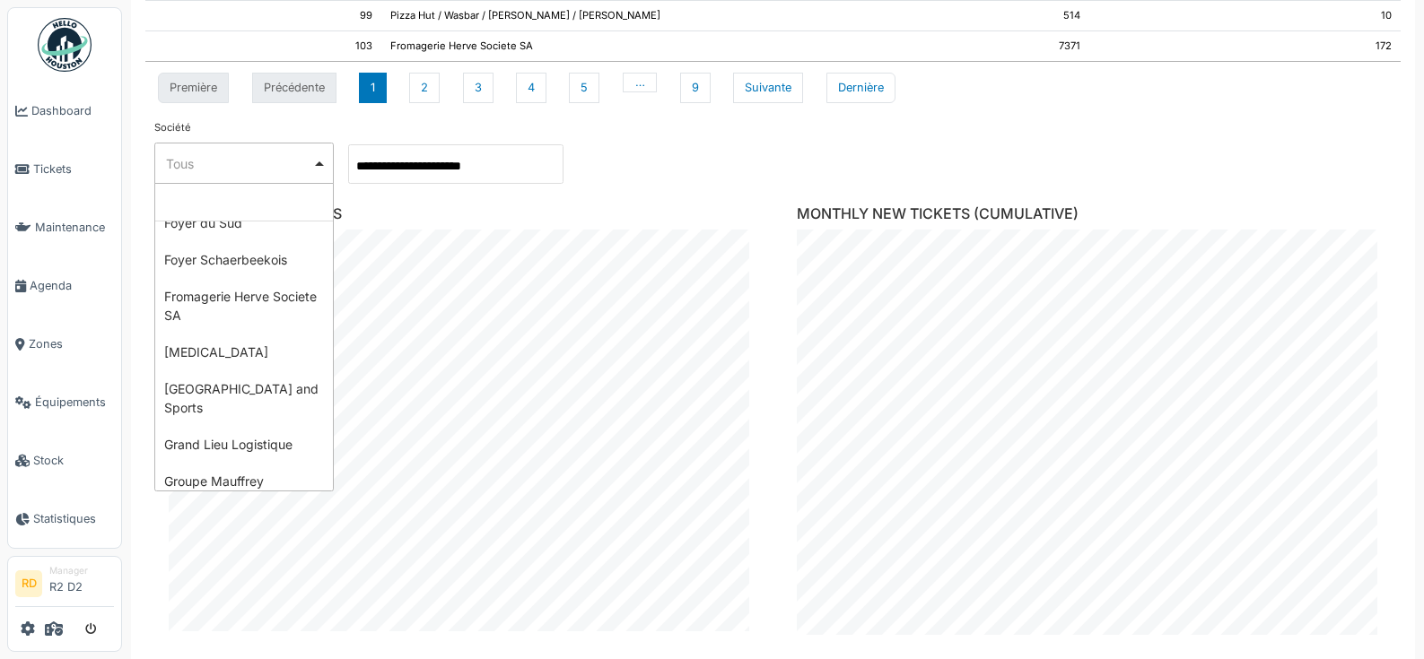
scroll to position [1129, 0]
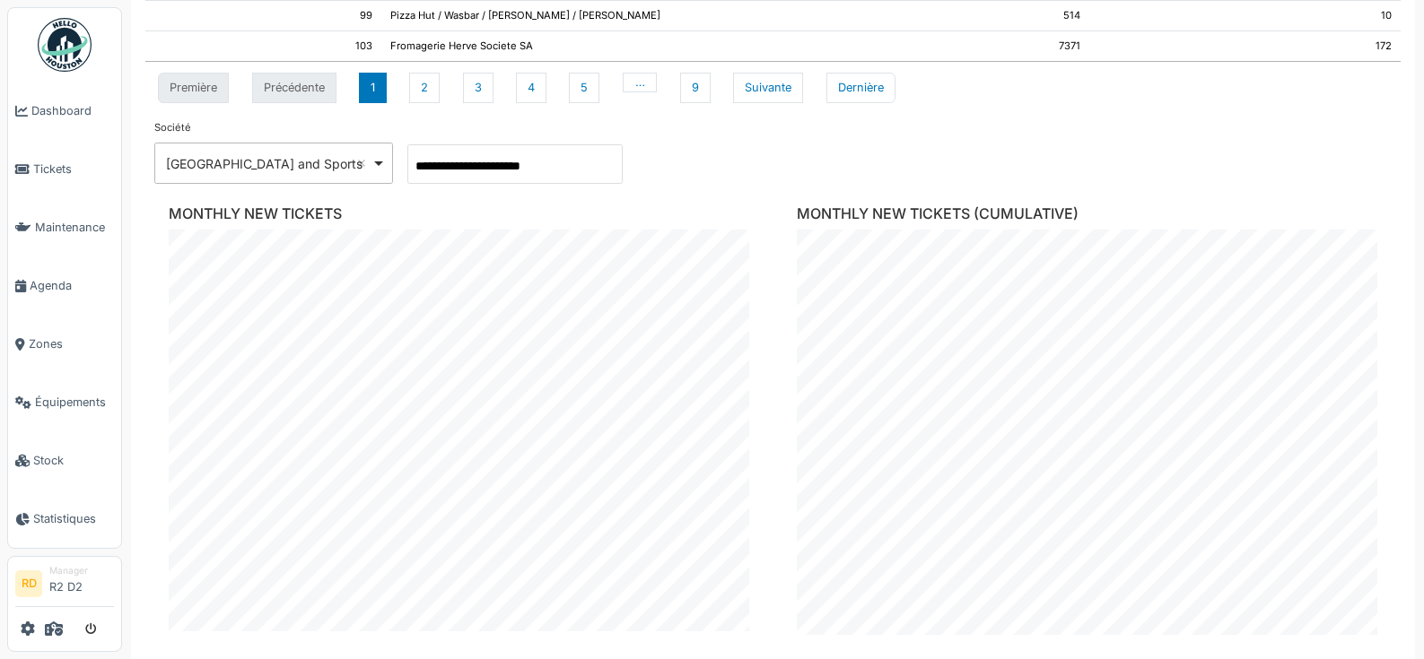
click at [240, 168] on div "Golden Palace Casino and Sports Remove item" at bounding box center [268, 163] width 205 height 19
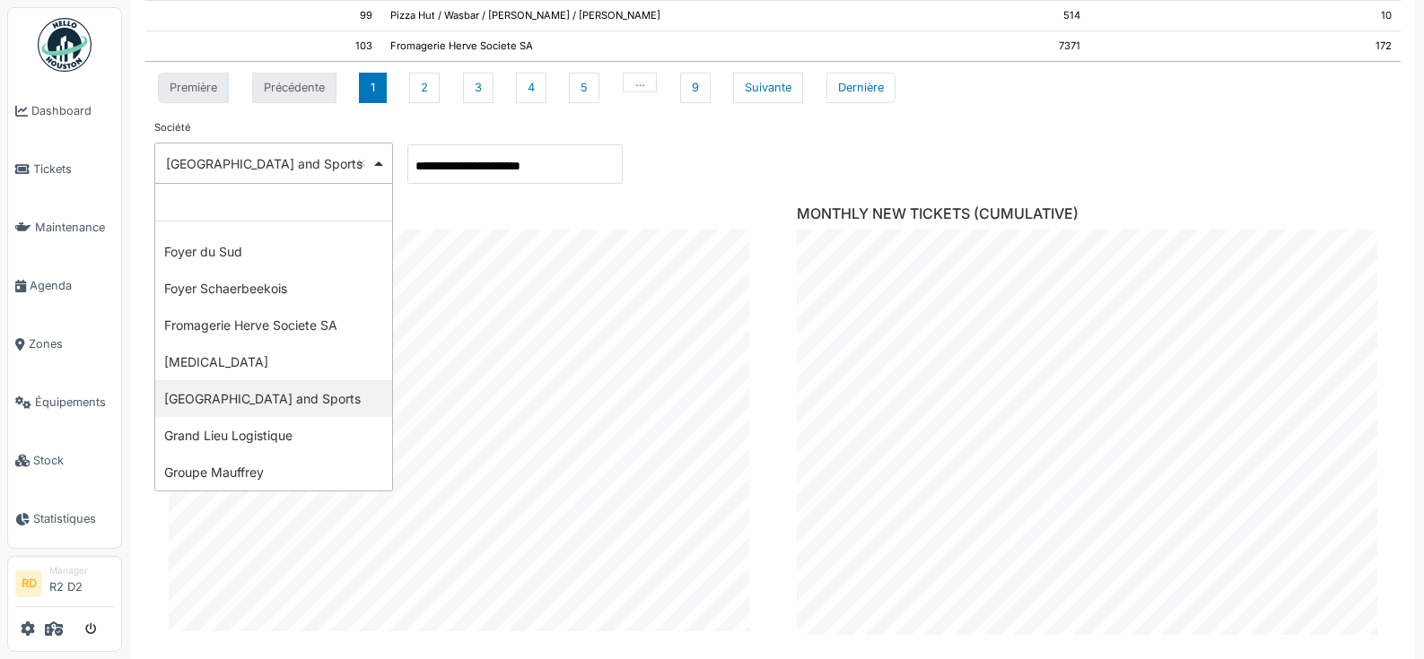
scroll to position [1088, 0]
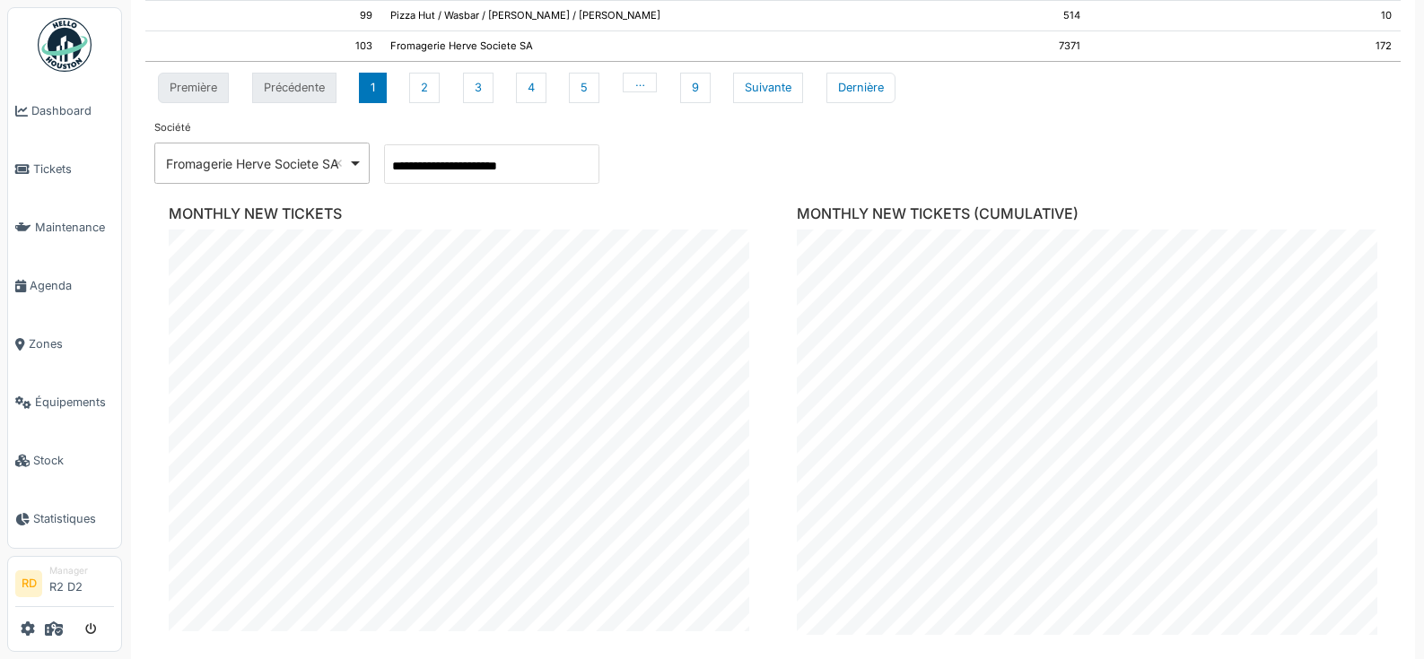
click at [243, 161] on div "Fromagerie Herve Societe SA Remove item" at bounding box center [257, 163] width 182 height 19
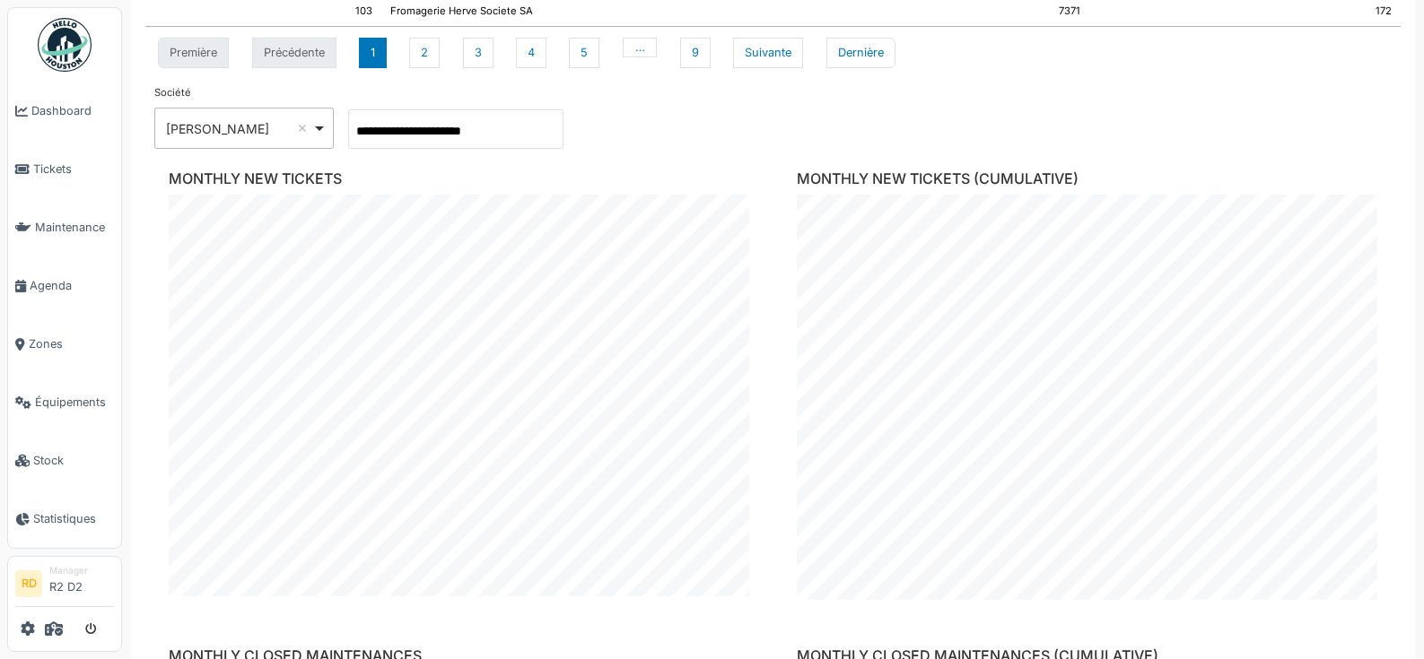
scroll to position [429, 0]
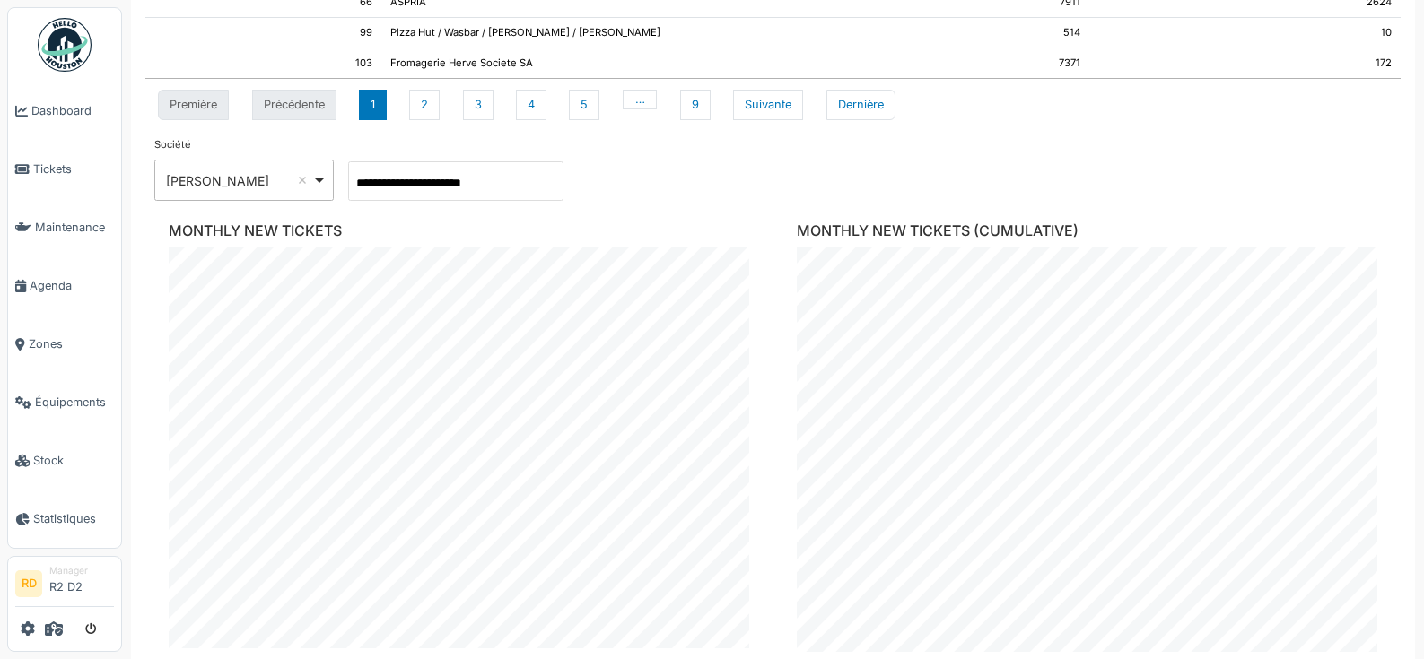
click at [257, 179] on div "[PERSON_NAME] Remove item" at bounding box center [239, 180] width 146 height 19
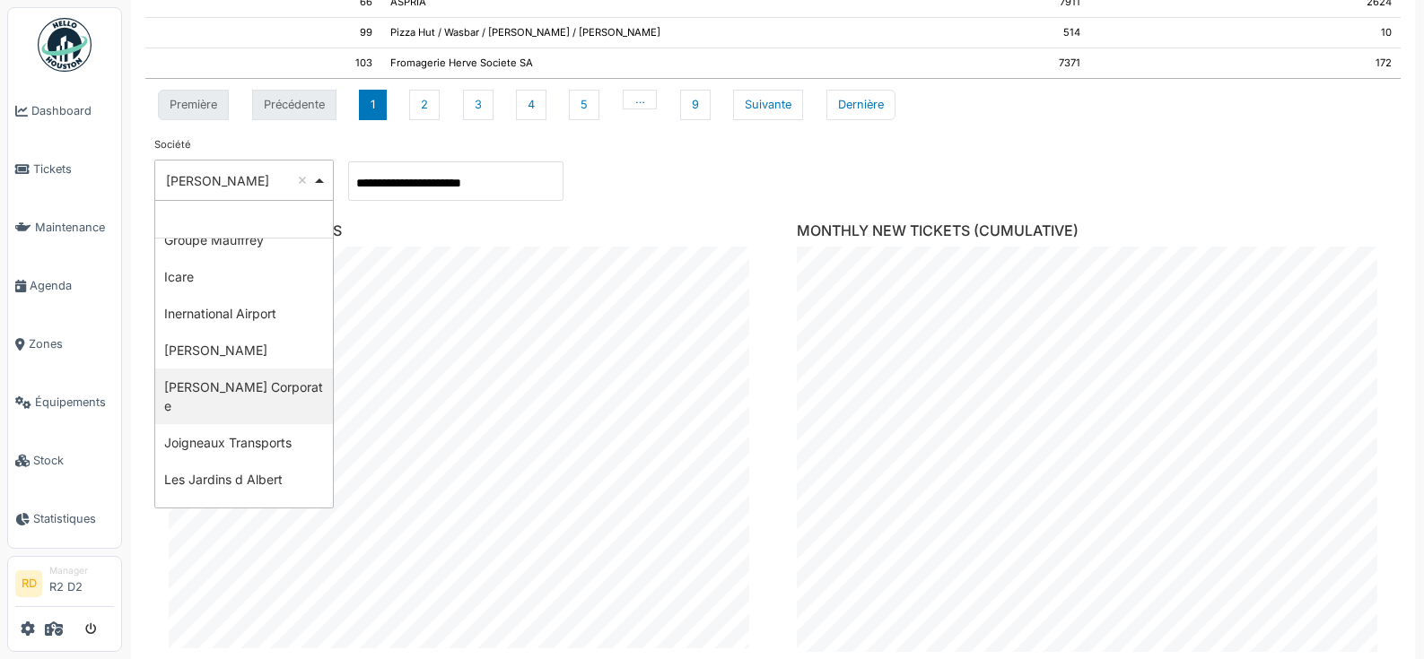
select select "***"
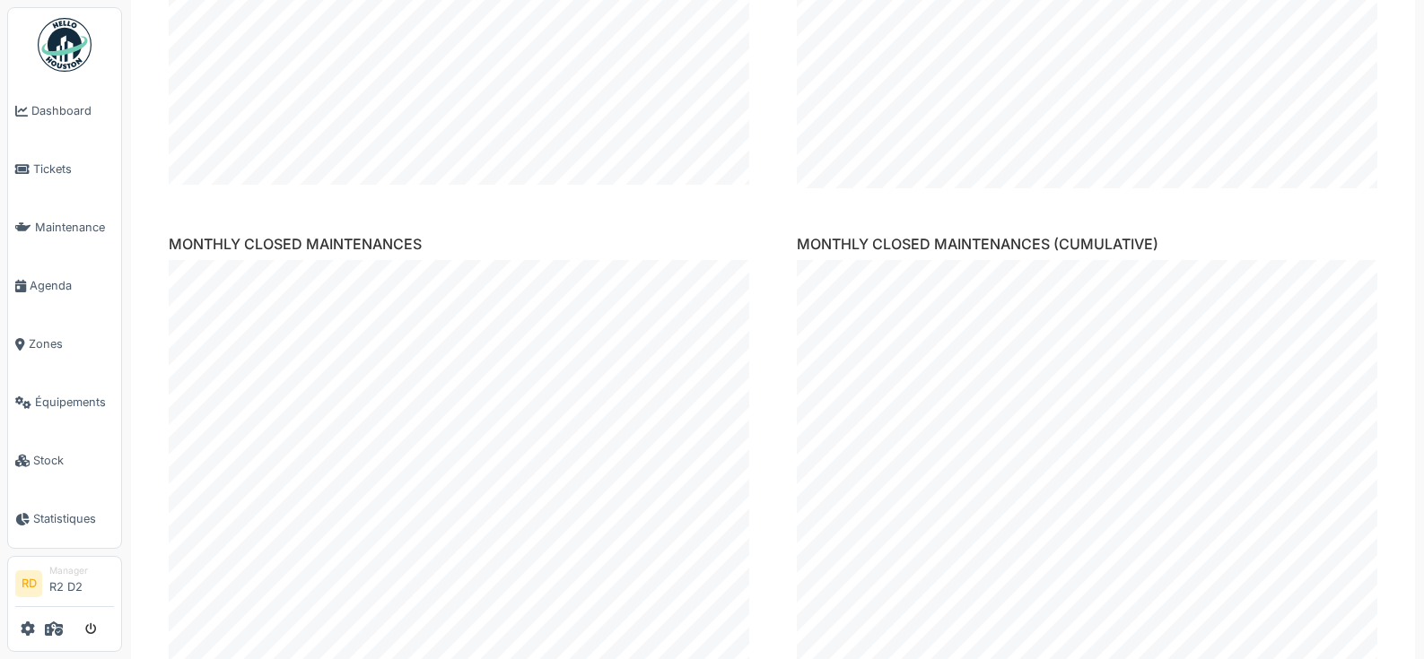
scroll to position [644, 0]
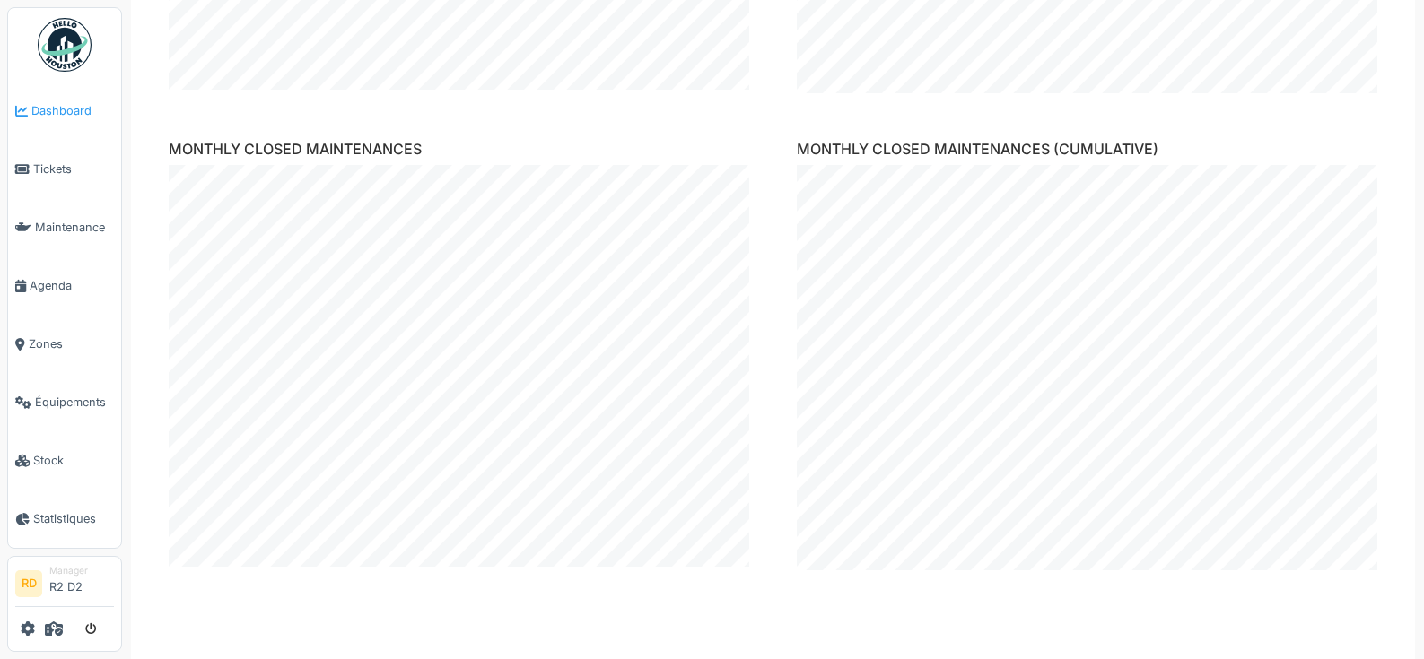
click at [53, 104] on span "Dashboard" at bounding box center [72, 110] width 83 height 17
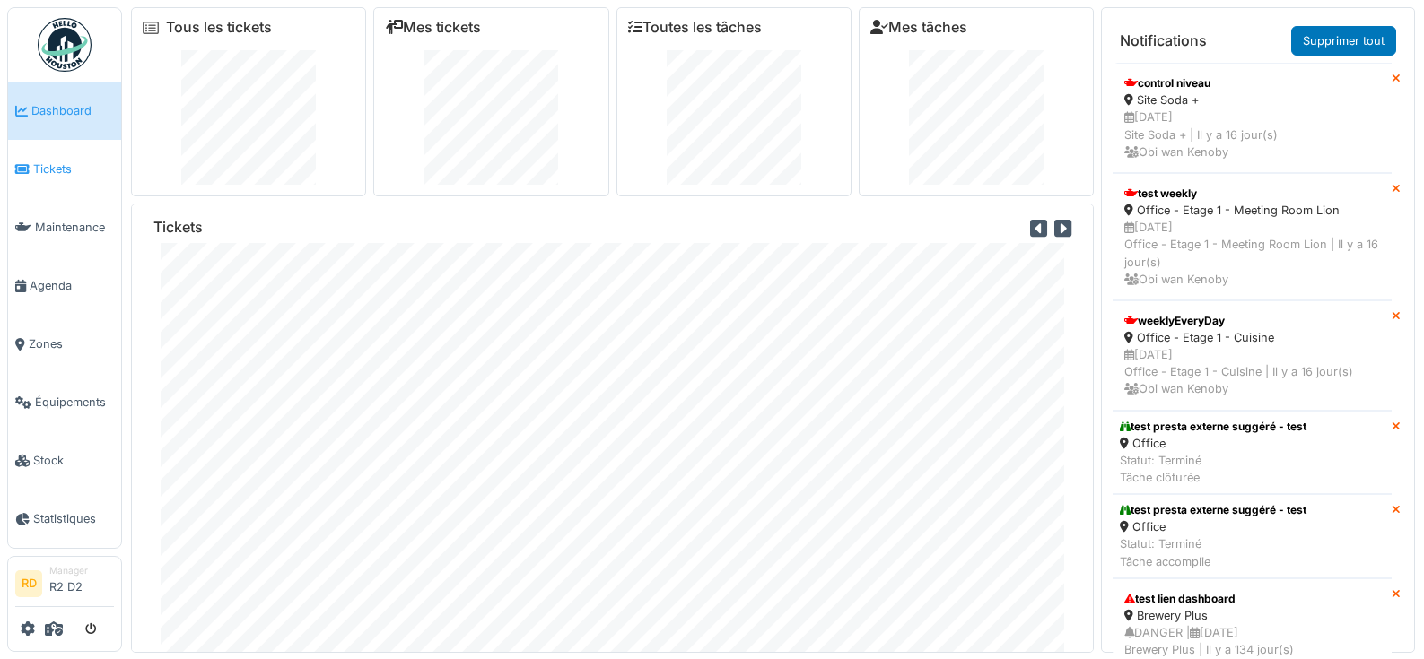
click at [73, 159] on link "Tickets" at bounding box center [64, 169] width 113 height 58
